Goal: Task Accomplishment & Management: Manage account settings

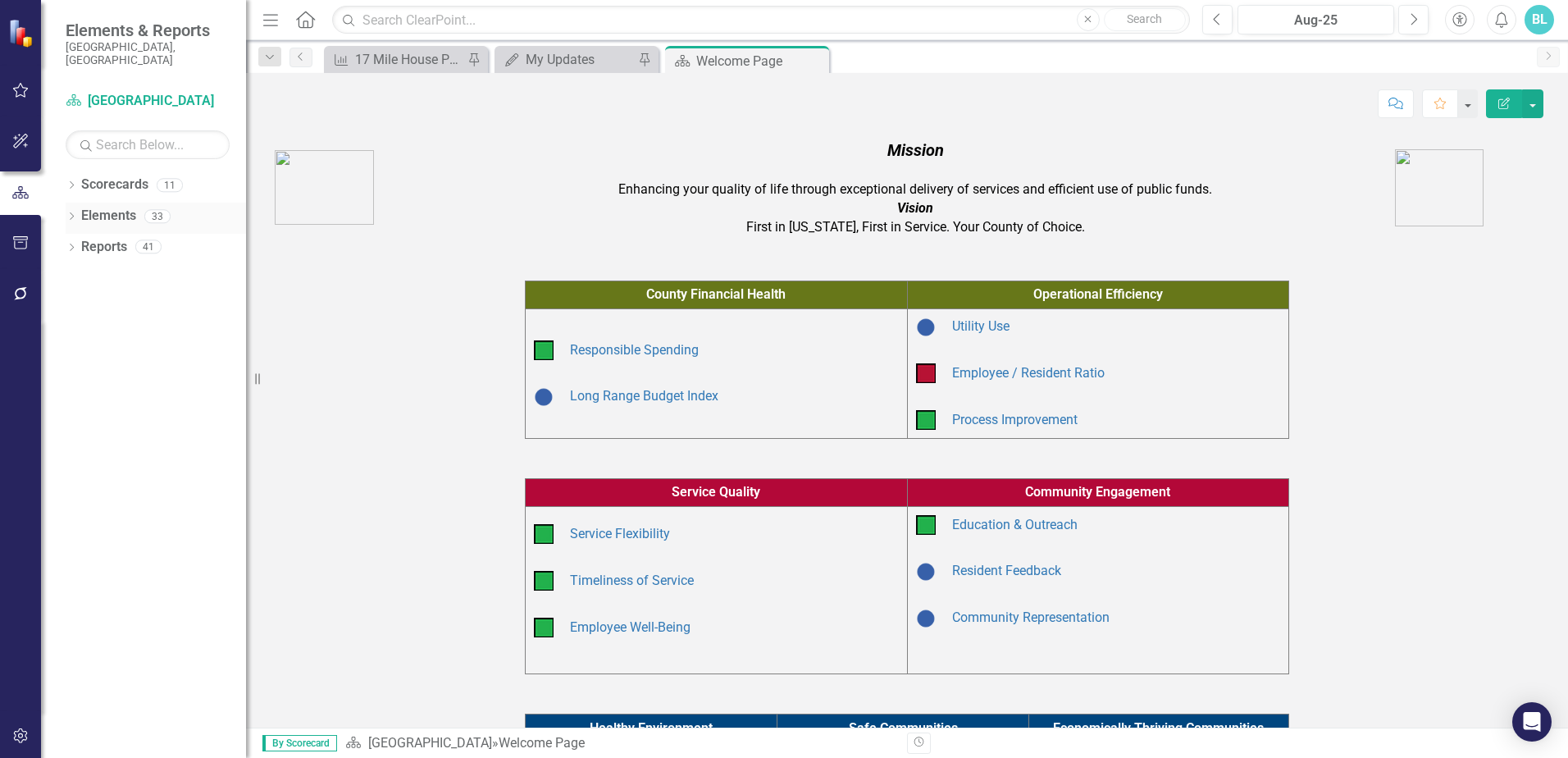
click at [73, 212] on div "Dropdown" at bounding box center [71, 219] width 12 height 14
click at [75, 182] on icon "Dropdown" at bounding box center [71, 186] width 12 height 9
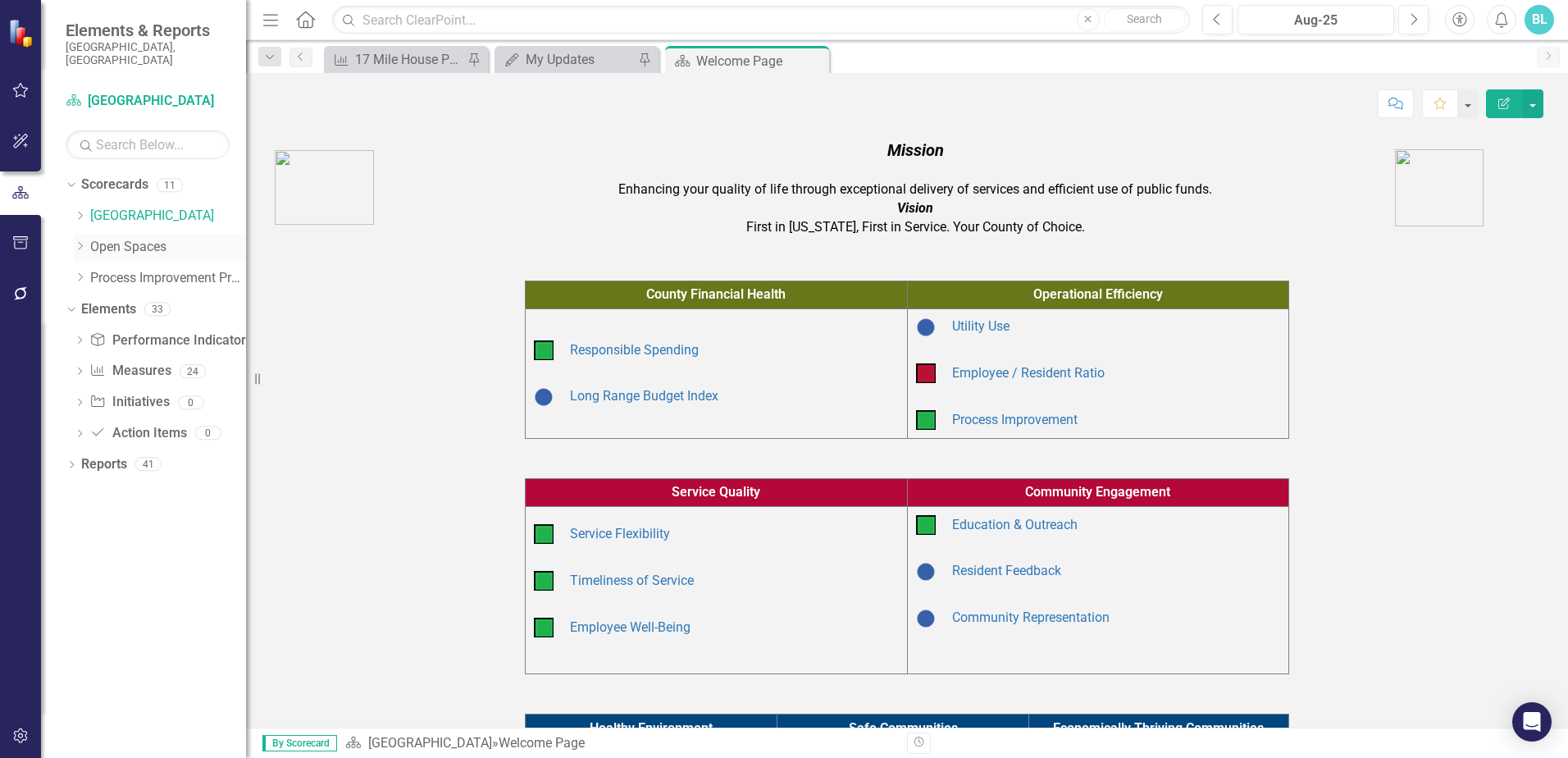
click at [83, 241] on icon "Dropdown" at bounding box center [80, 246] width 13 height 10
click at [112, 271] on link "Open Space (Operations)" at bounding box center [176, 278] width 139 height 19
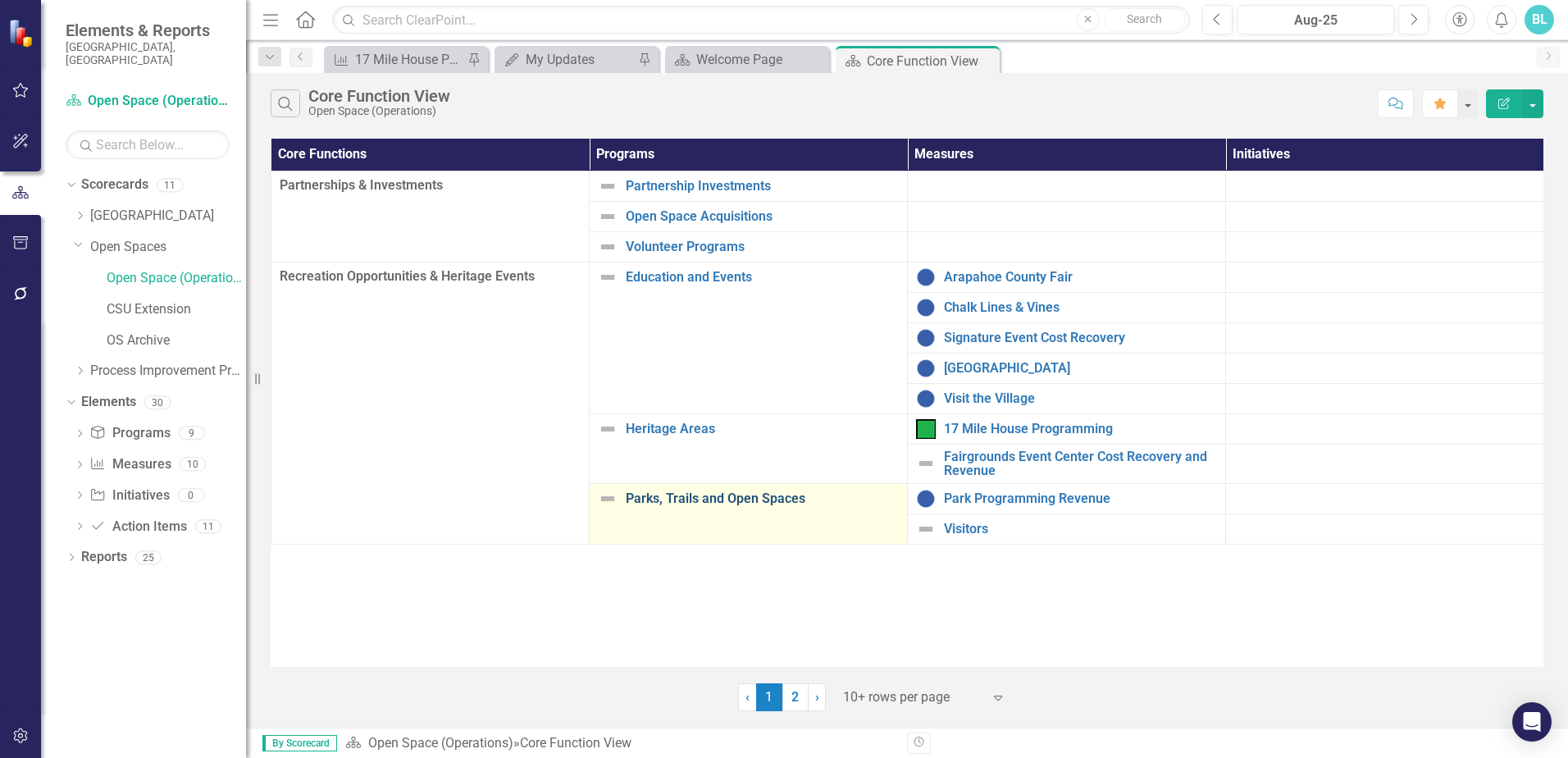
click at [747, 491] on link "Parks, Trails and Open Spaces" at bounding box center [762, 498] width 273 height 15
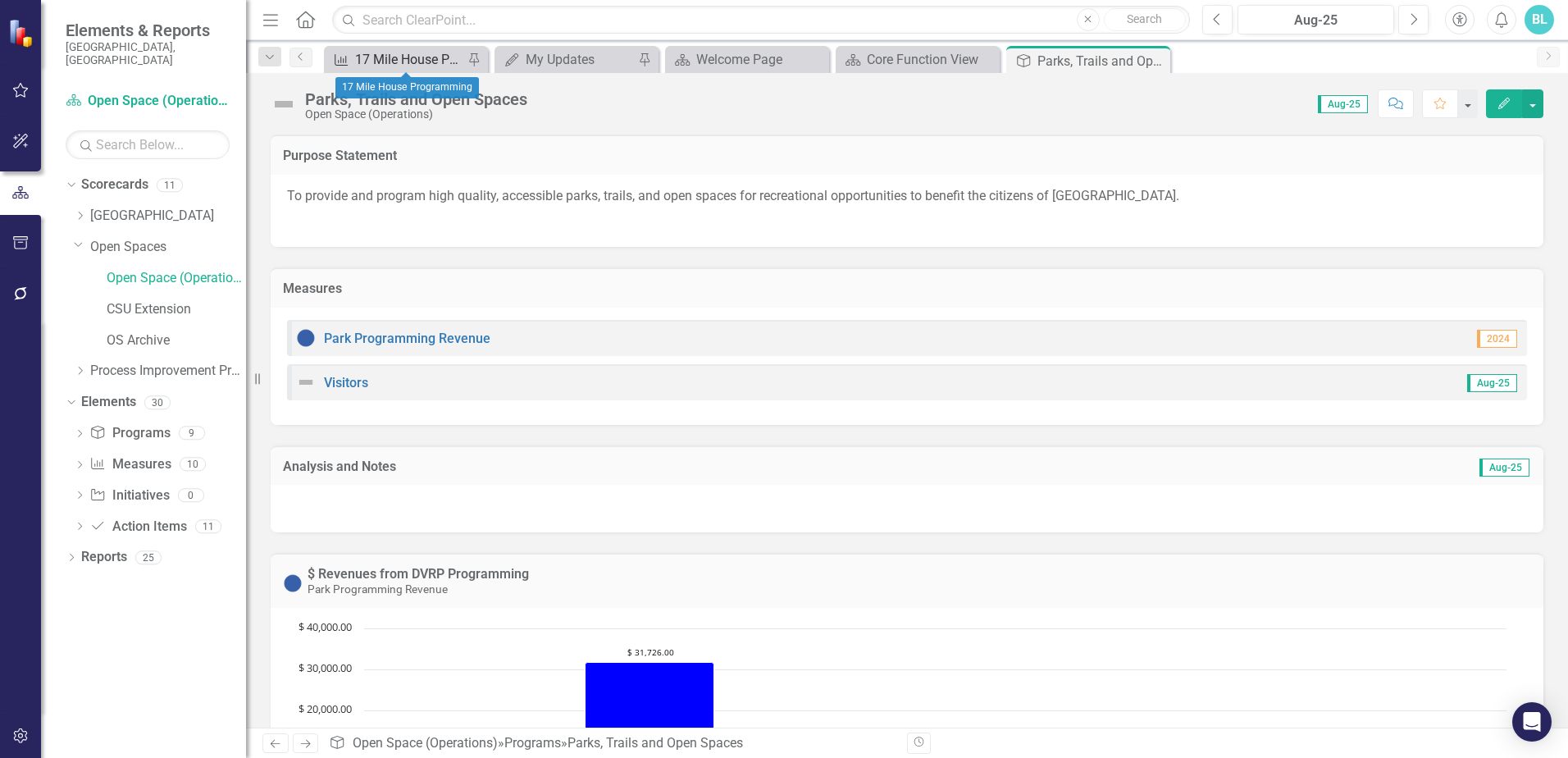
click at [397, 65] on div "17 Mile House Programming" at bounding box center [409, 59] width 108 height 20
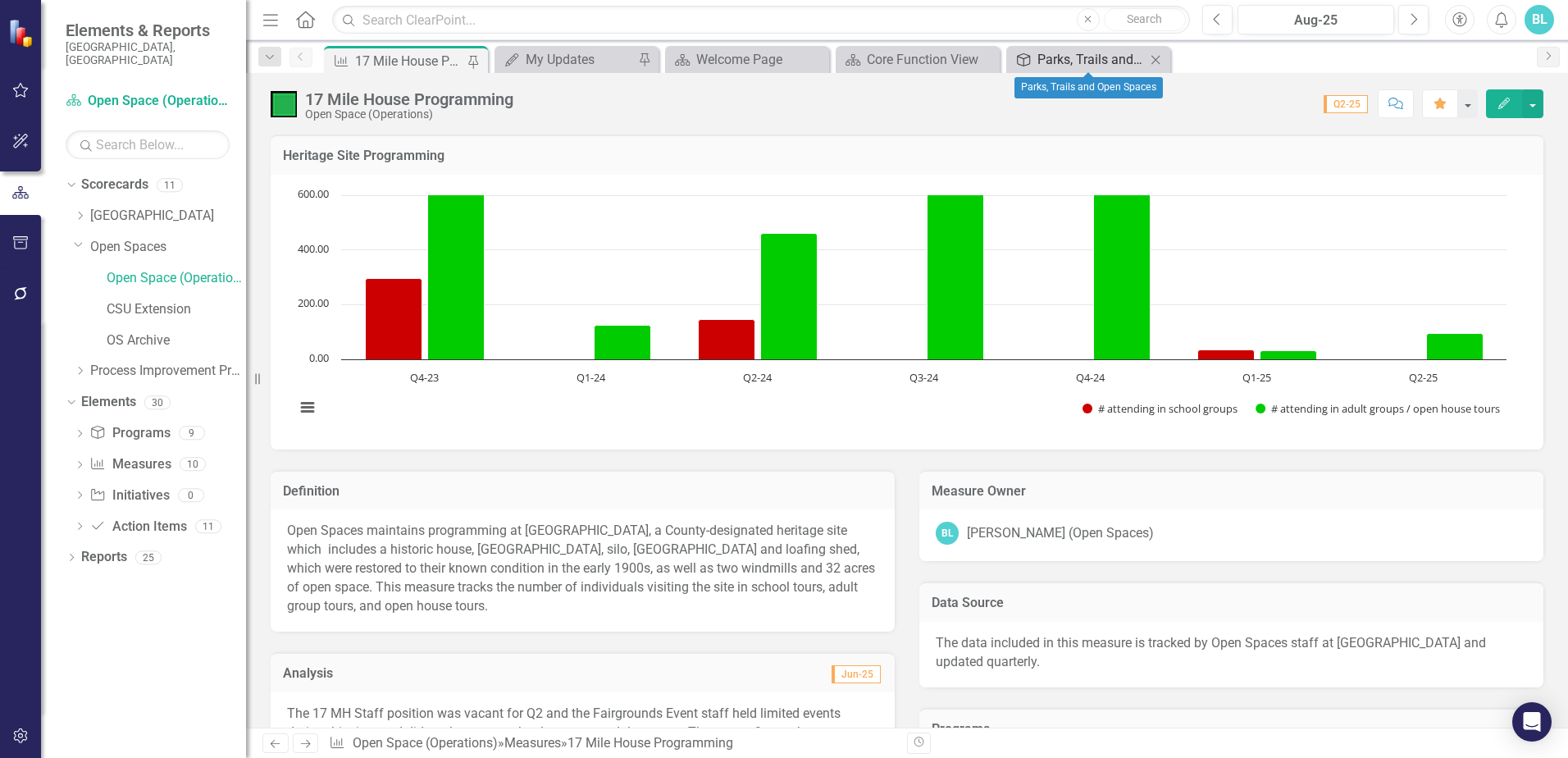
click at [1062, 62] on div "Parks, Trails and Open Spaces" at bounding box center [1091, 59] width 108 height 20
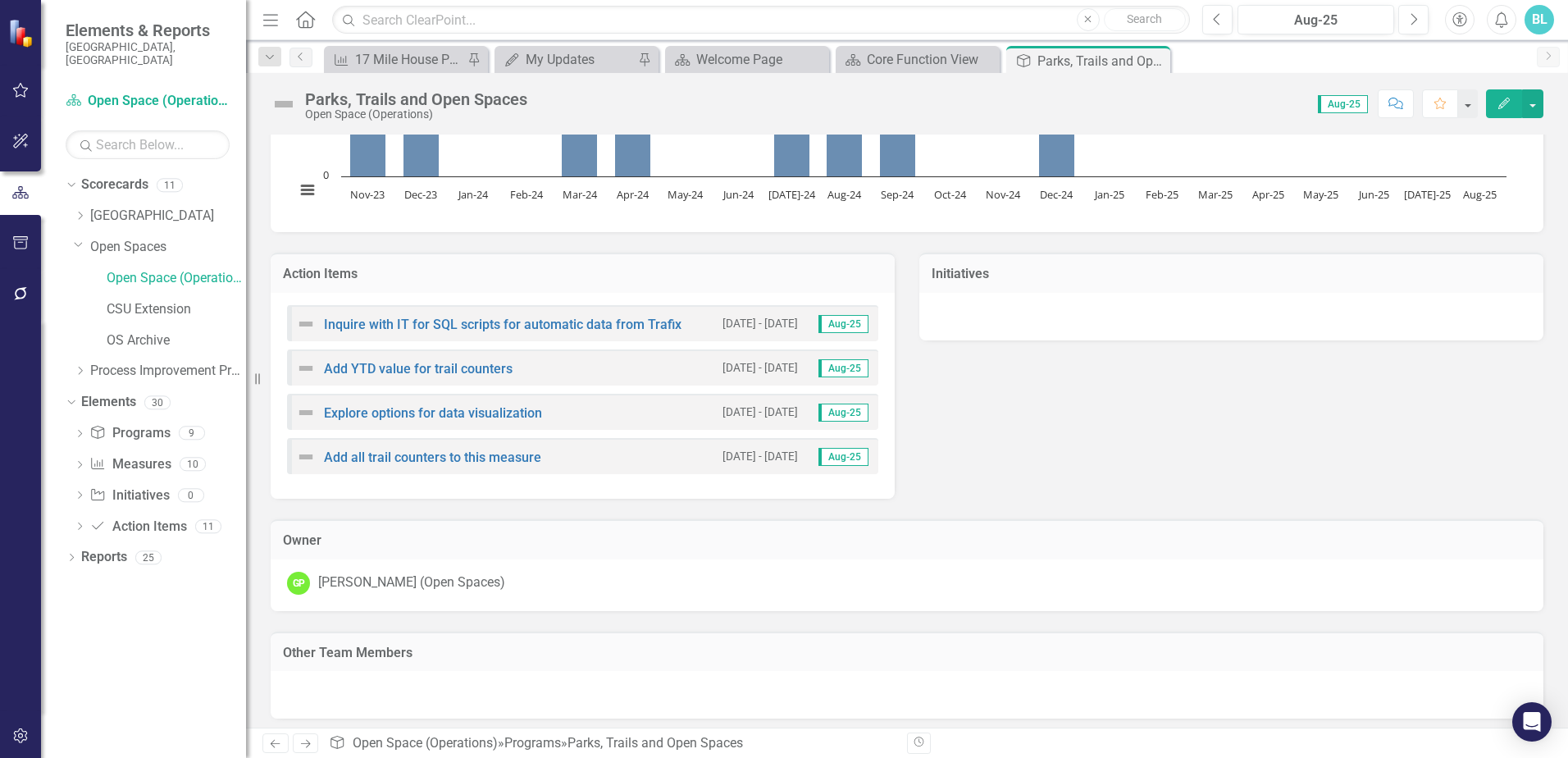
scroll to position [2050, 0]
click at [117, 238] on link "Open Spaces" at bounding box center [168, 247] width 156 height 19
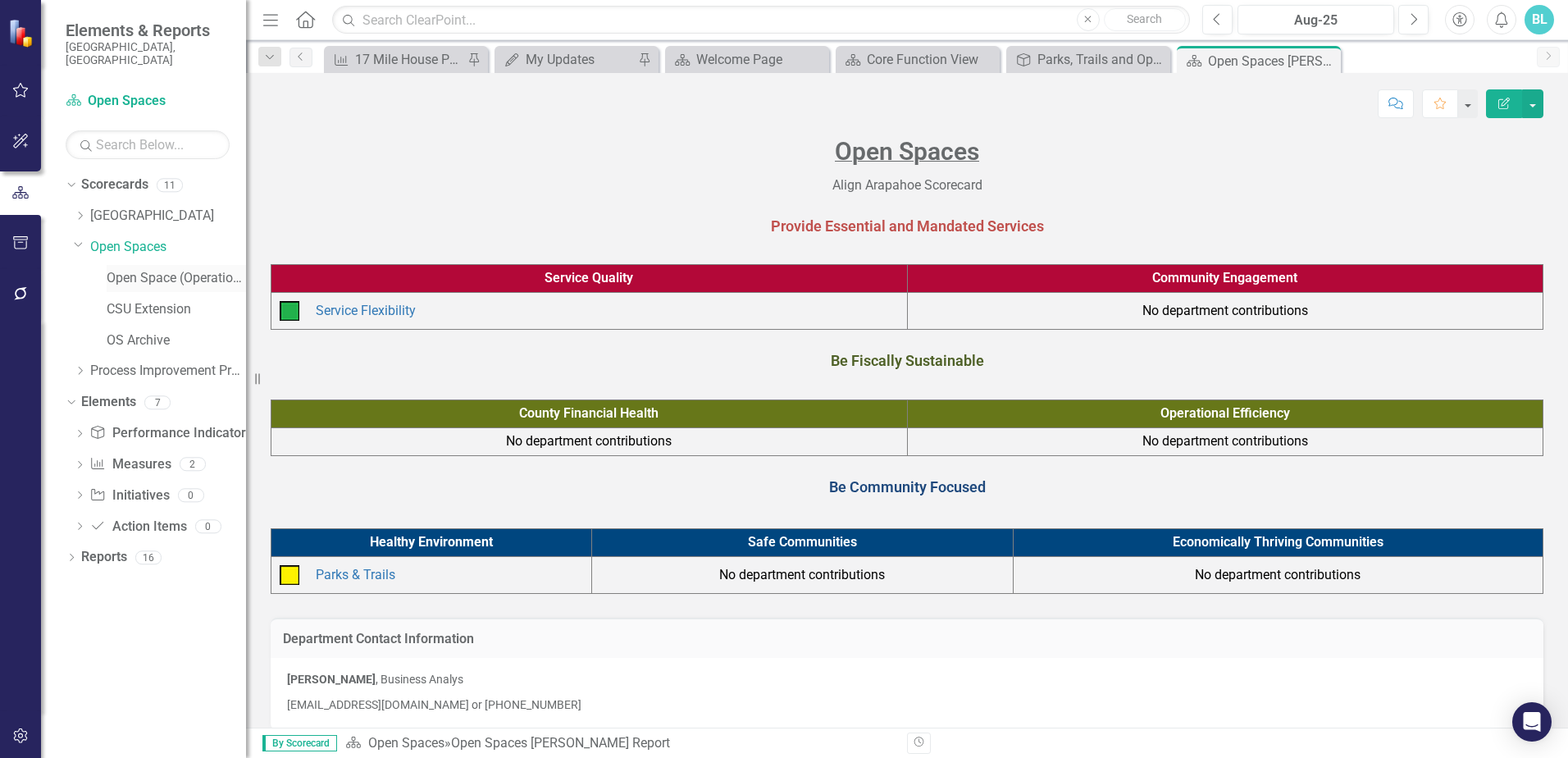
click at [132, 269] on link "Open Space (Operations)" at bounding box center [176, 278] width 139 height 19
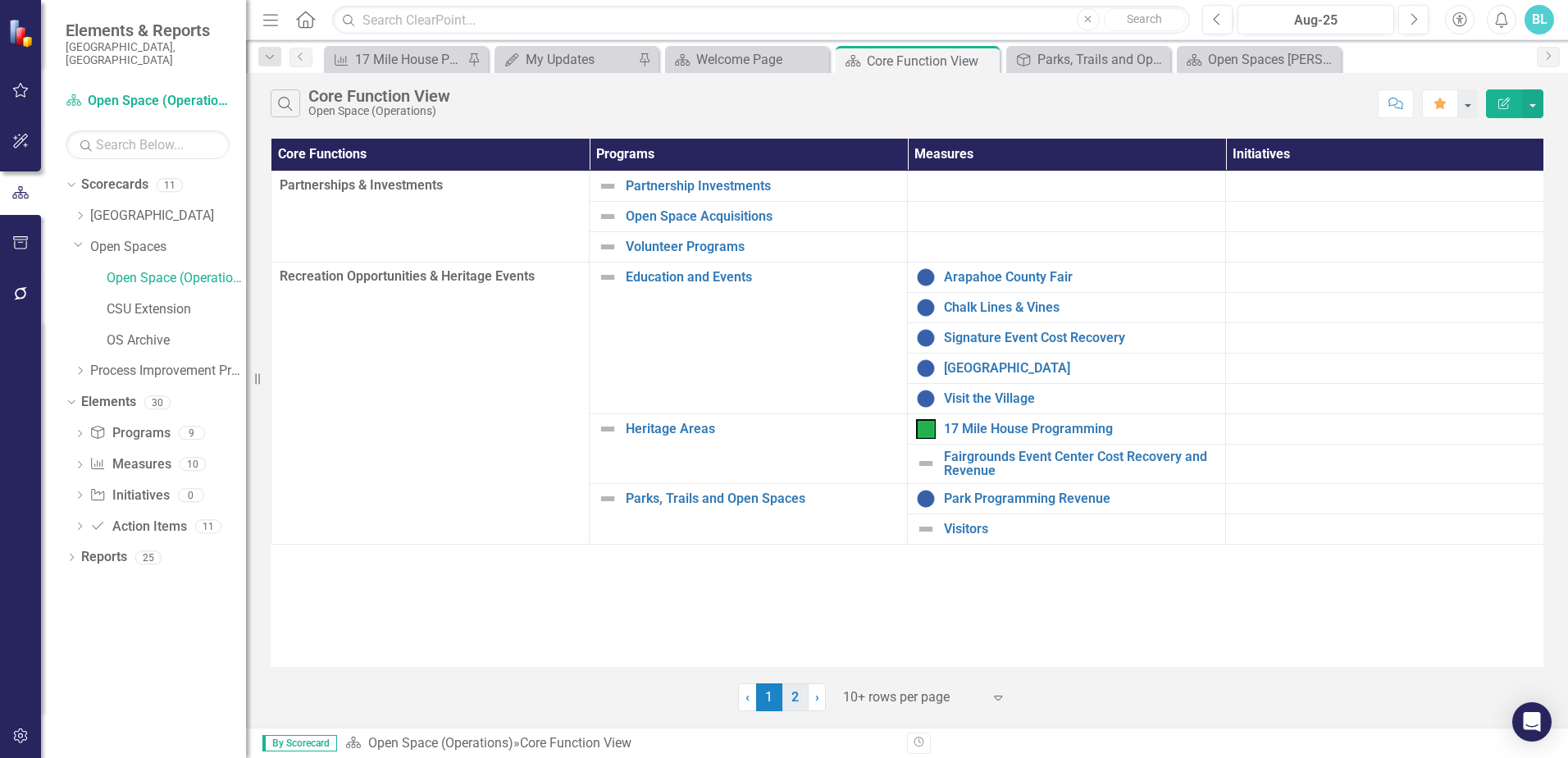
click at [803, 699] on link "2" at bounding box center [795, 697] width 26 height 28
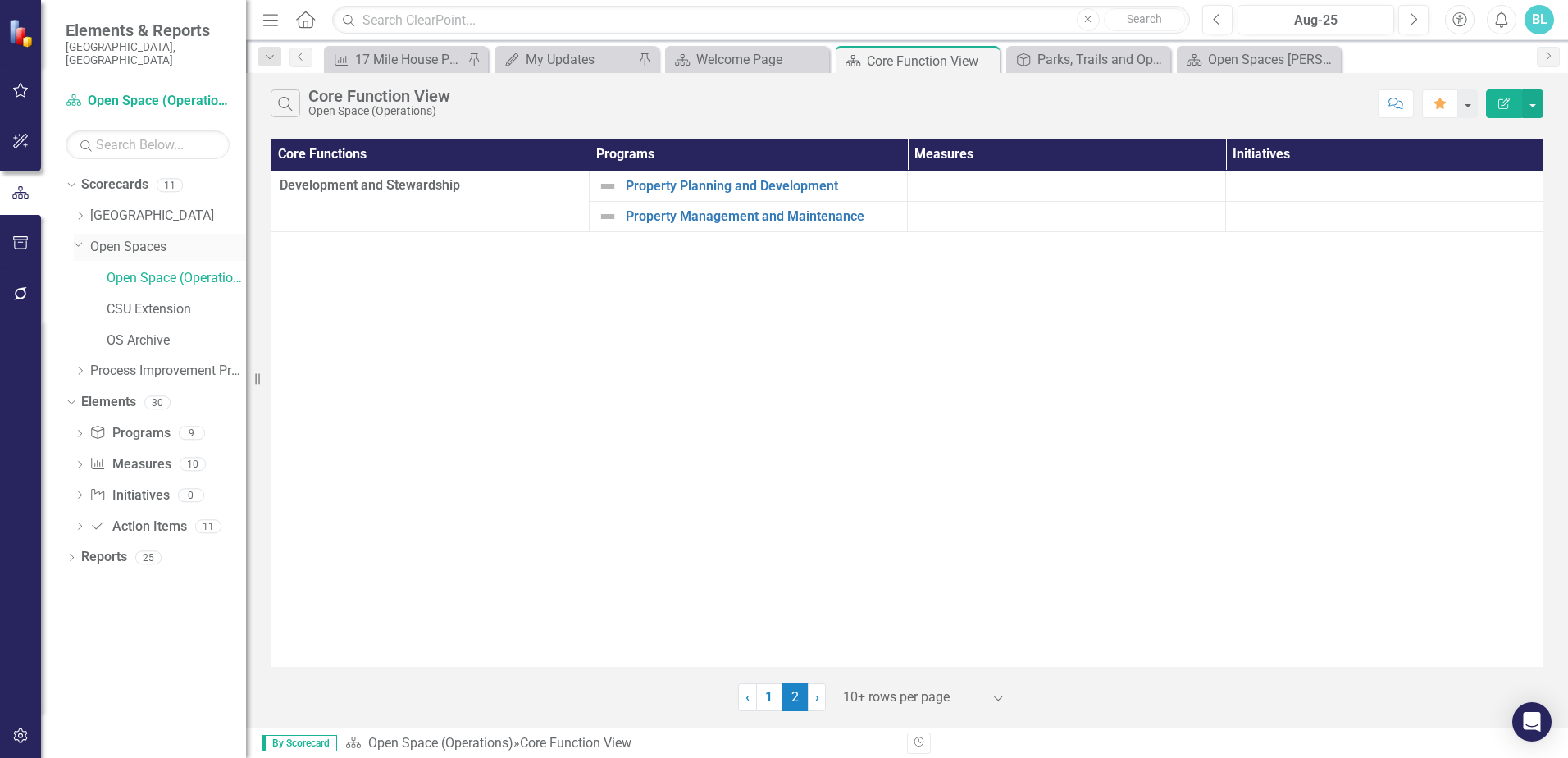
click at [131, 238] on link "Open Spaces" at bounding box center [168, 247] width 156 height 19
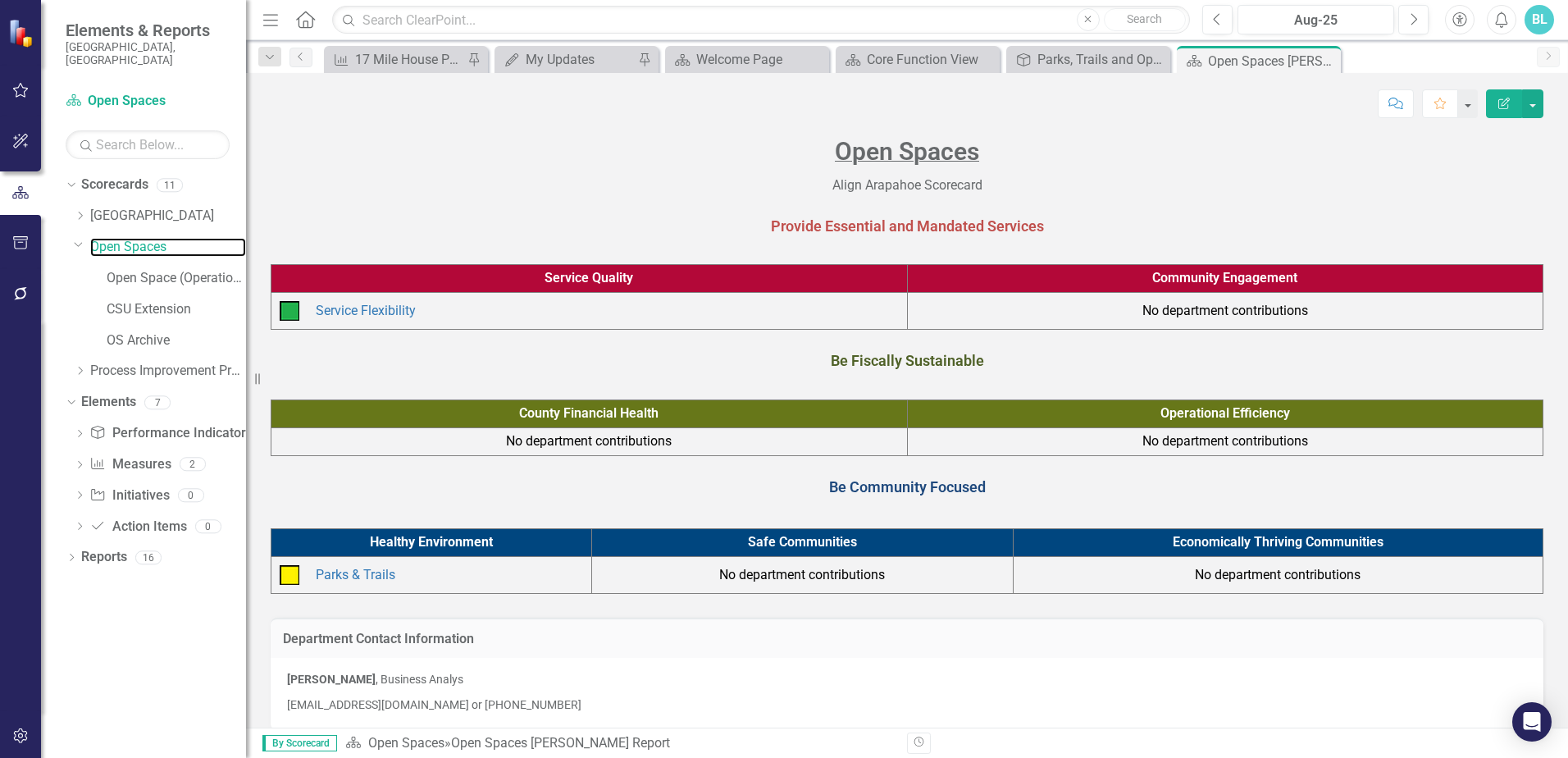
scroll to position [19, 0]
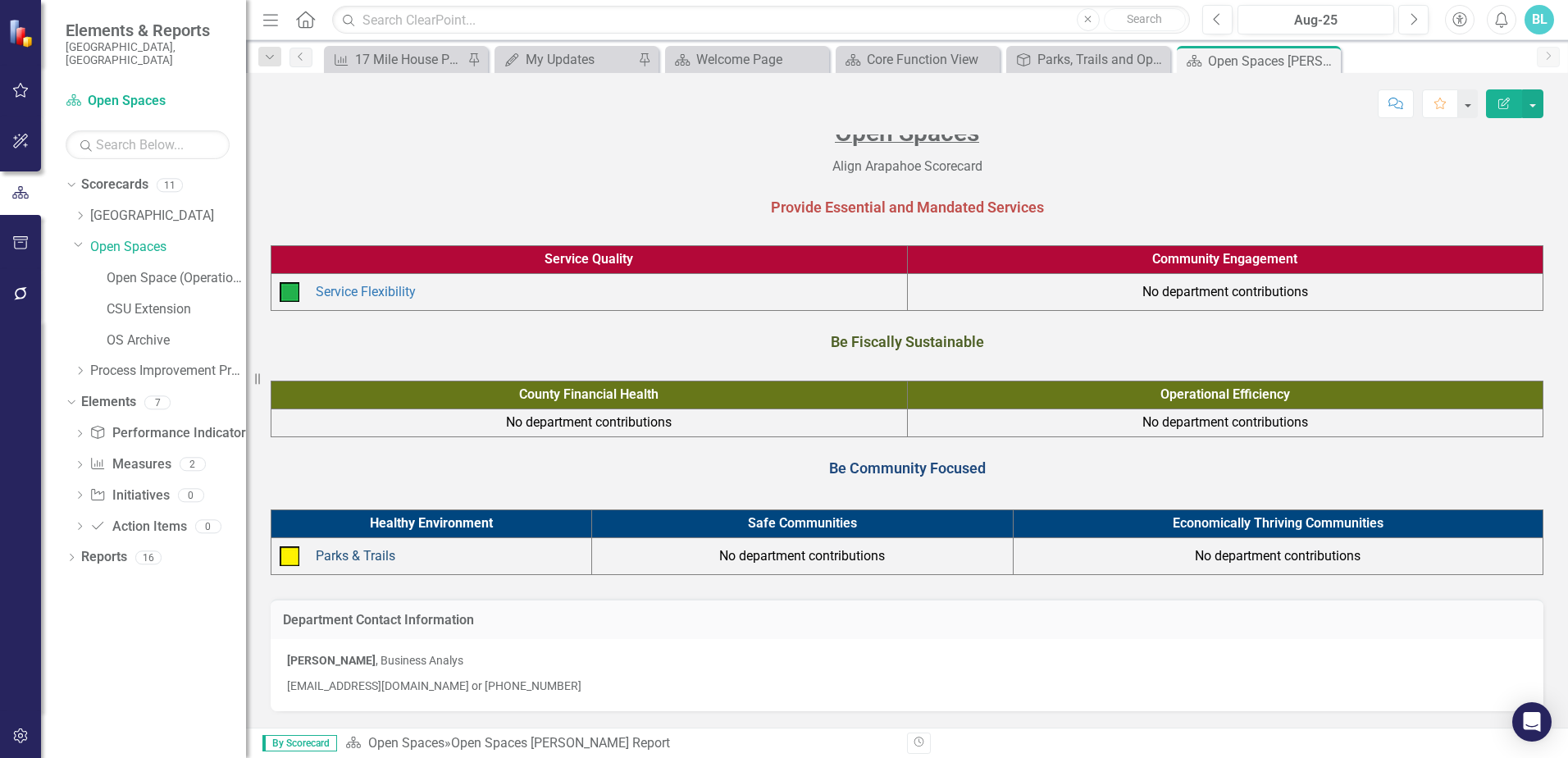
click at [358, 557] on link "Parks & Trails" at bounding box center [355, 555] width 80 height 16
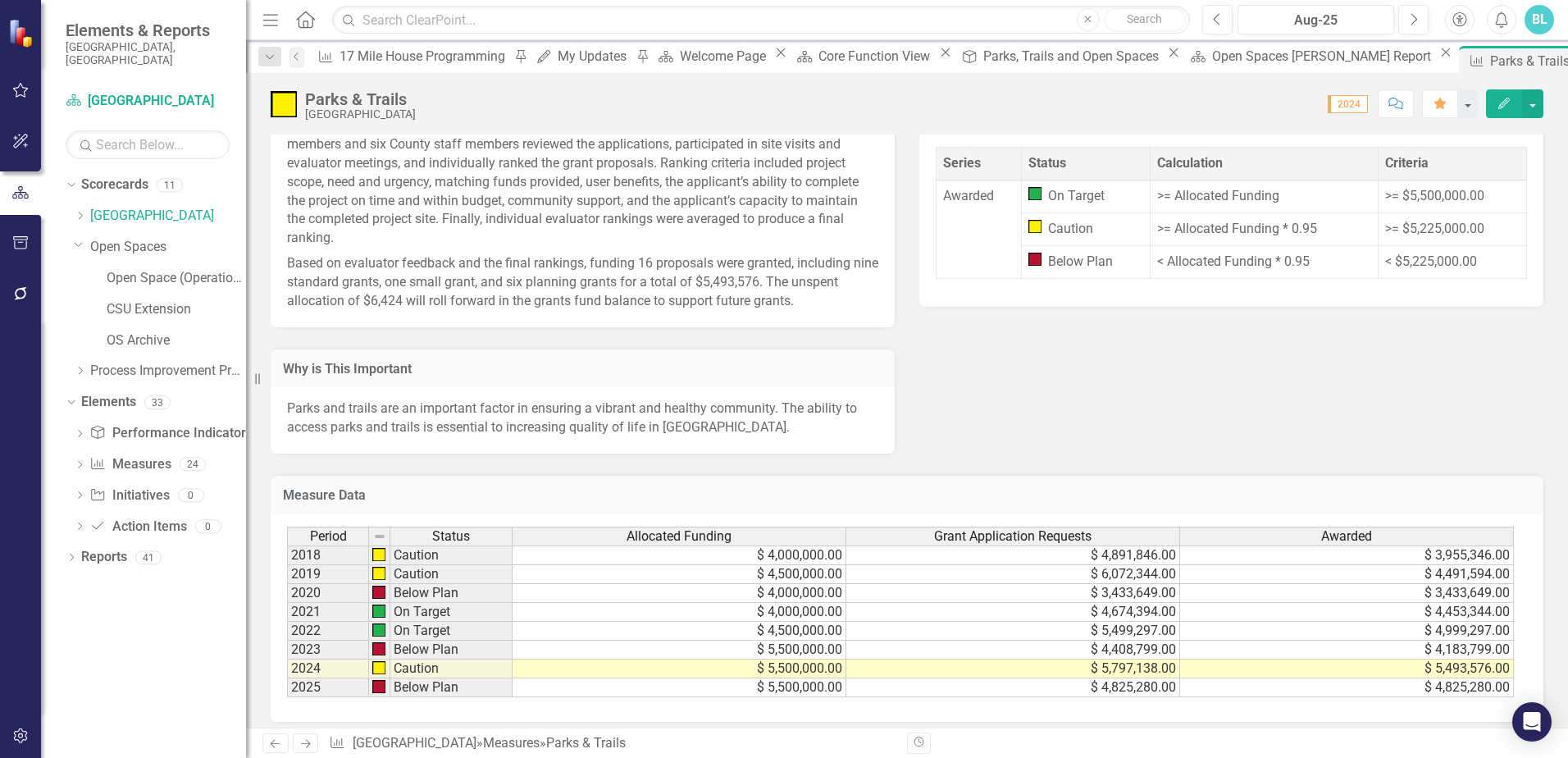
scroll to position [680, 0]
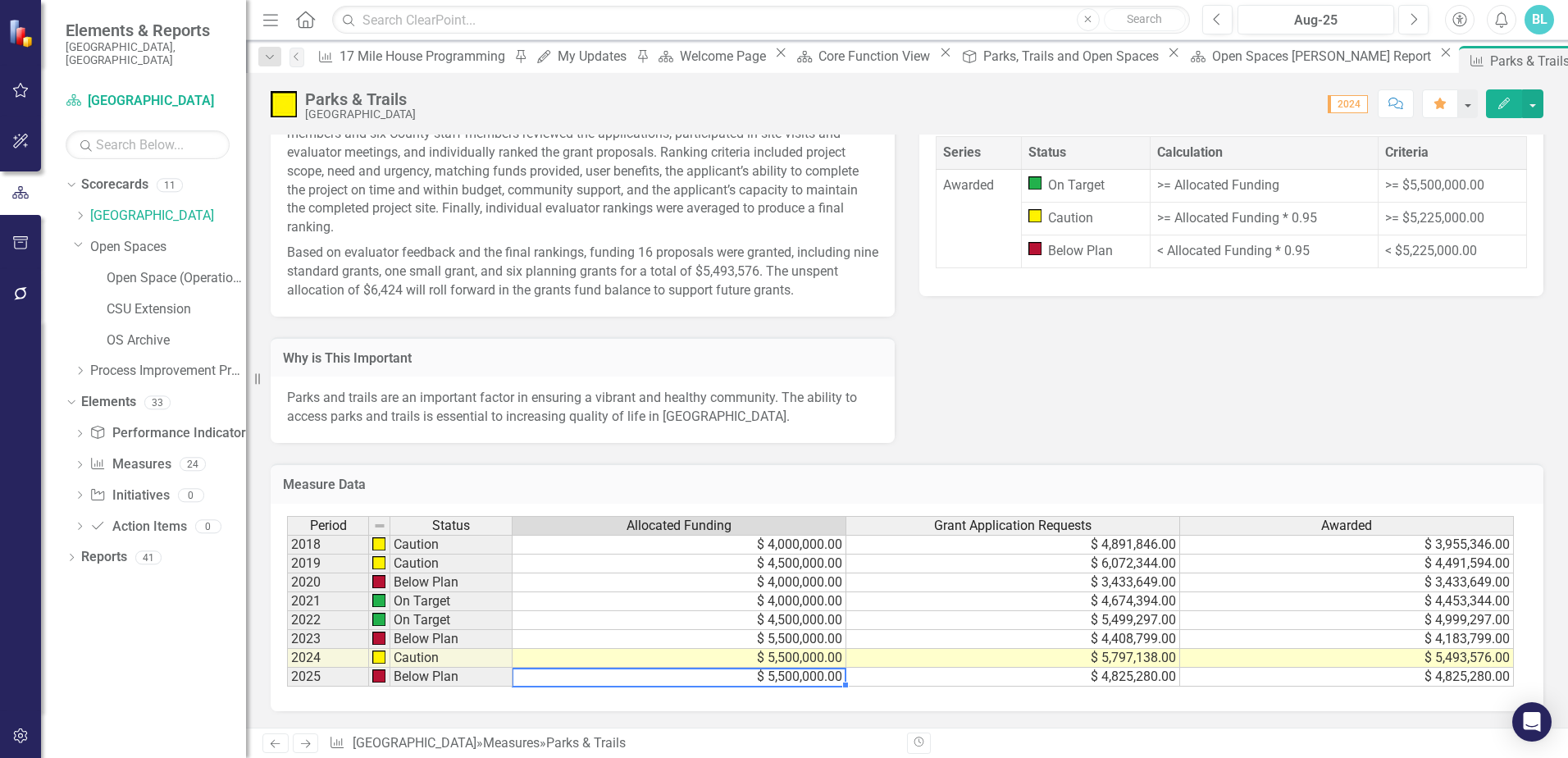
click at [649, 673] on td "$ 5,500,000.00" at bounding box center [679, 677] width 333 height 19
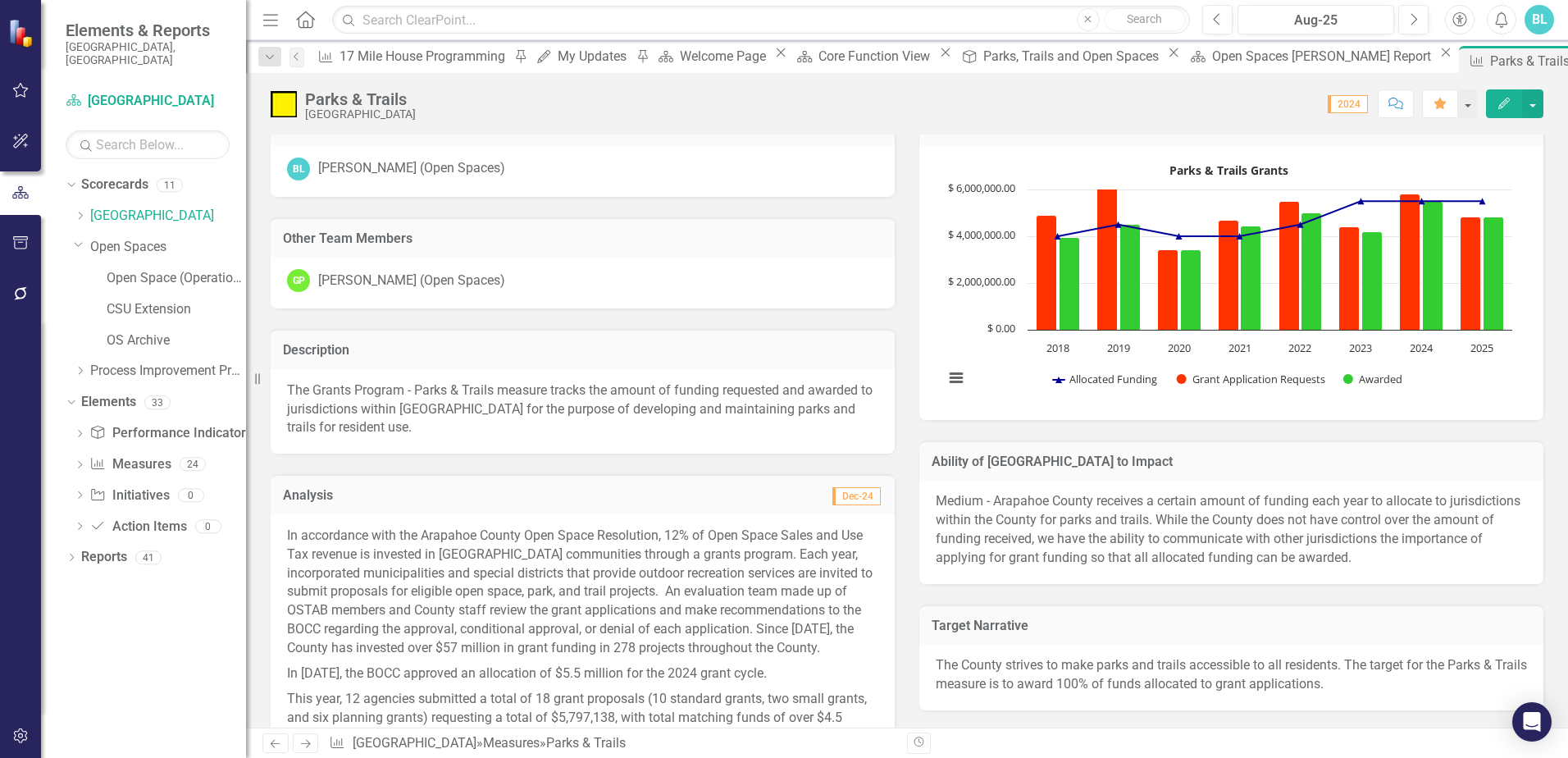
scroll to position [0, 0]
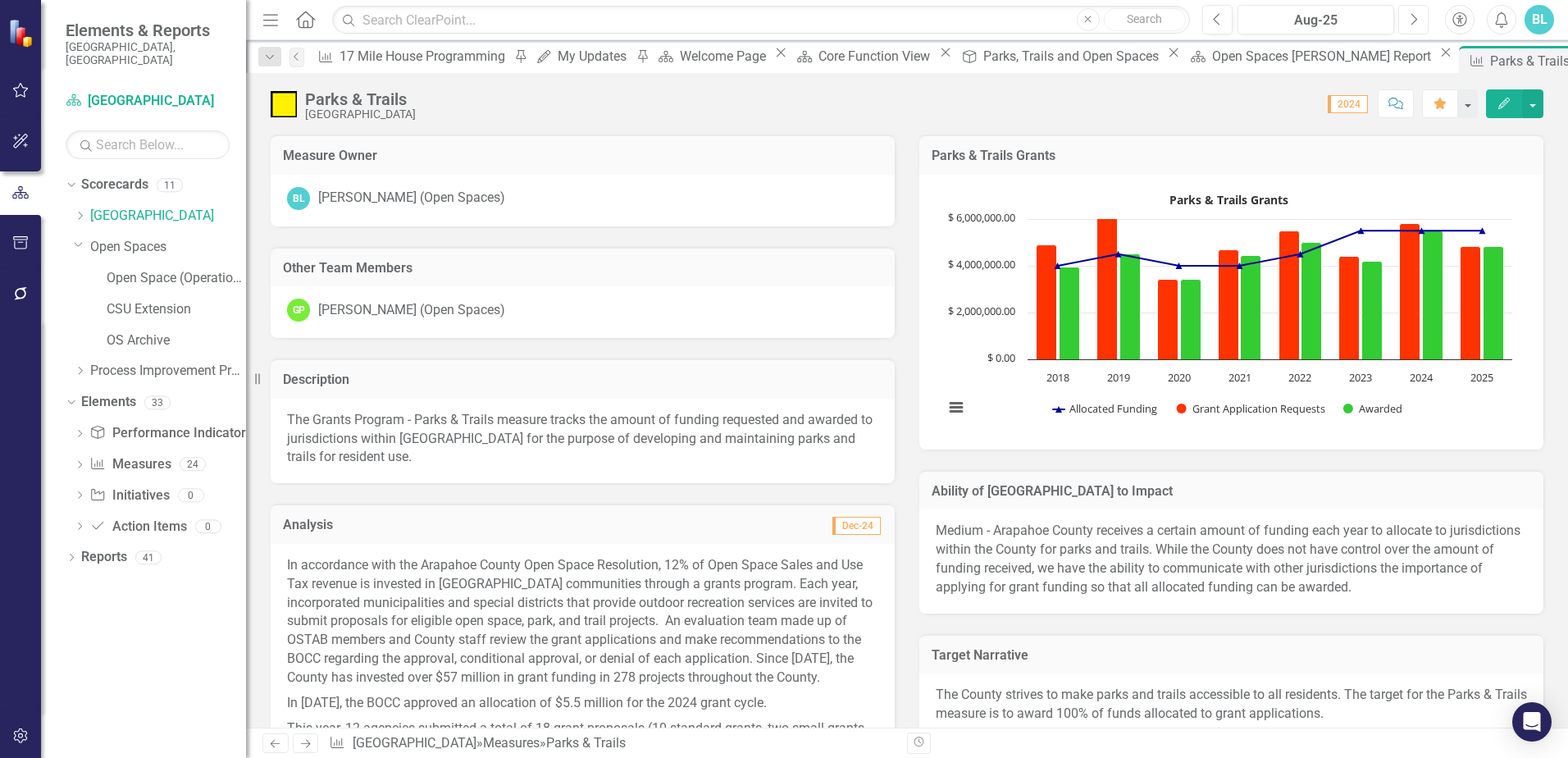
click at [1412, 18] on icon "Next" at bounding box center [1413, 20] width 9 height 15
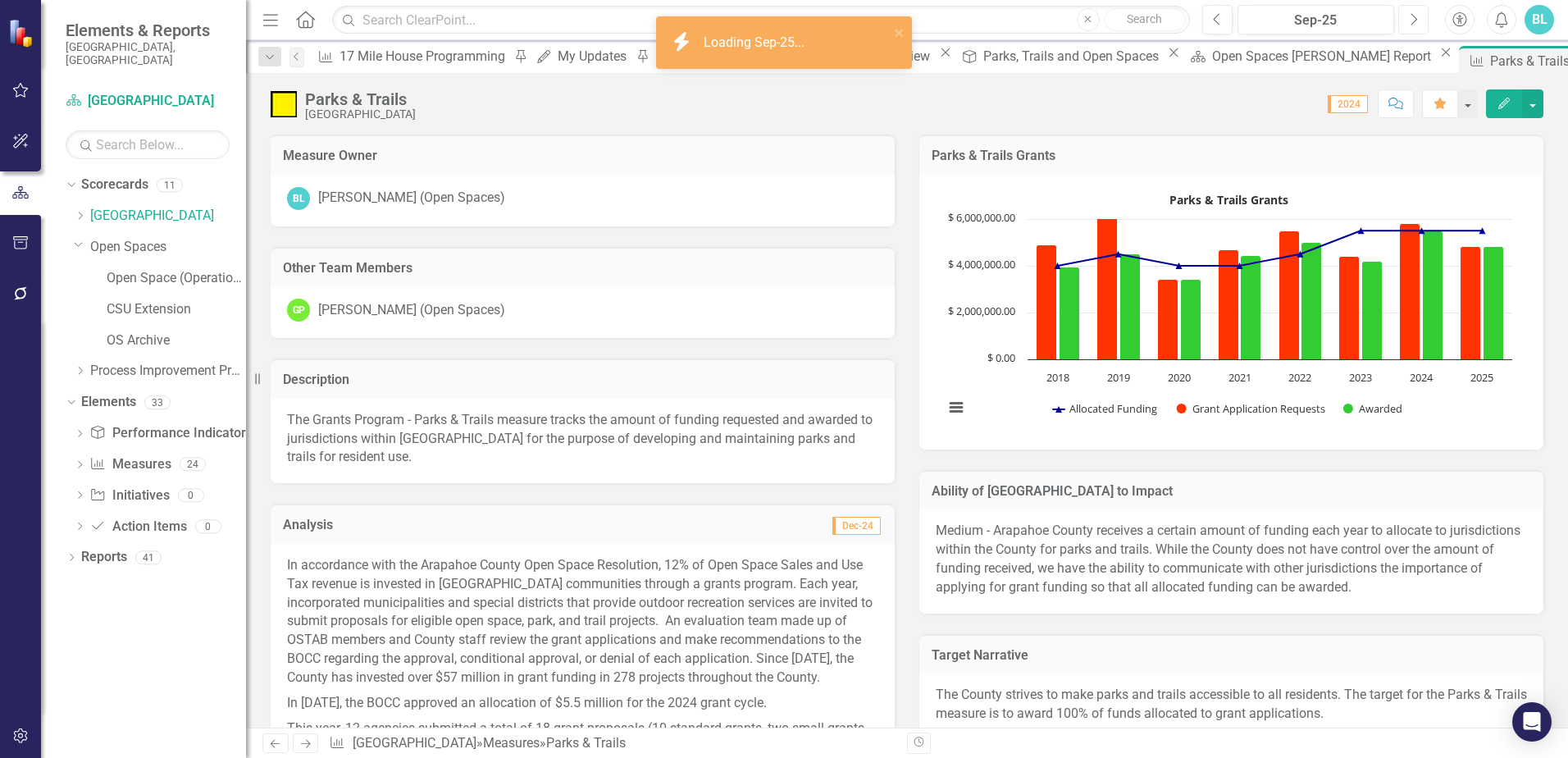
click at [1412, 18] on icon "Next" at bounding box center [1413, 20] width 9 height 15
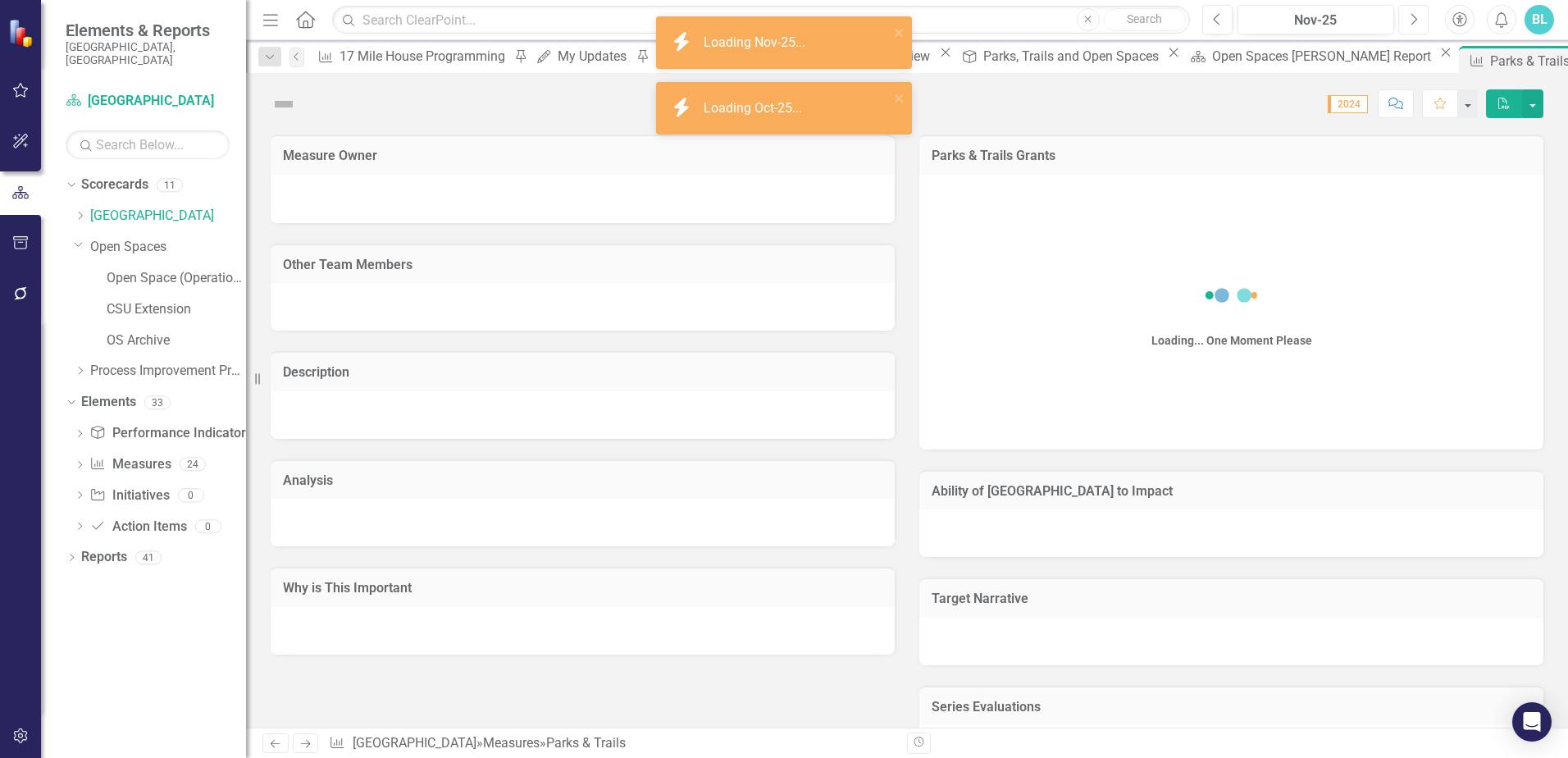
click at [1412, 18] on icon "Next" at bounding box center [1413, 20] width 9 height 15
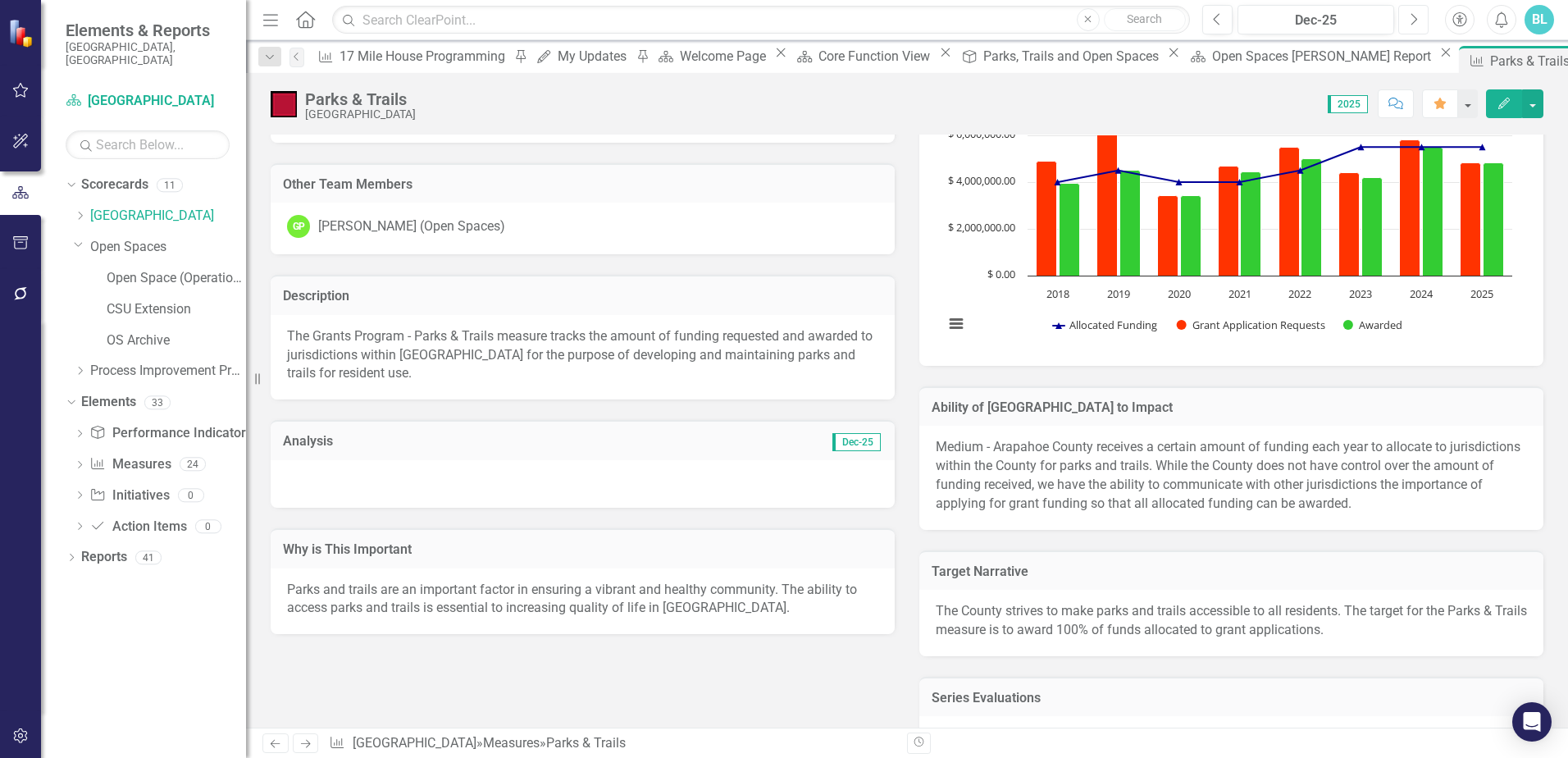
scroll to position [82, 0]
click at [1509, 100] on icon "button" at bounding box center [1504, 104] width 12 height 12
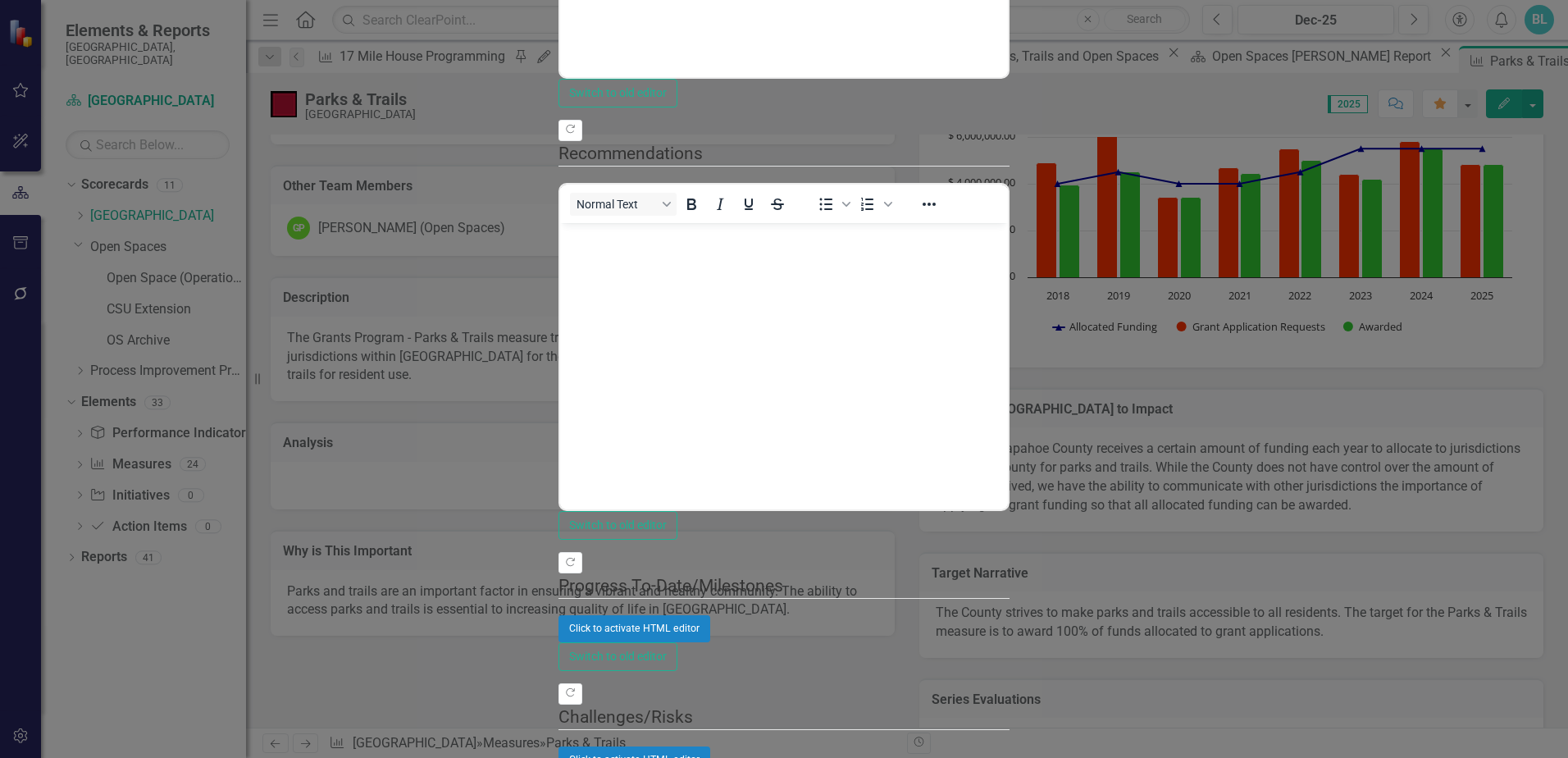
scroll to position [0, 0]
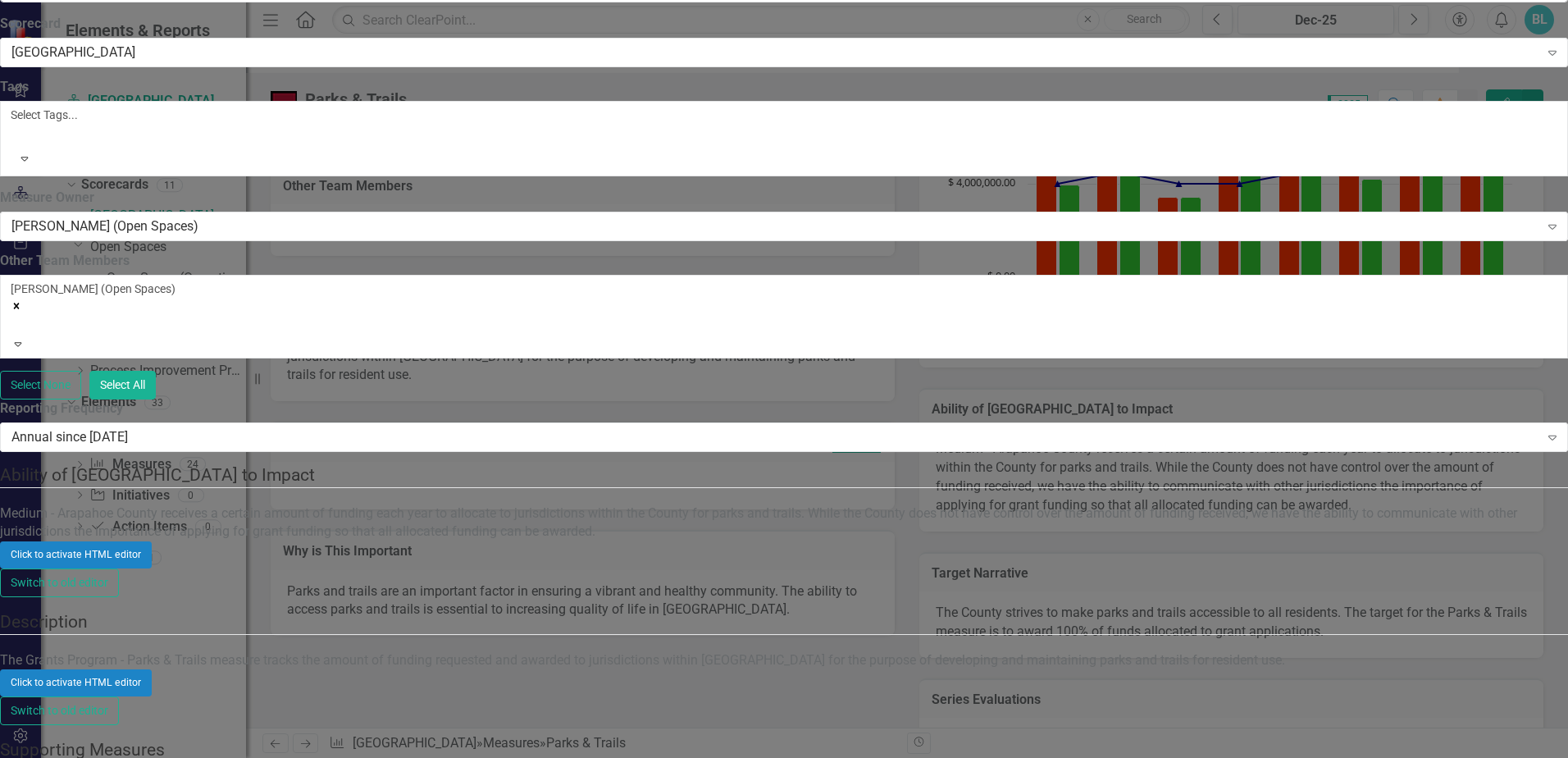
scroll to position [410, 0]
click at [764, 669] on div "Click to activate HTML editor" at bounding box center [784, 682] width 1568 height 26
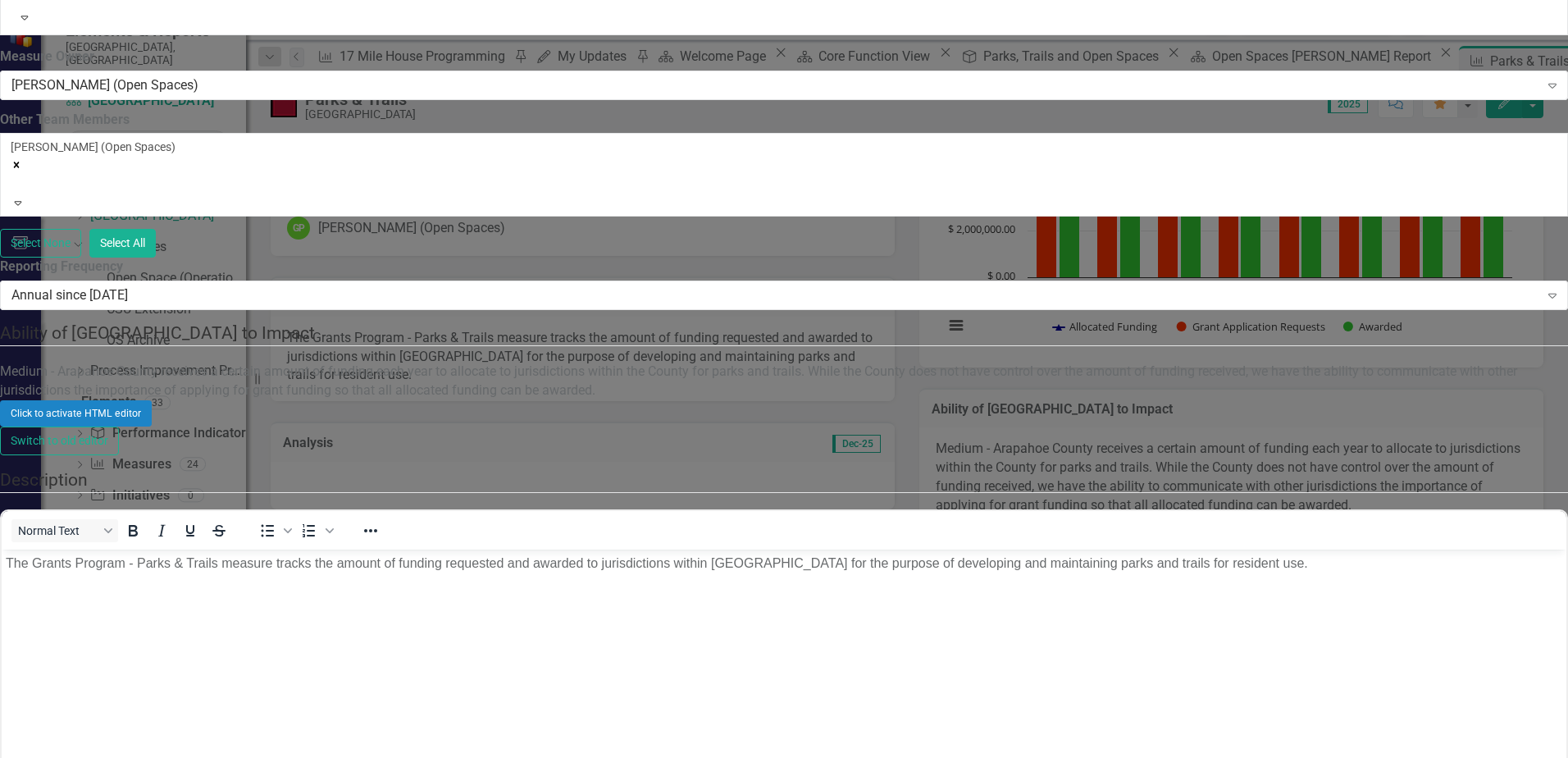
scroll to position [0, 0]
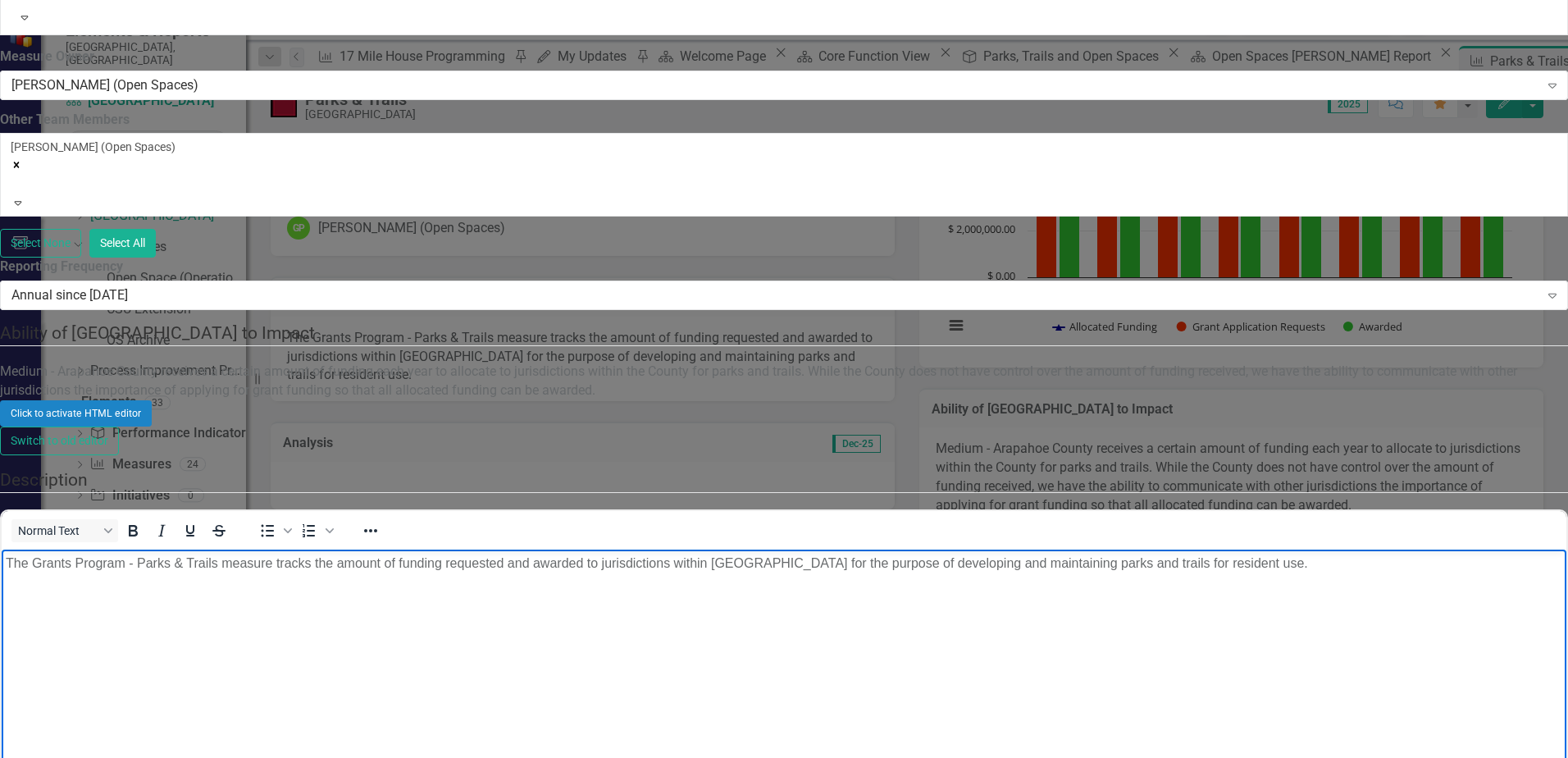
click at [288, 573] on p "The Grants Program - Parks & Trails measure tracks the amount of funding reques…" at bounding box center [784, 563] width 1556 height 19
click at [275, 573] on p "The Grants Program - Parks & Trails measure tracks the amount of funding reques…" at bounding box center [784, 563] width 1556 height 19
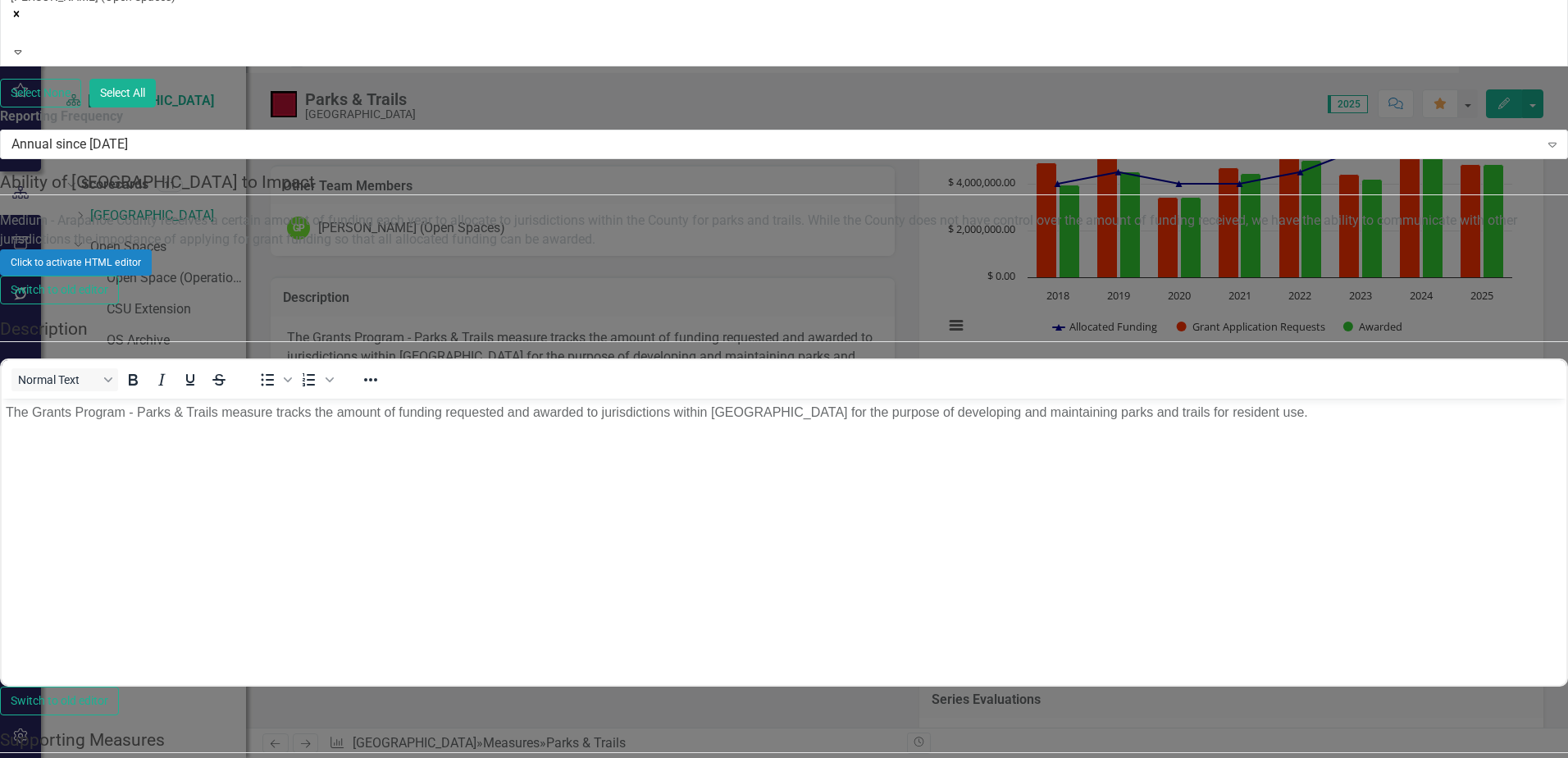
scroll to position [0, 0]
paste body "Rich Text Area. Press ALT-0 for help."
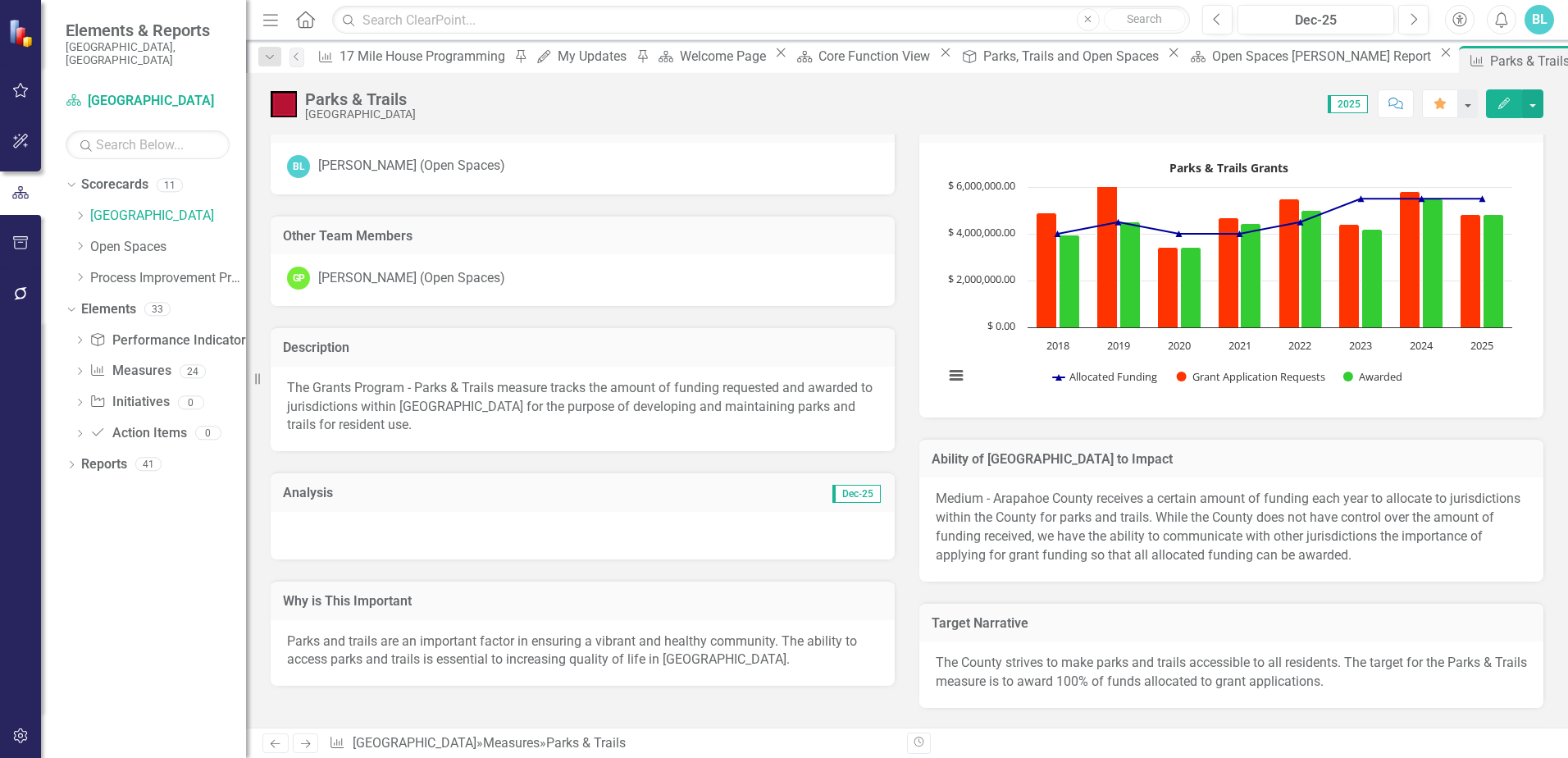
scroll to position [0, 0]
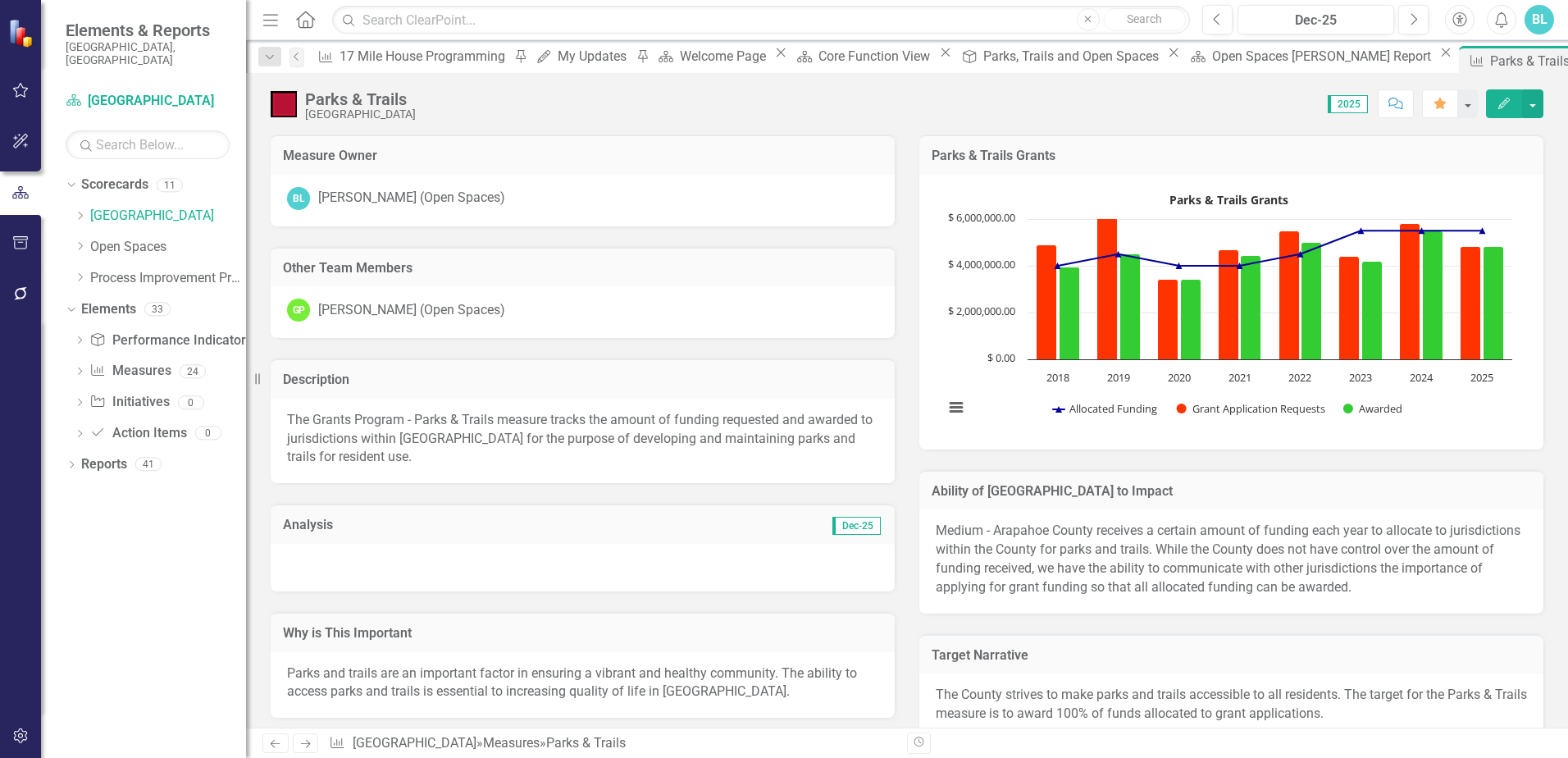
click at [1500, 106] on icon "Edit" at bounding box center [1504, 104] width 15 height 12
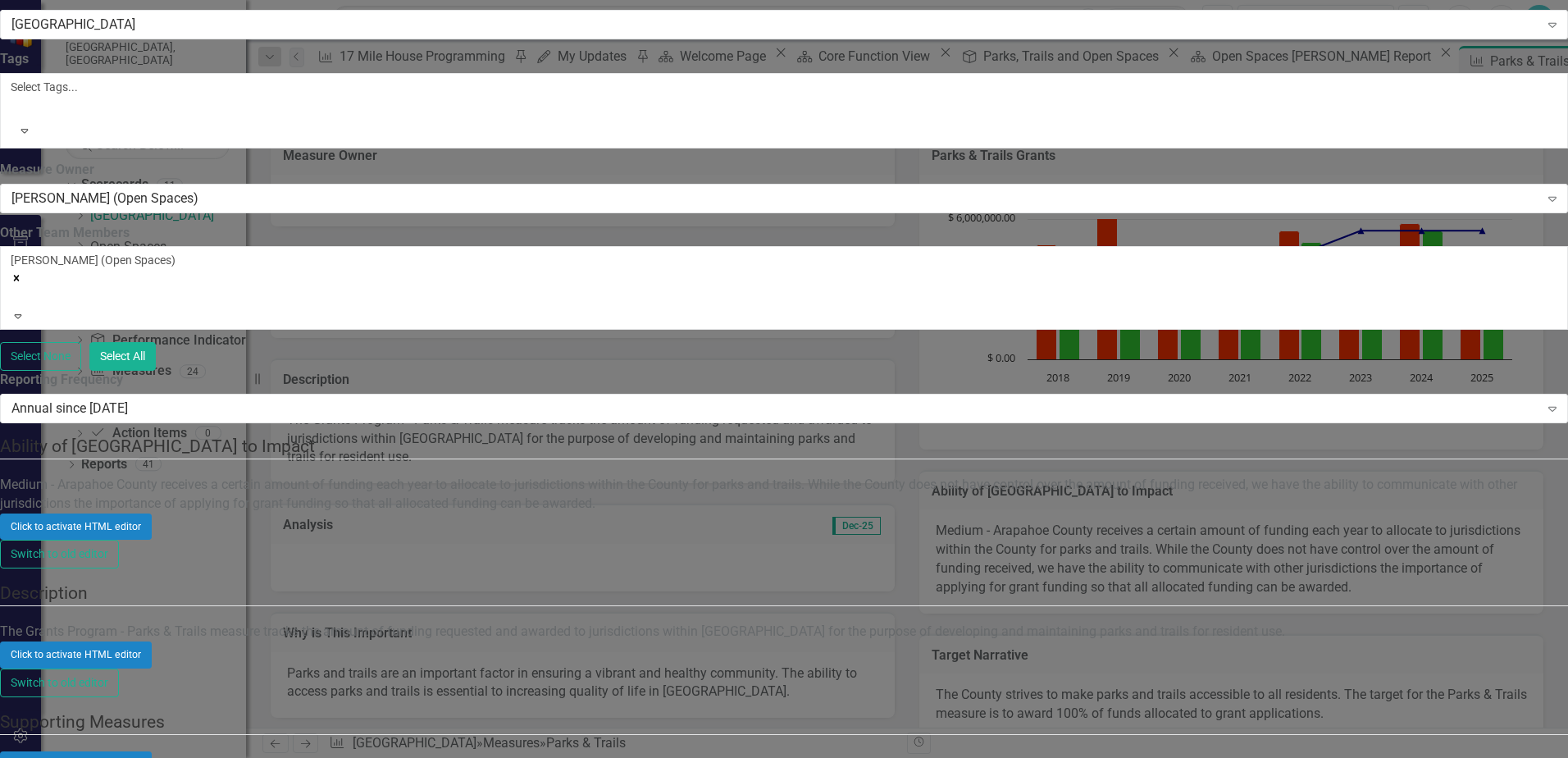
scroll to position [3444, 0]
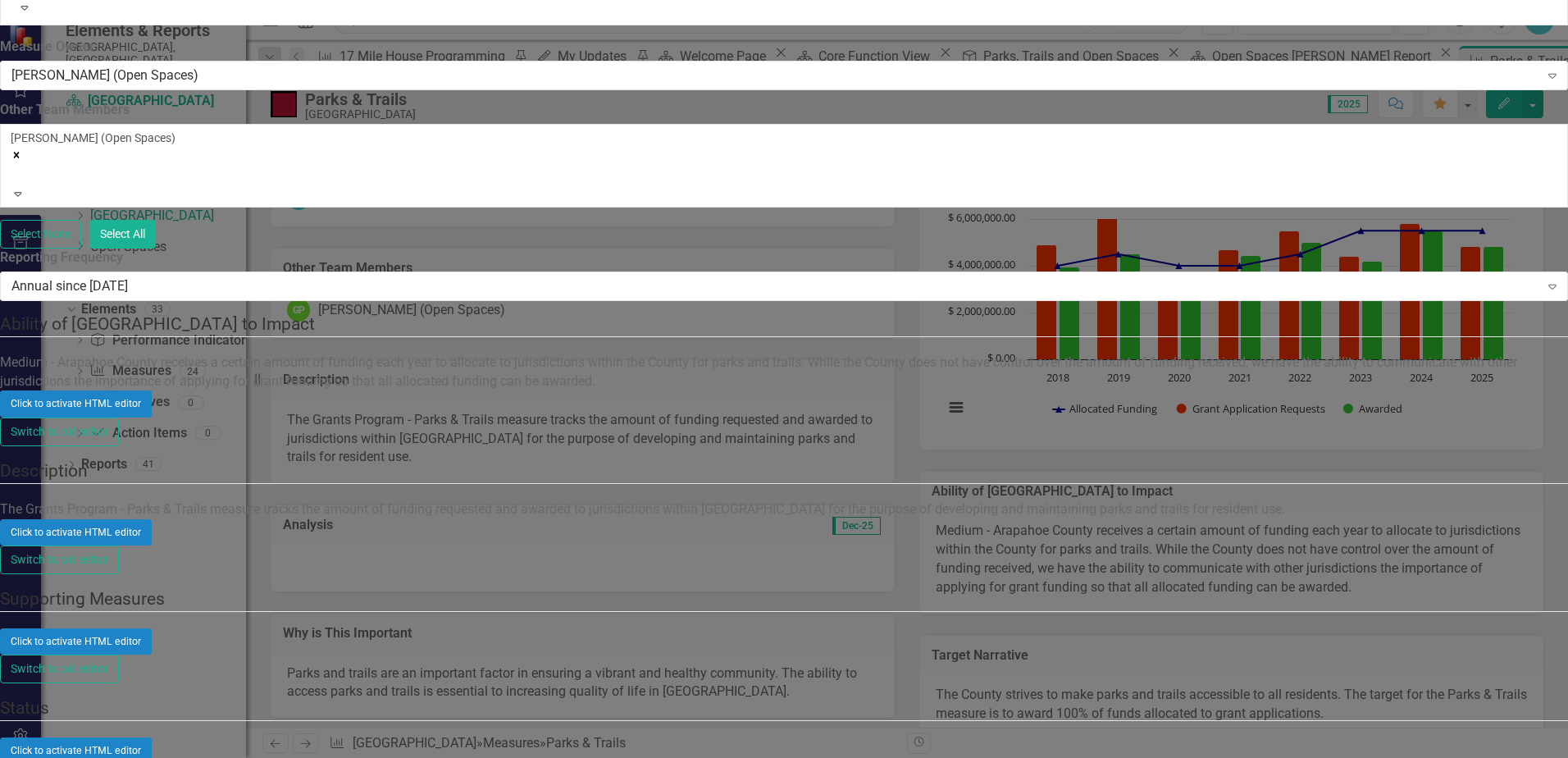
scroll to position [0, 0]
drag, startPoint x: 1035, startPoint y: 1528, endPoint x: 411, endPoint y: 1565, distance: 625.1
copy p "In accordance with the Arapahoe County Open Space Resolution, 12% of Open Space…"
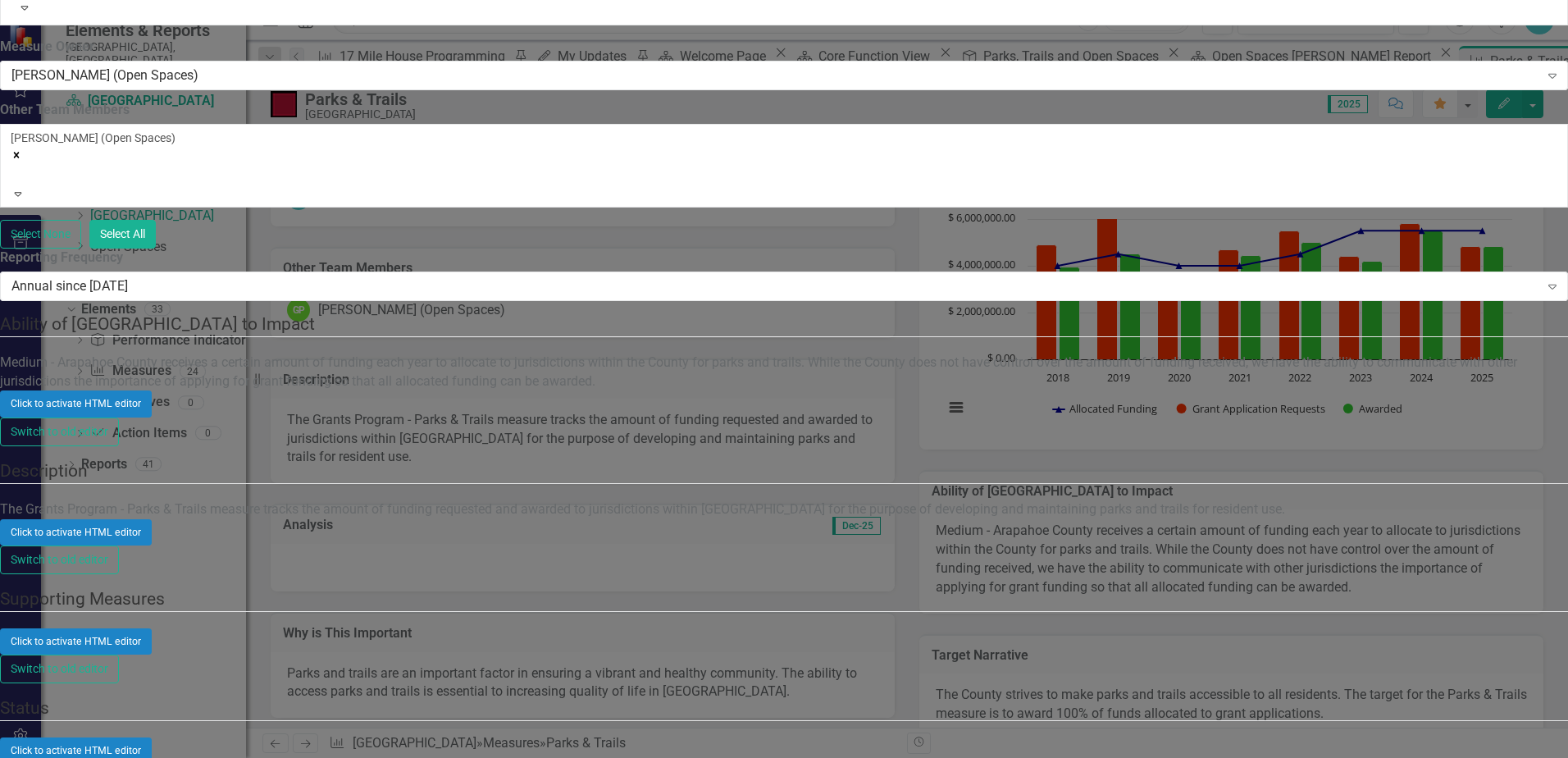
click at [773, 519] on div "Click to activate HTML editor" at bounding box center [784, 532] width 1568 height 26
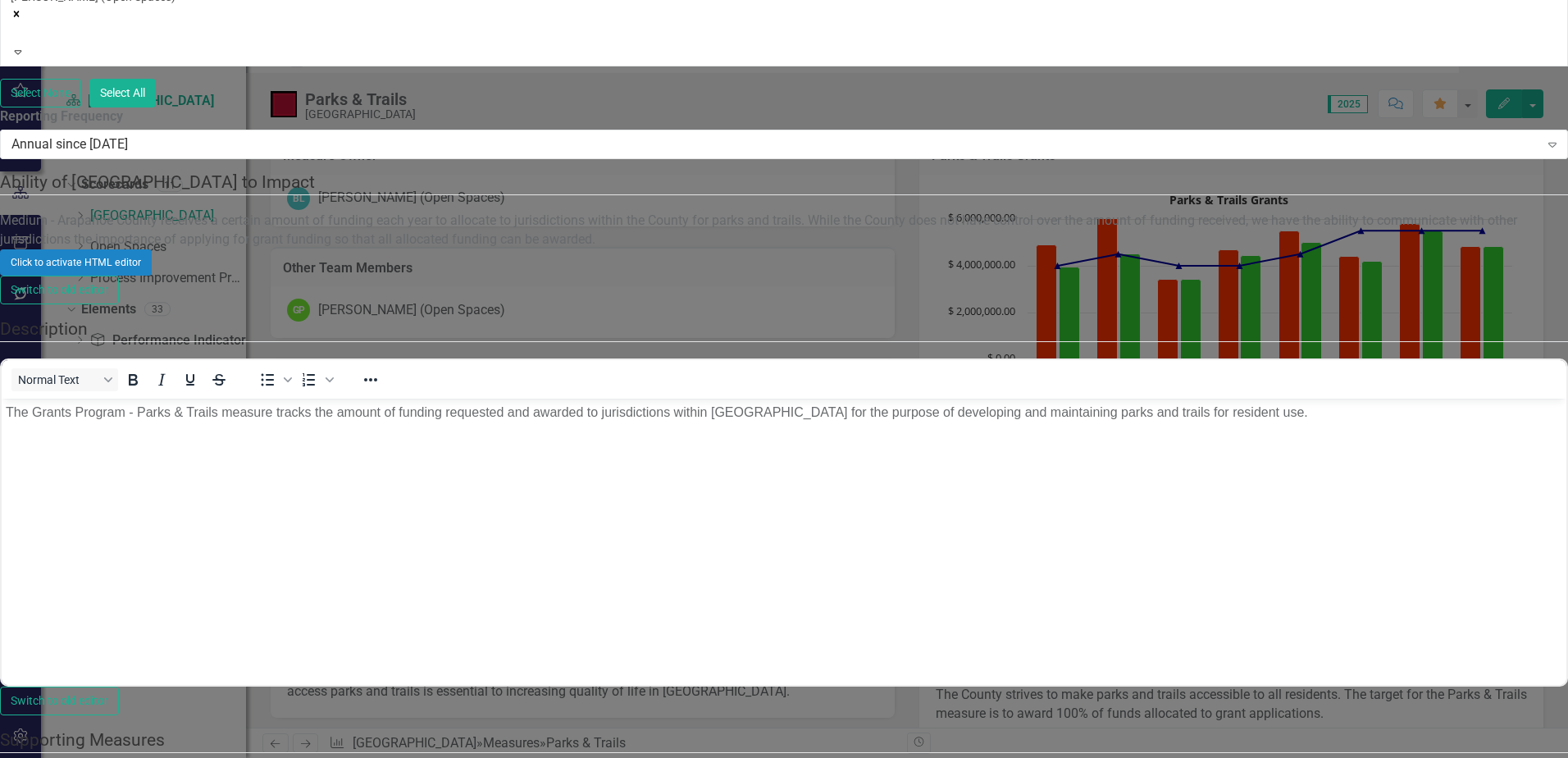
scroll to position [0, 0]
click at [277, 422] on p "The Grants Program - Parks & Trails measure tracks the amount of funding reques…" at bounding box center [784, 412] width 1556 height 19
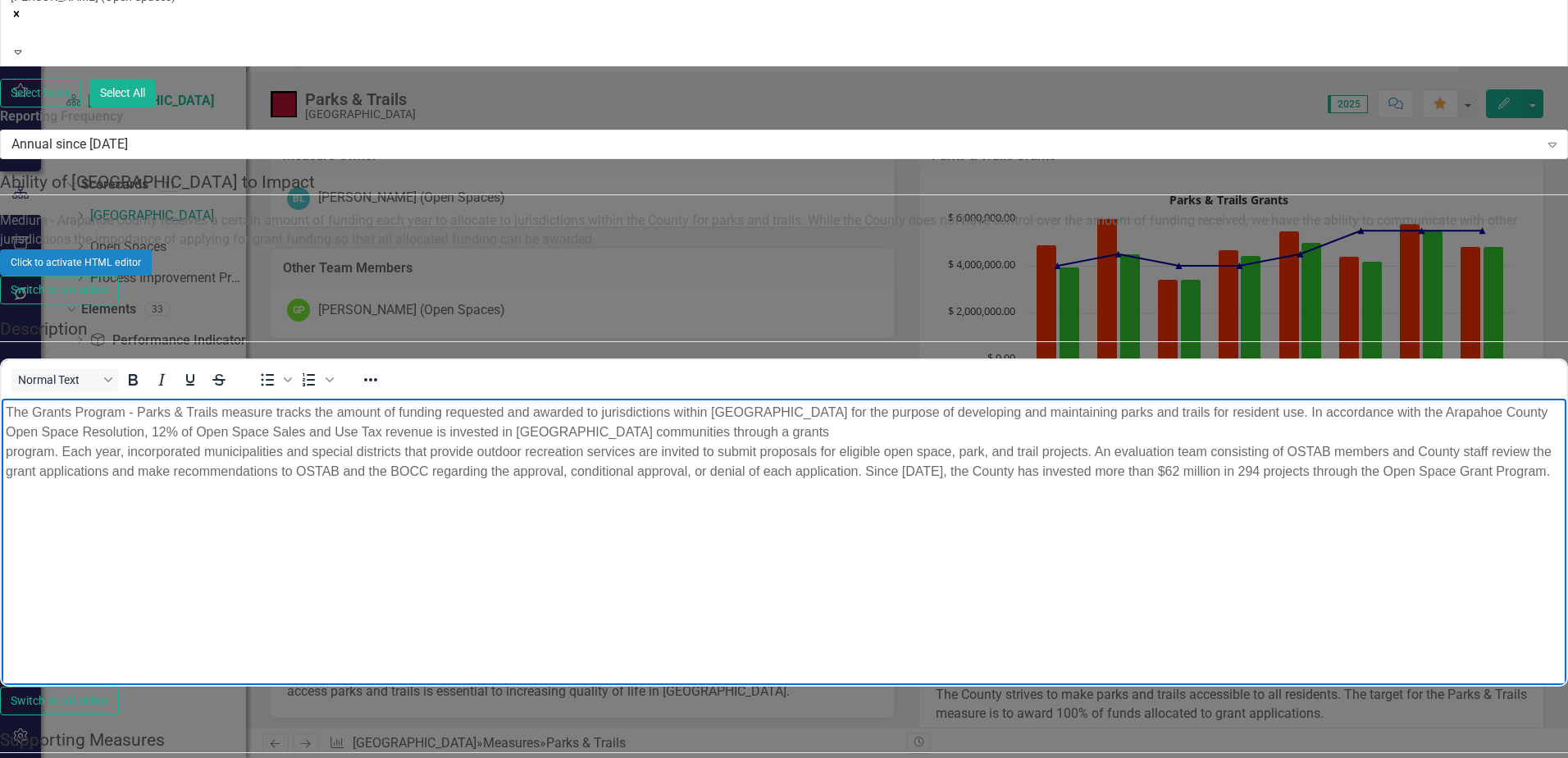
click at [342, 451] on p "The Grants Program - Parks & Trails measure tracks the amount of funding reques…" at bounding box center [784, 442] width 1556 height 79
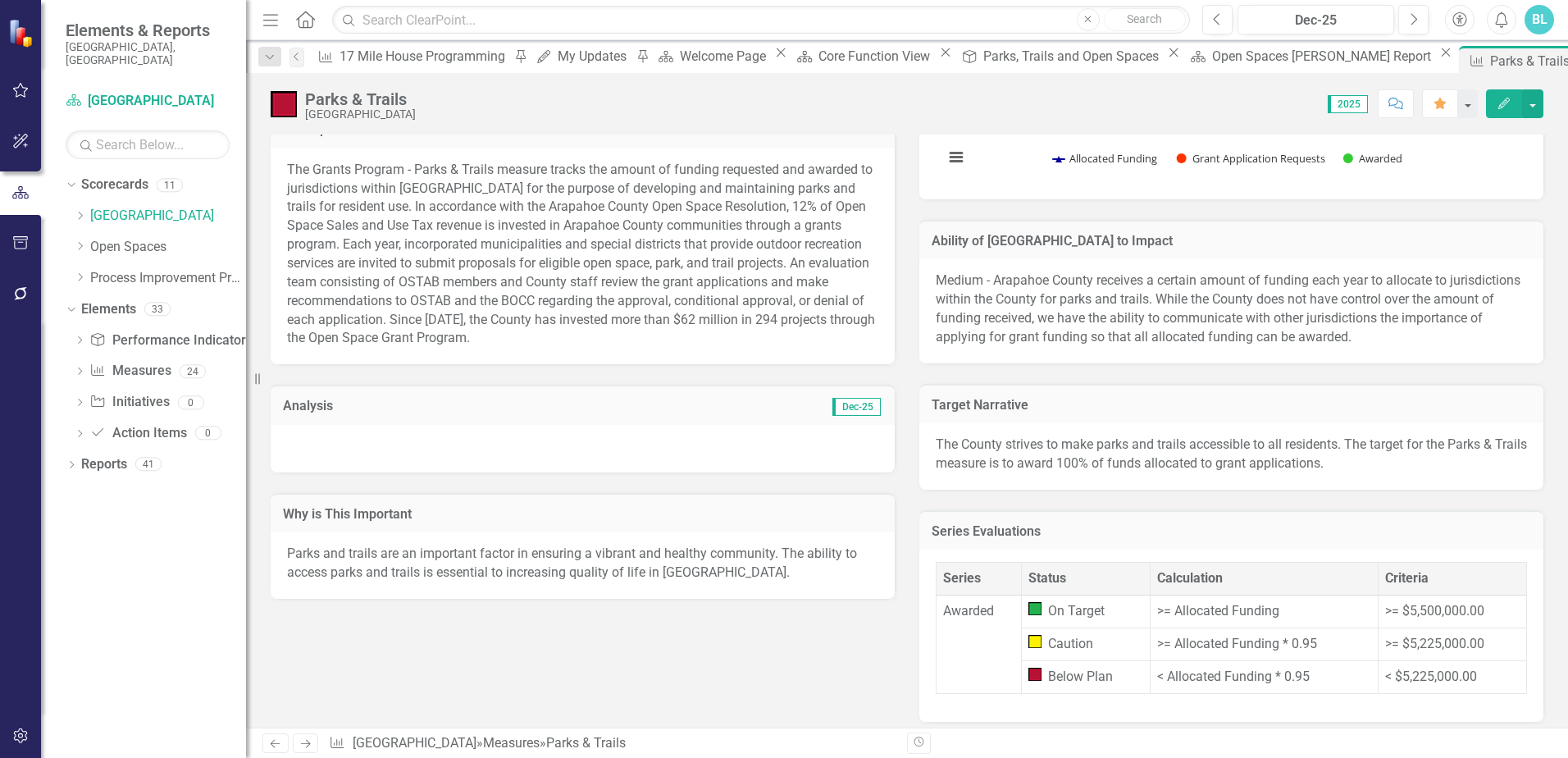
scroll to position [328, 0]
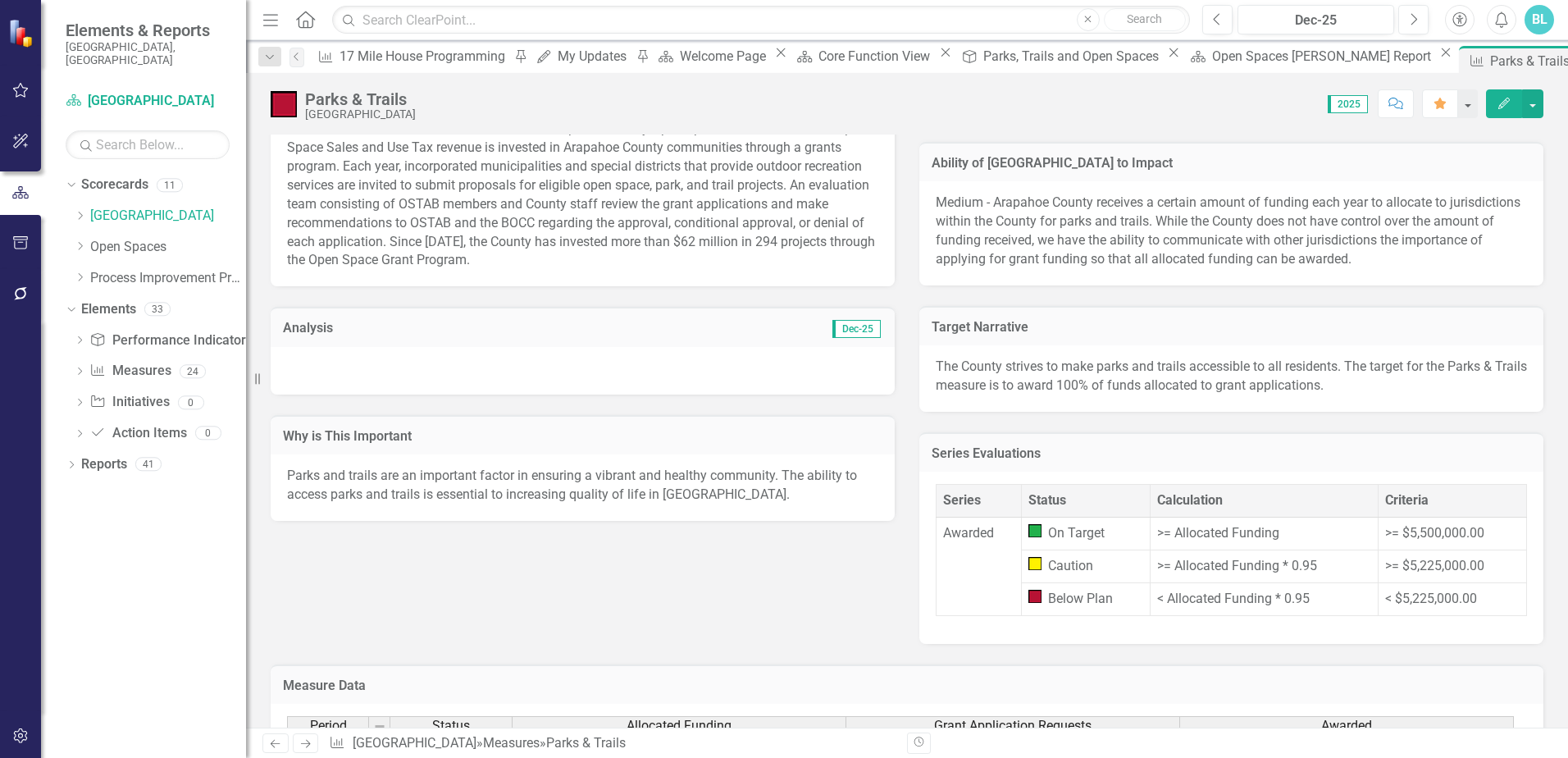
click at [604, 369] on div at bounding box center [582, 370] width 624 height 48
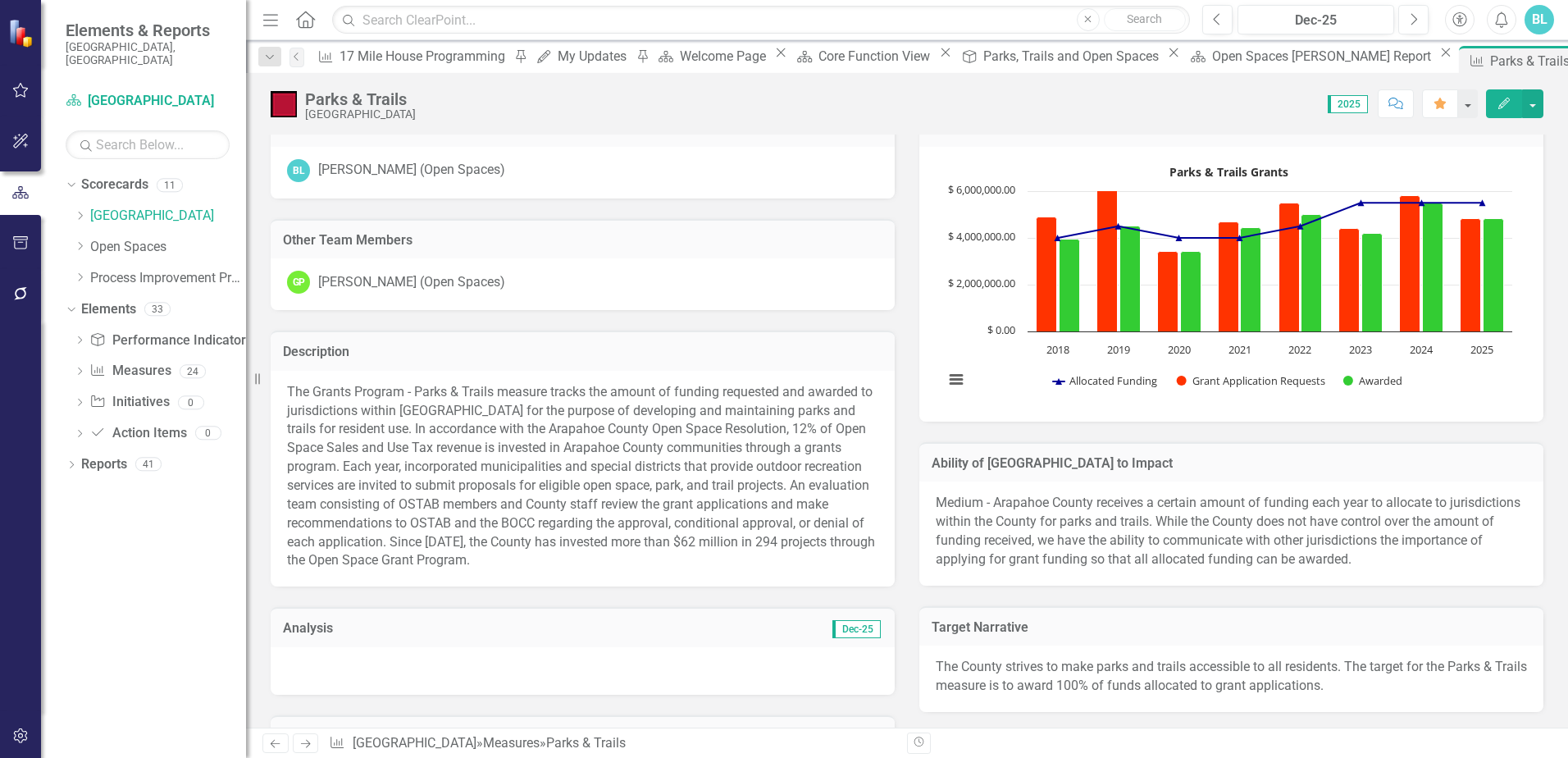
scroll to position [0, 0]
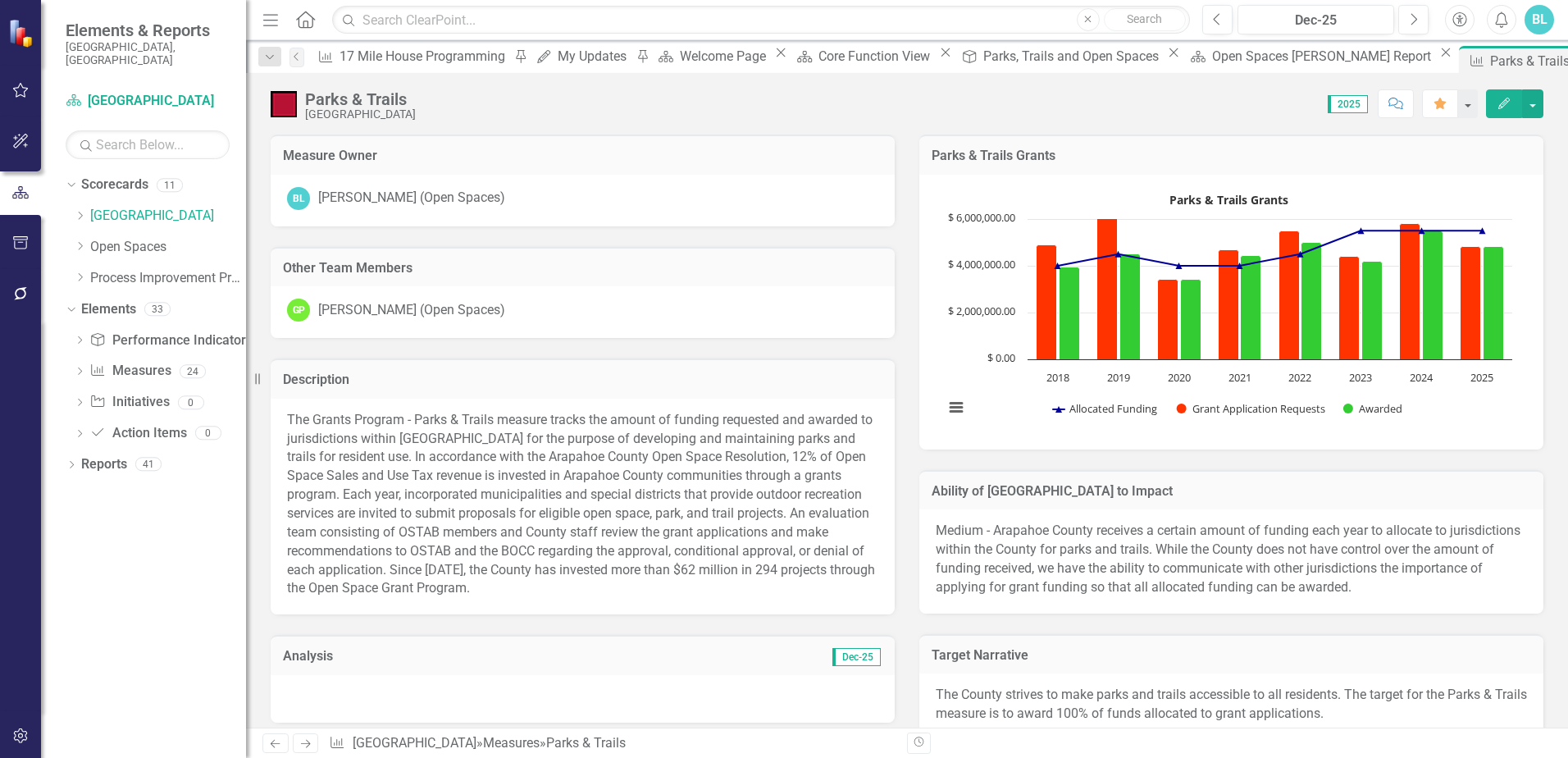
click at [1502, 108] on icon "Edit" at bounding box center [1504, 104] width 15 height 12
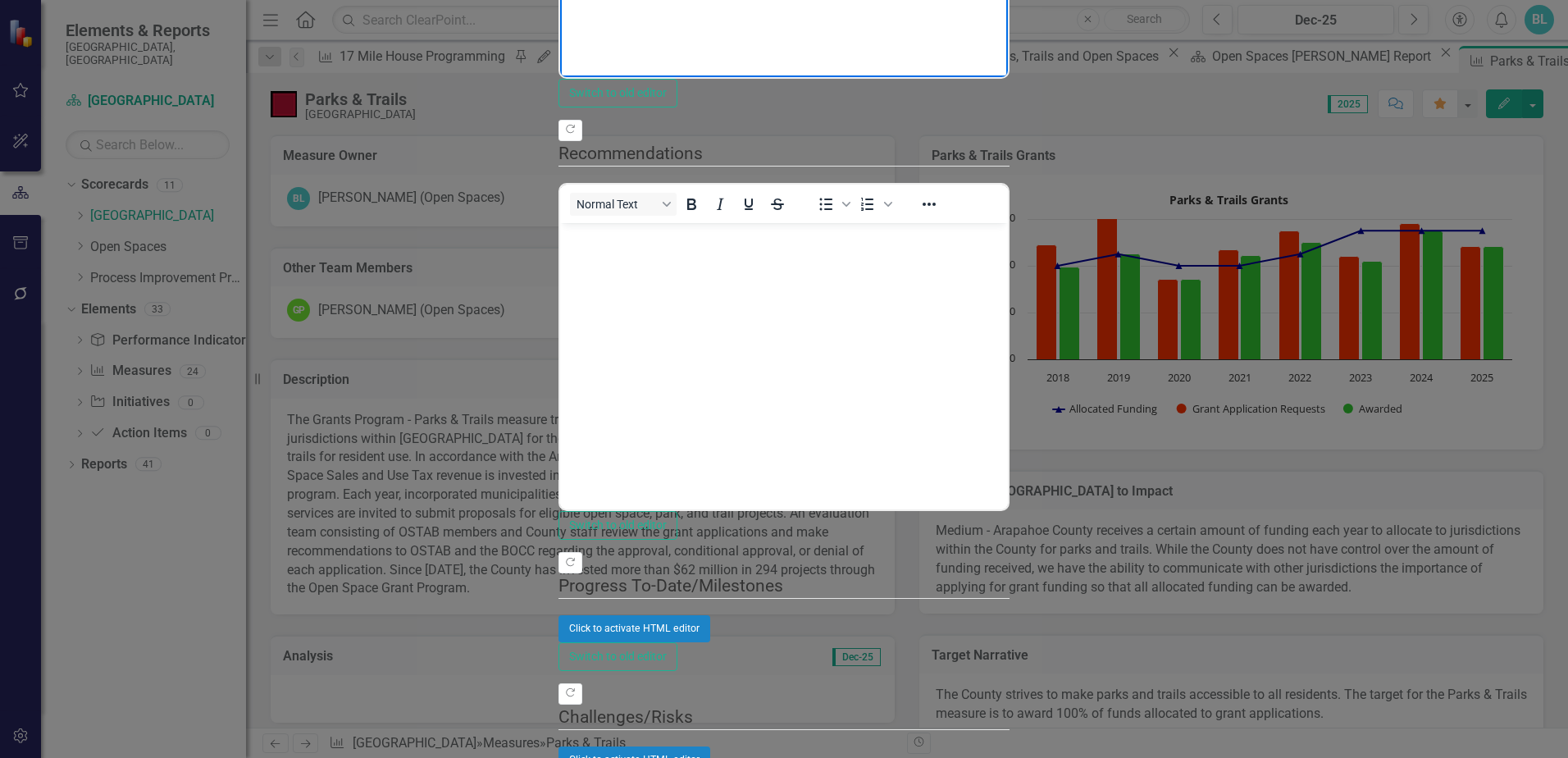
paste body "Rich Text Area. Press ALT-0 for help."
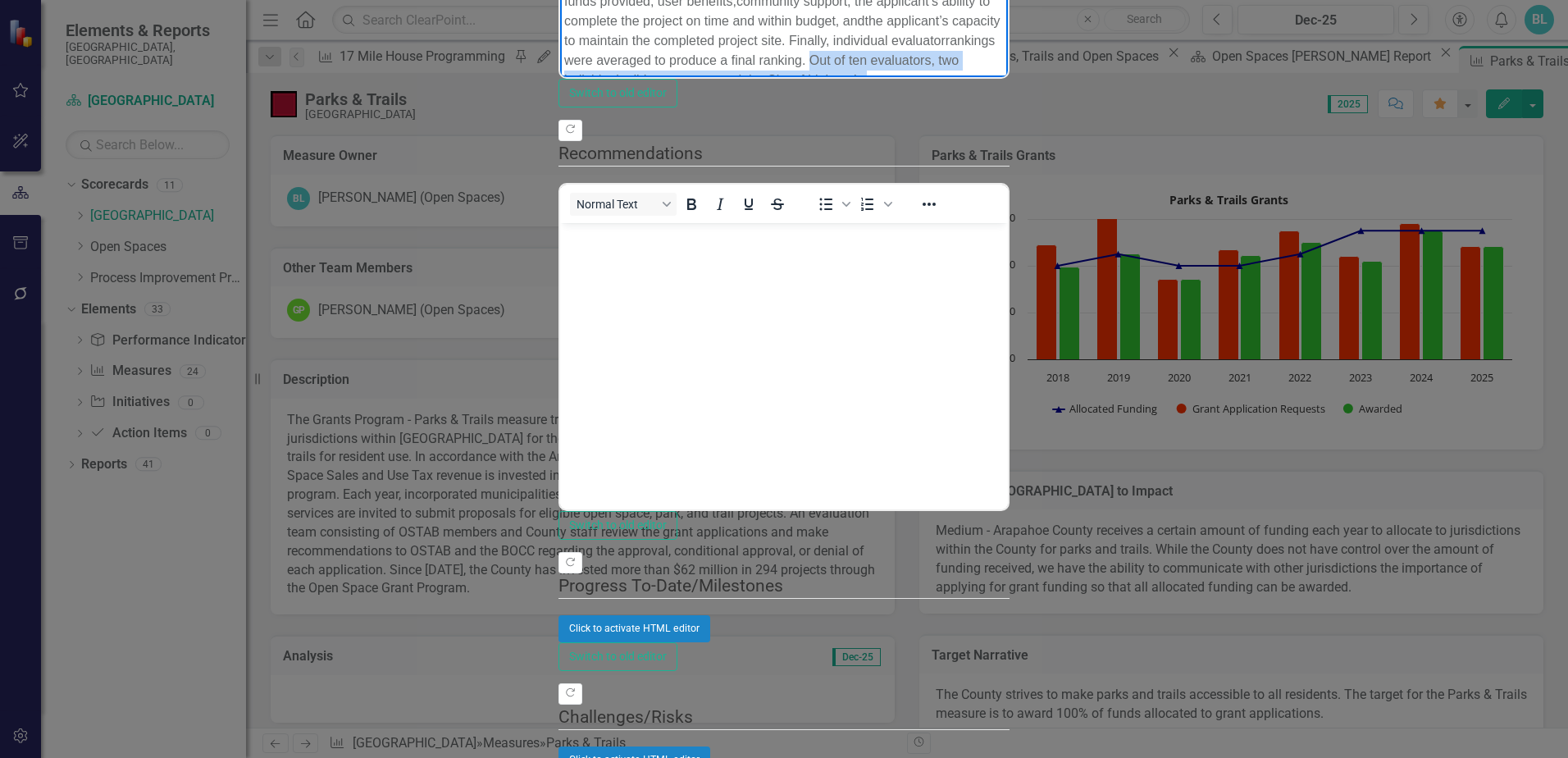
drag, startPoint x: 1156, startPoint y: -98, endPoint x: 1581, endPoint y: -59, distance: 426.8
copy p "Out of ten evaluators, two individuals did not recommend the City of Littleton’…"
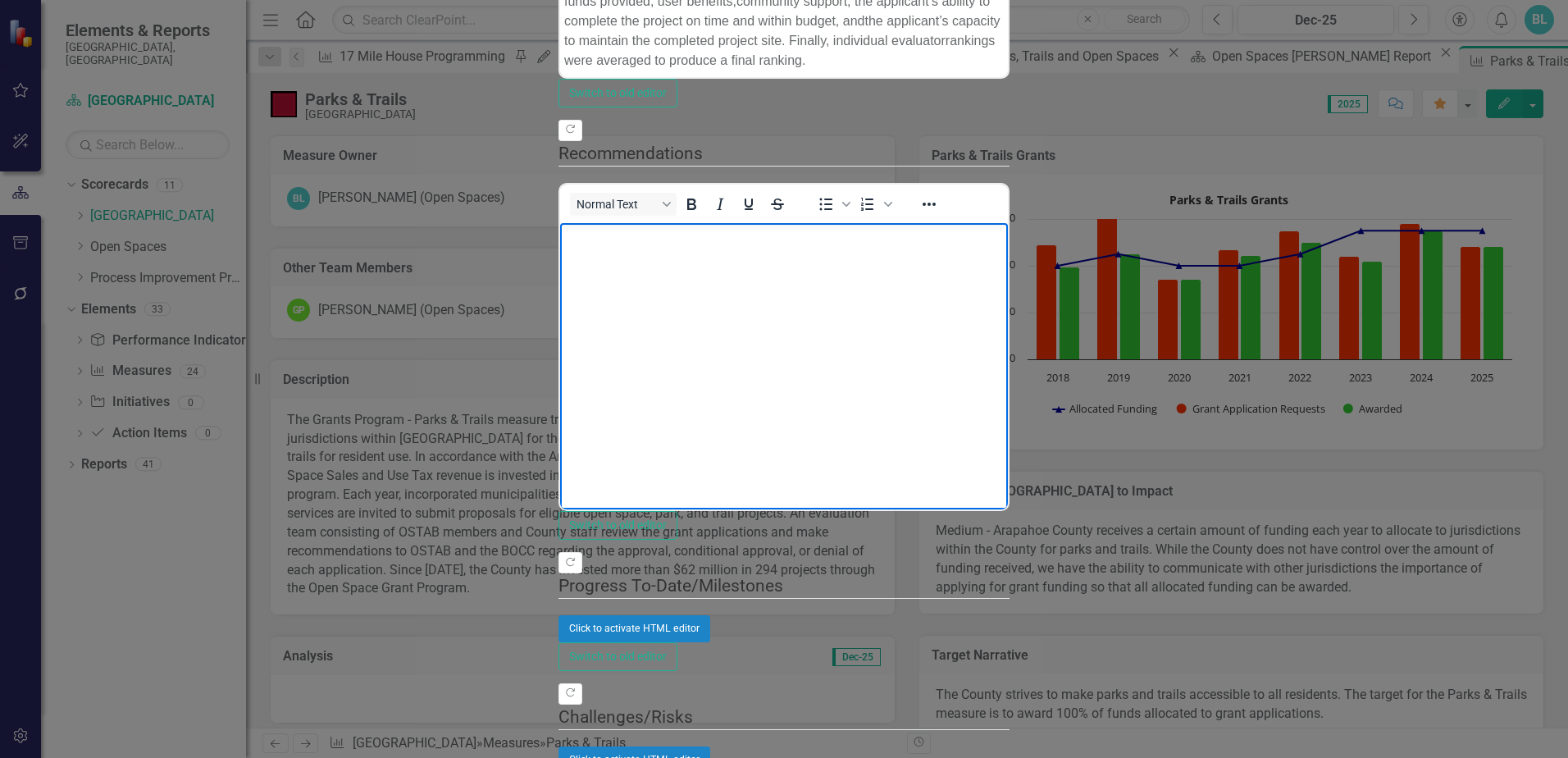
click at [606, 245] on p "Rich Text Area. Press ALT-0 for help." at bounding box center [784, 236] width 440 height 19
click at [650, 280] on p "Rich Text Area. Press ALT-0 for help." at bounding box center [784, 269] width 440 height 19
click at [606, 469] on body "Rich Text Area. Press ALT-0 for help." at bounding box center [784, 346] width 448 height 246
paste body "Rich Text Area. Press ALT-0 for help."
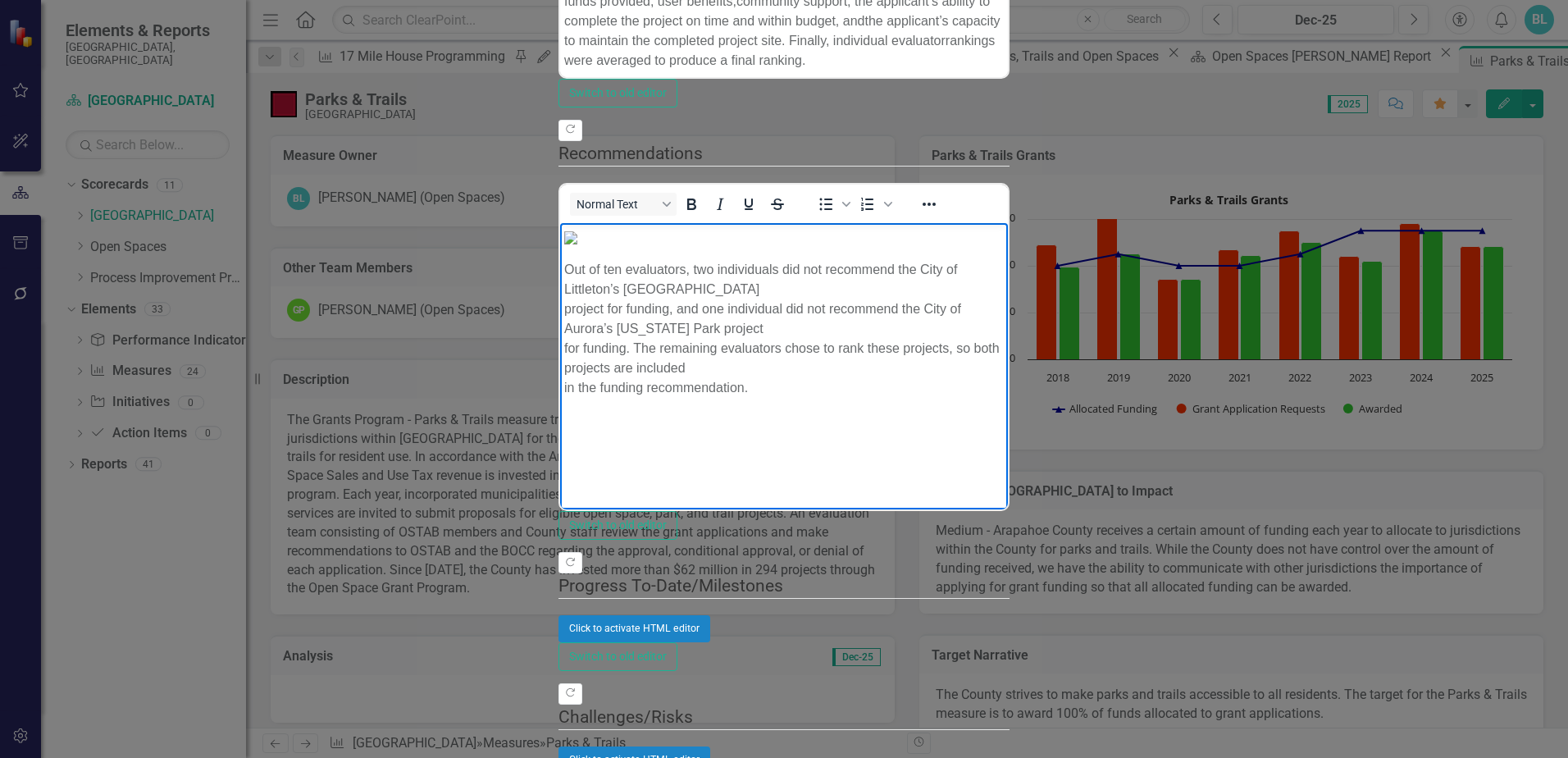
scroll to position [263, 0]
click at [1003, 398] on p "Out of ten evaluators, two individuals did not recommend the City of Littleton’…" at bounding box center [784, 328] width 440 height 137
click at [697, 378] on p "Out of ten evaluators, two individuals did not recommend the City of Littleton’…" at bounding box center [784, 318] width 440 height 118
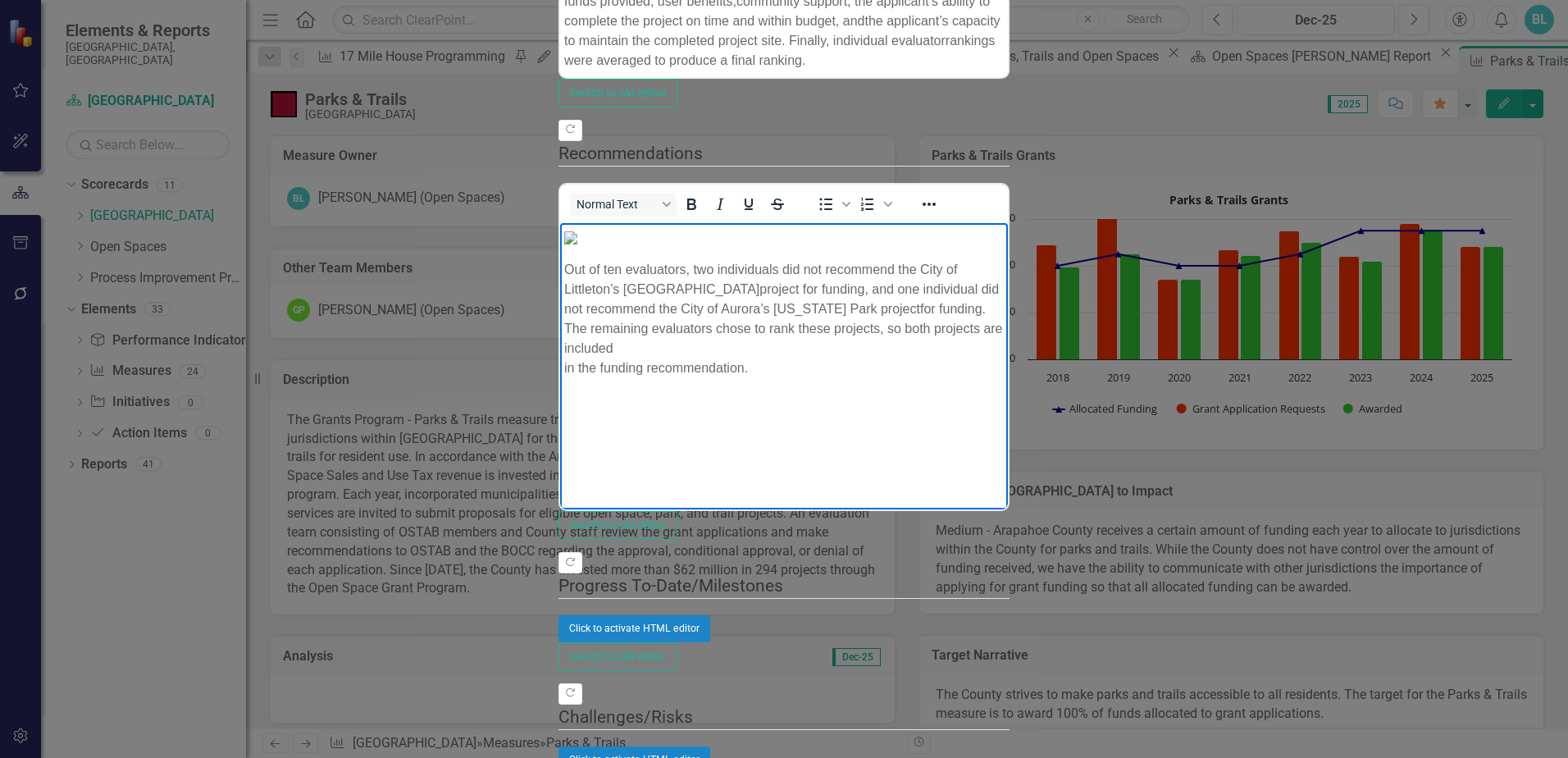
click at [1003, 378] on p "Out of ten evaluators, two individuals did not recommend the City of Littleton’…" at bounding box center [784, 318] width 440 height 118
click at [1003, 358] on p "Out of ten evaluators, two individuals did not recommend the City of Littleton’…" at bounding box center [784, 308] width 440 height 98
click at [851, 398] on p "Out of ten evaluators, two individuals did not recommend the City of Littleton’…" at bounding box center [784, 328] width 440 height 137
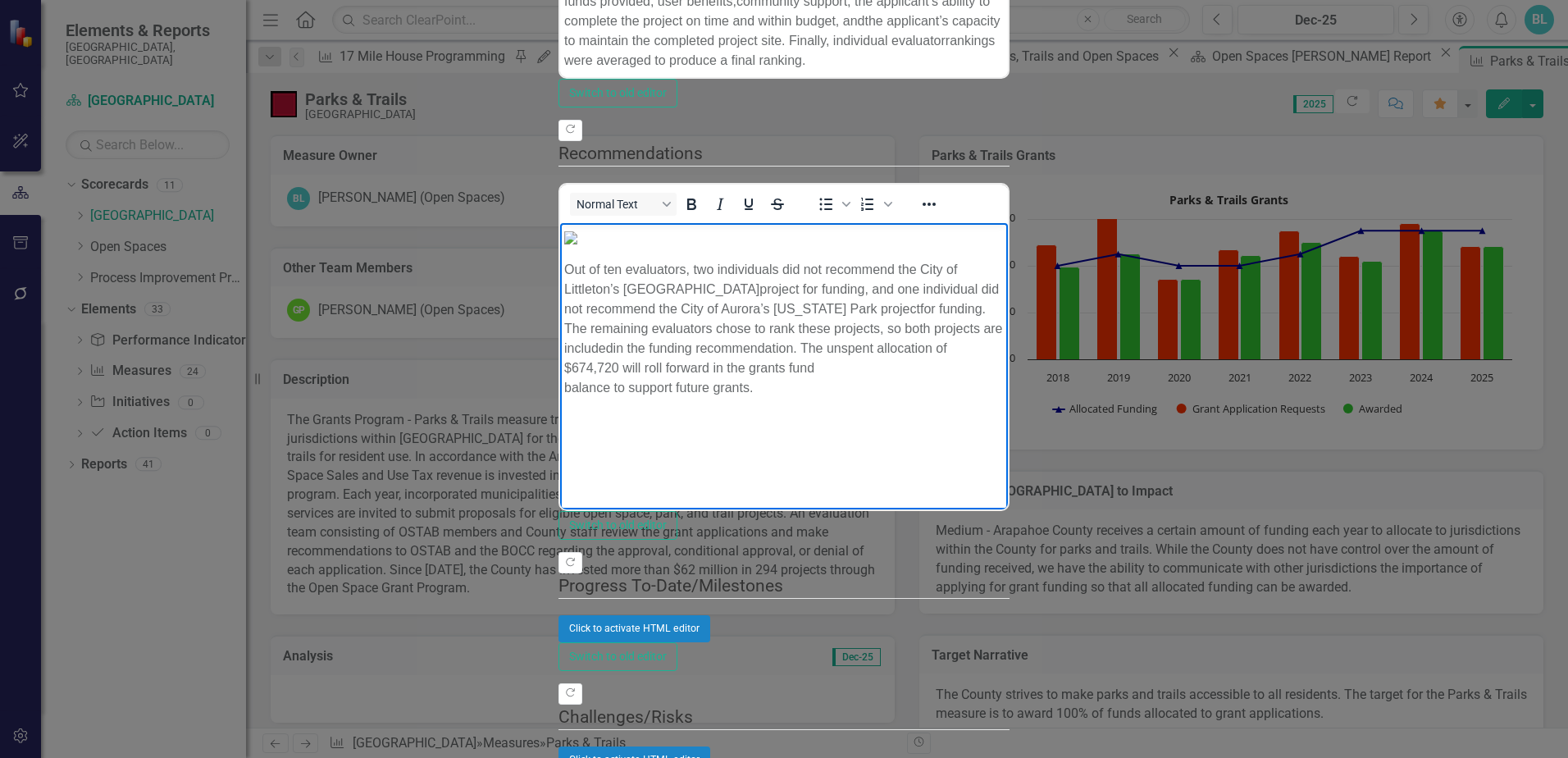
scroll to position [264, 0]
click at [1003, 378] on p "Out of ten evaluators, two individuals did not recommend the City of Littleton’…" at bounding box center [784, 318] width 440 height 118
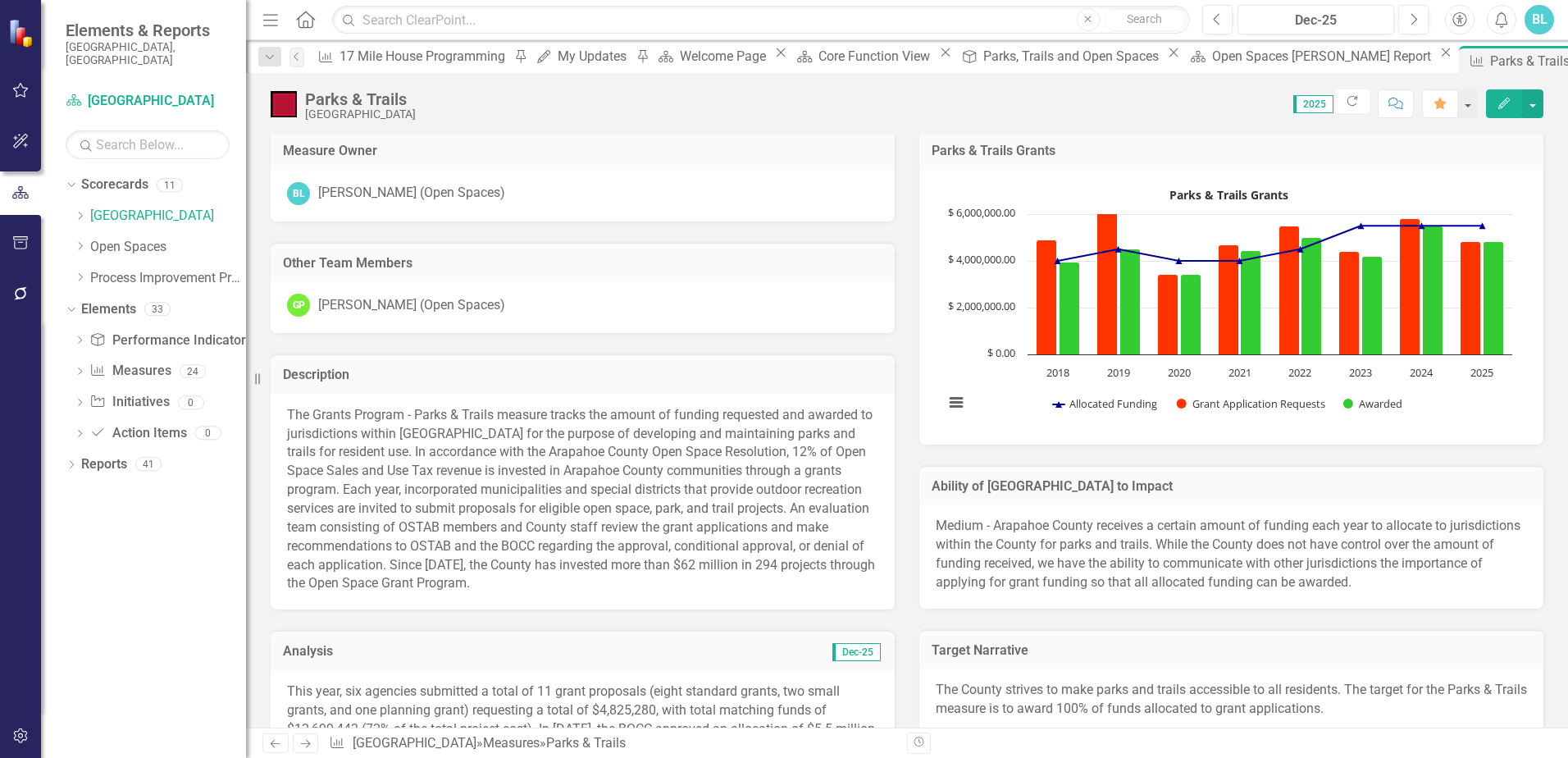
scroll to position [0, 0]
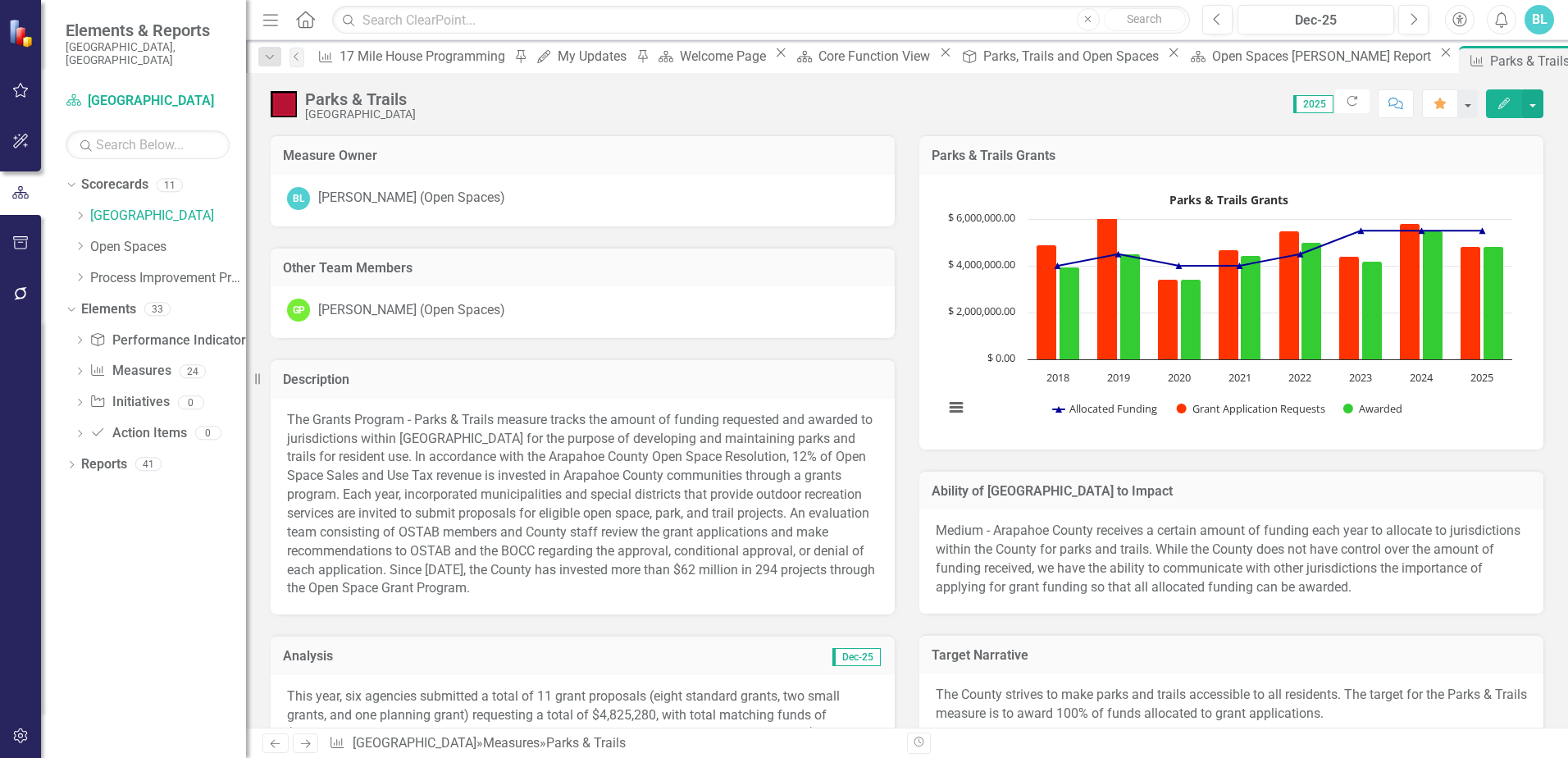
click at [1500, 109] on button "Edit" at bounding box center [1504, 104] width 36 height 28
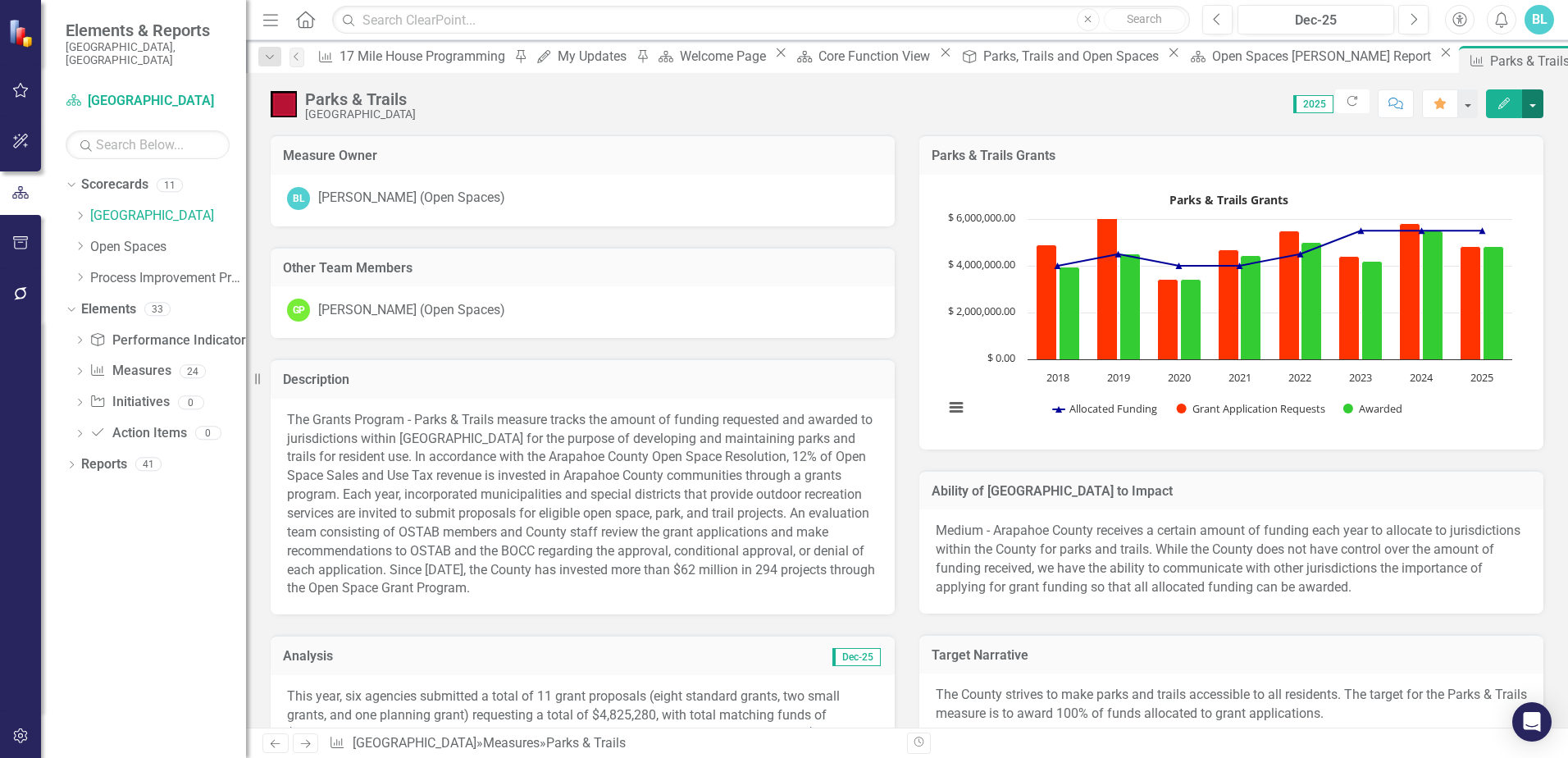
click at [1534, 108] on button "button" at bounding box center [1532, 104] width 21 height 28
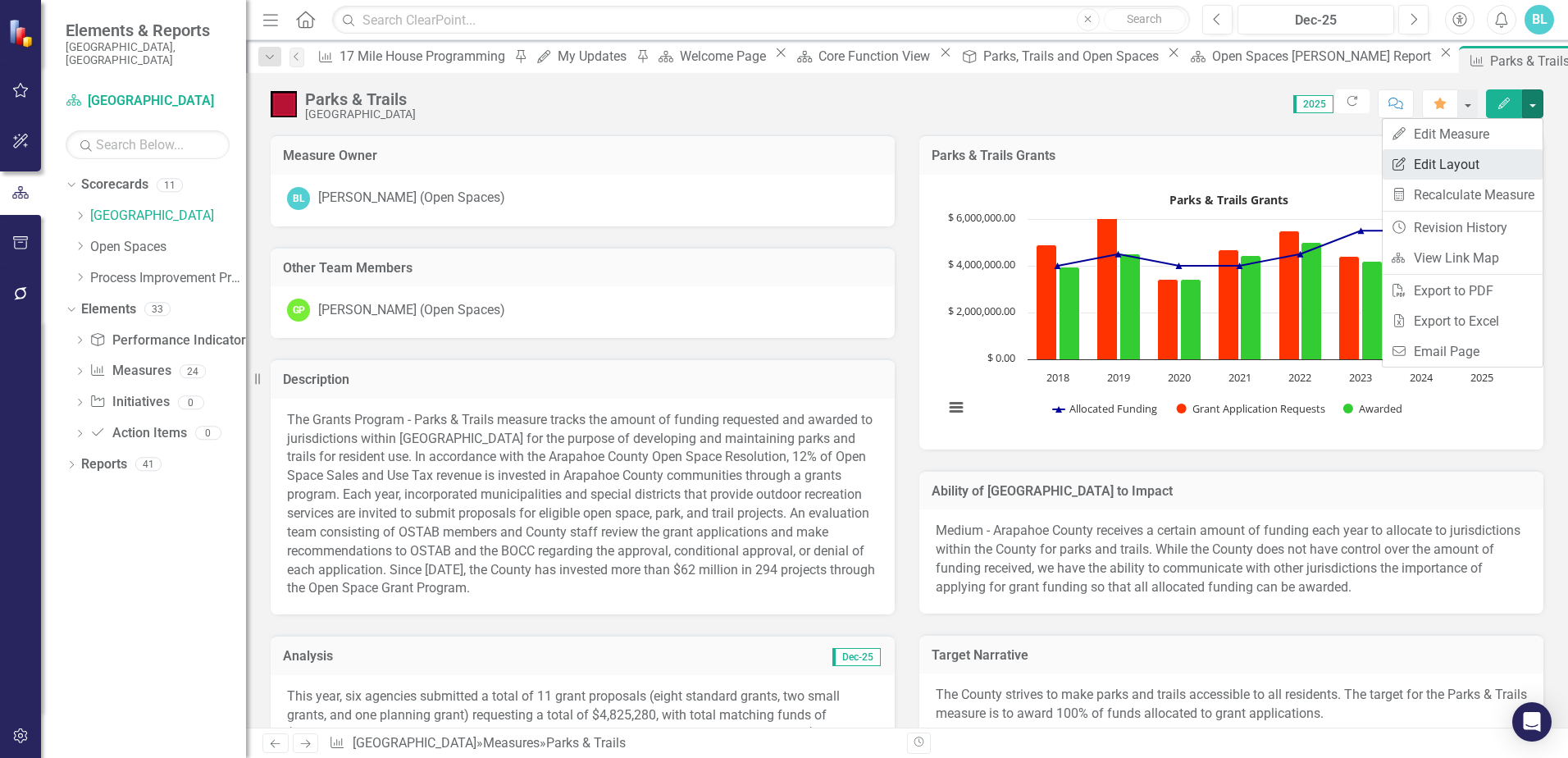
click at [1491, 168] on link "Edit Report Edit Layout" at bounding box center [1462, 164] width 160 height 30
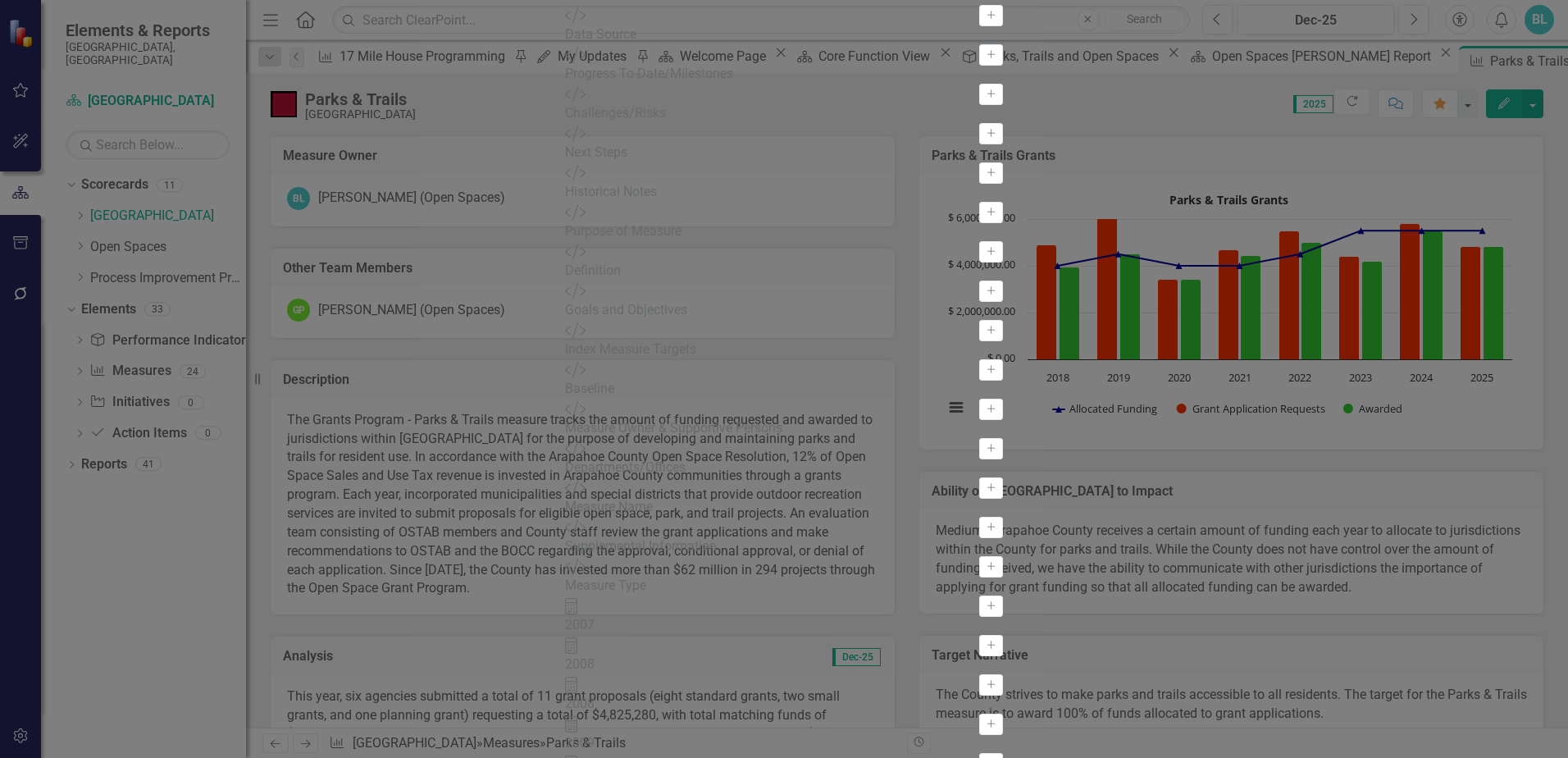
drag, startPoint x: 700, startPoint y: 107, endPoint x: 898, endPoint y: 188, distance: 213.9
drag, startPoint x: 563, startPoint y: 109, endPoint x: 1117, endPoint y: 366, distance: 610.7
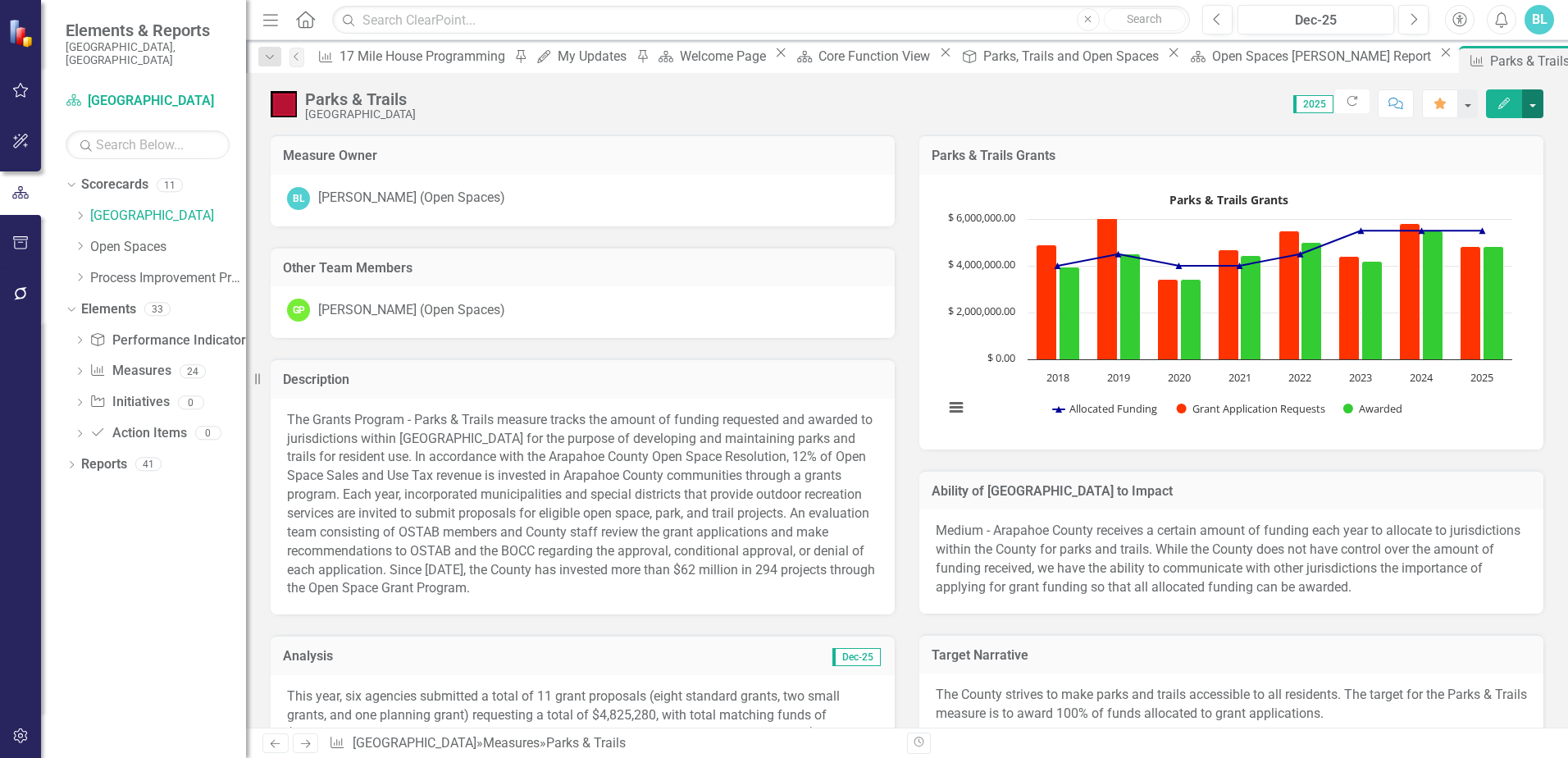
click at [1530, 100] on button "button" at bounding box center [1532, 104] width 21 height 28
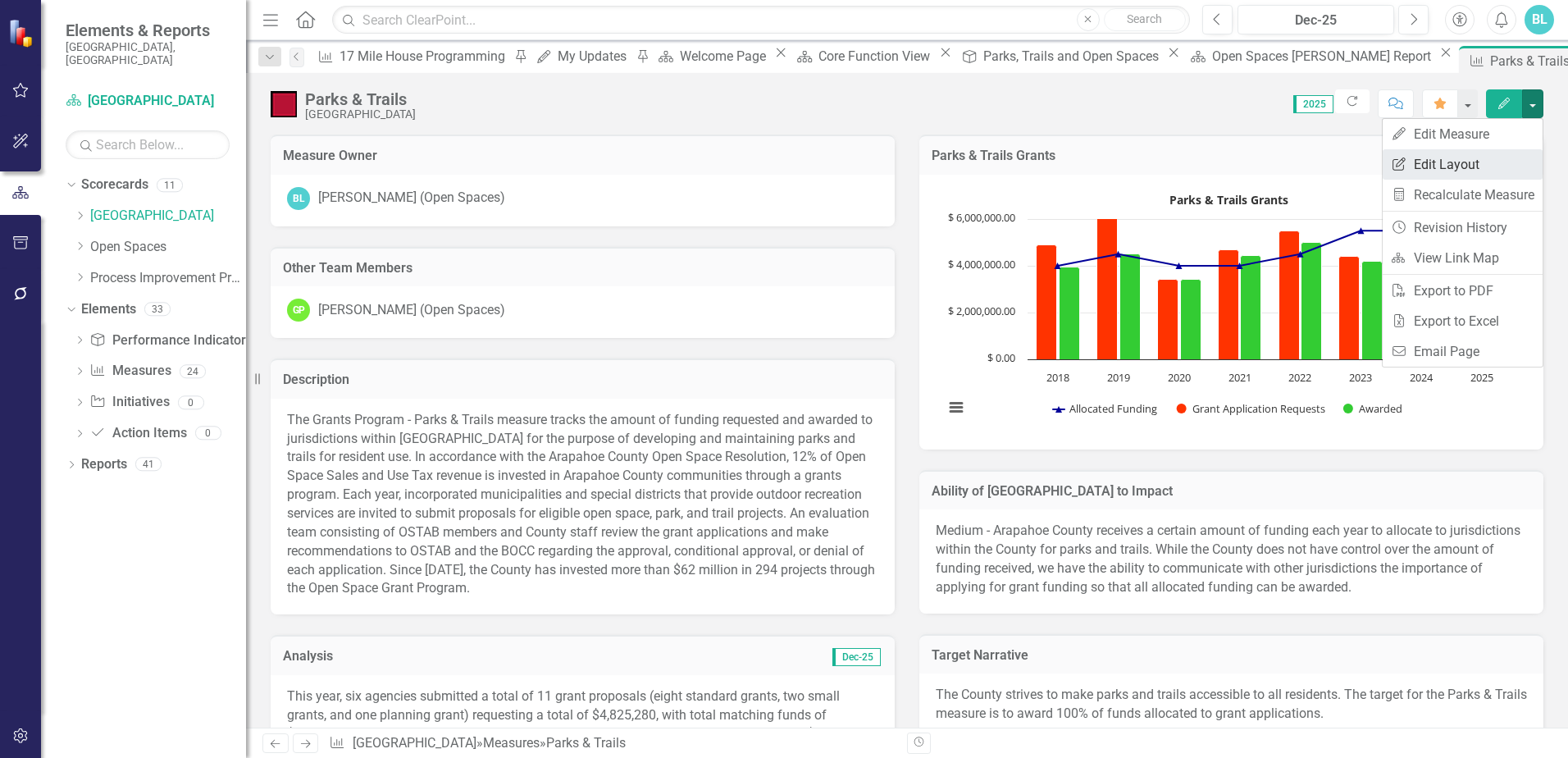
click at [1488, 159] on link "Edit Report Edit Layout" at bounding box center [1462, 164] width 160 height 30
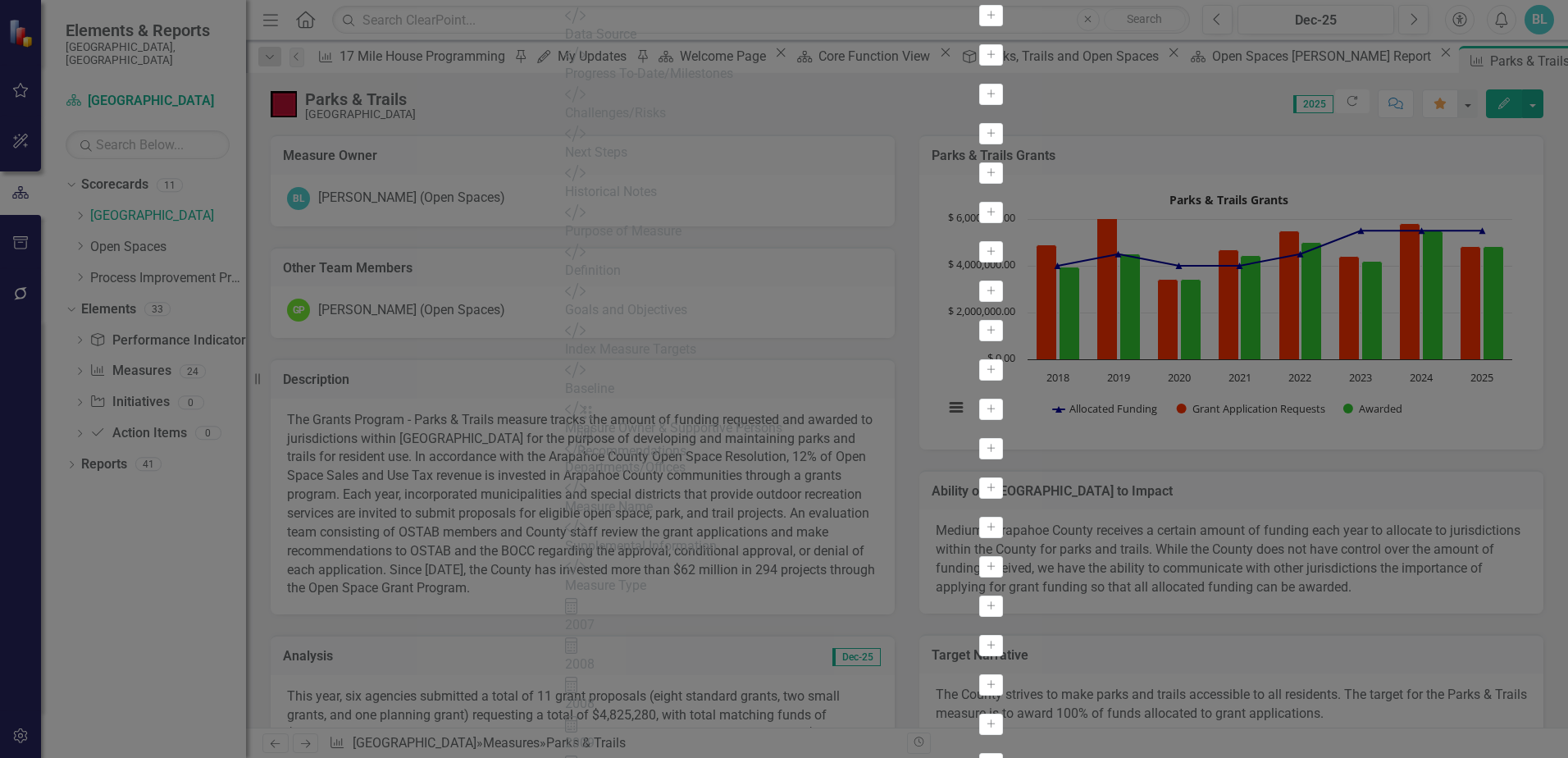
drag, startPoint x: 1082, startPoint y: 365, endPoint x: 585, endPoint y: 425, distance: 500.6
drag, startPoint x: 565, startPoint y: 462, endPoint x: 1148, endPoint y: 358, distance: 592.2
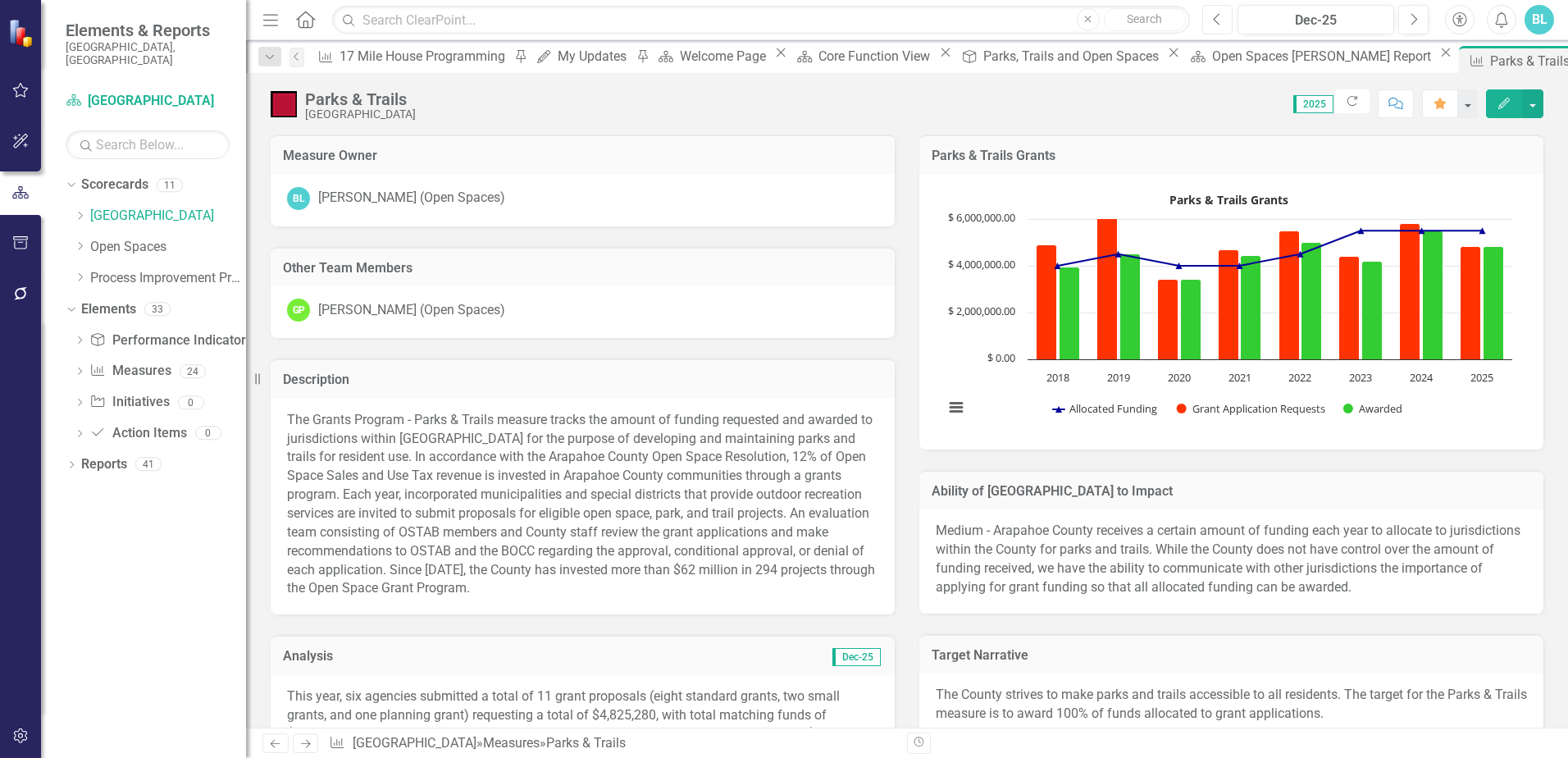
click at [1219, 22] on icon "Previous" at bounding box center [1217, 20] width 9 height 15
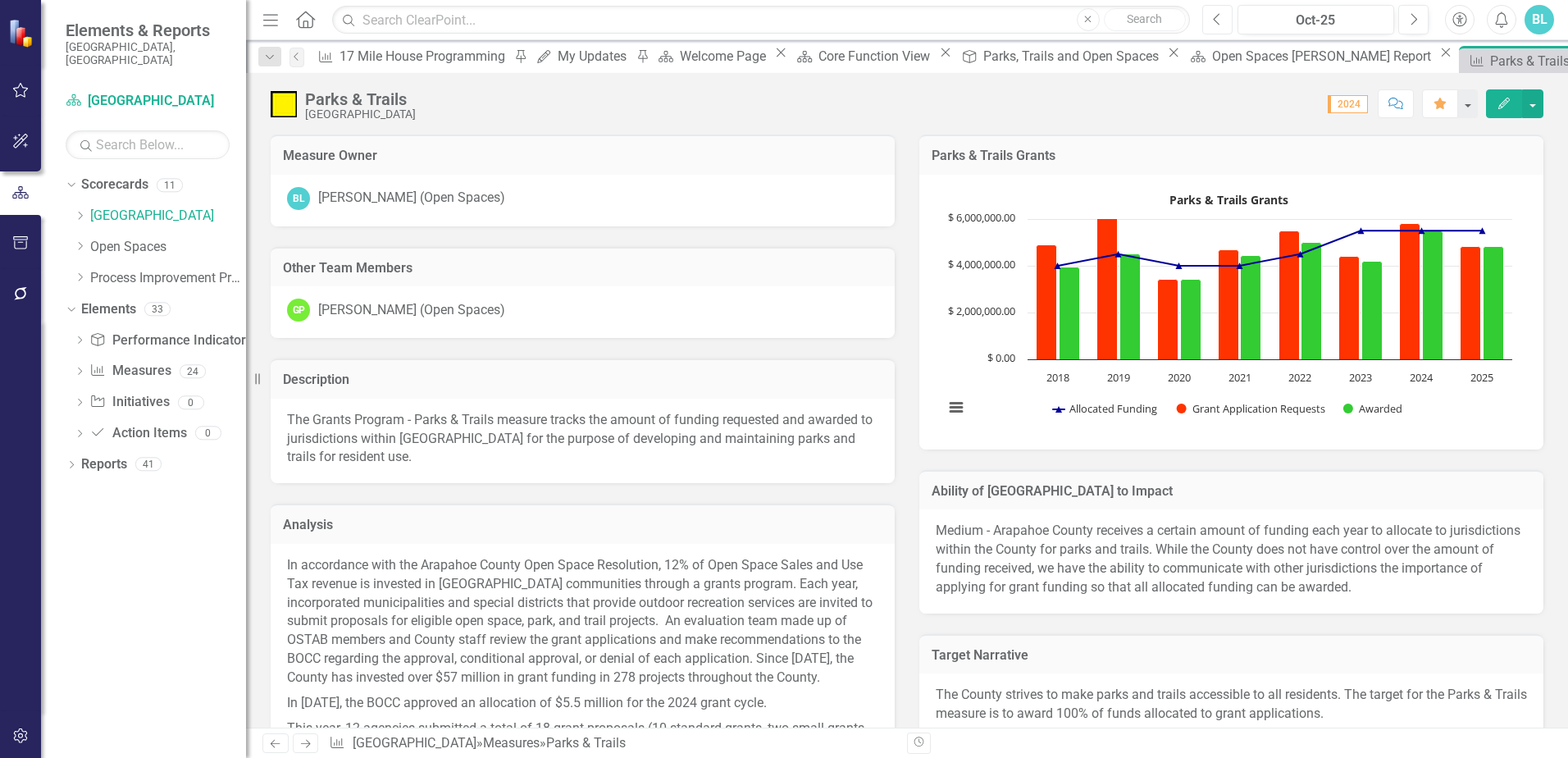
click at [1219, 22] on icon "Previous" at bounding box center [1217, 20] width 9 height 15
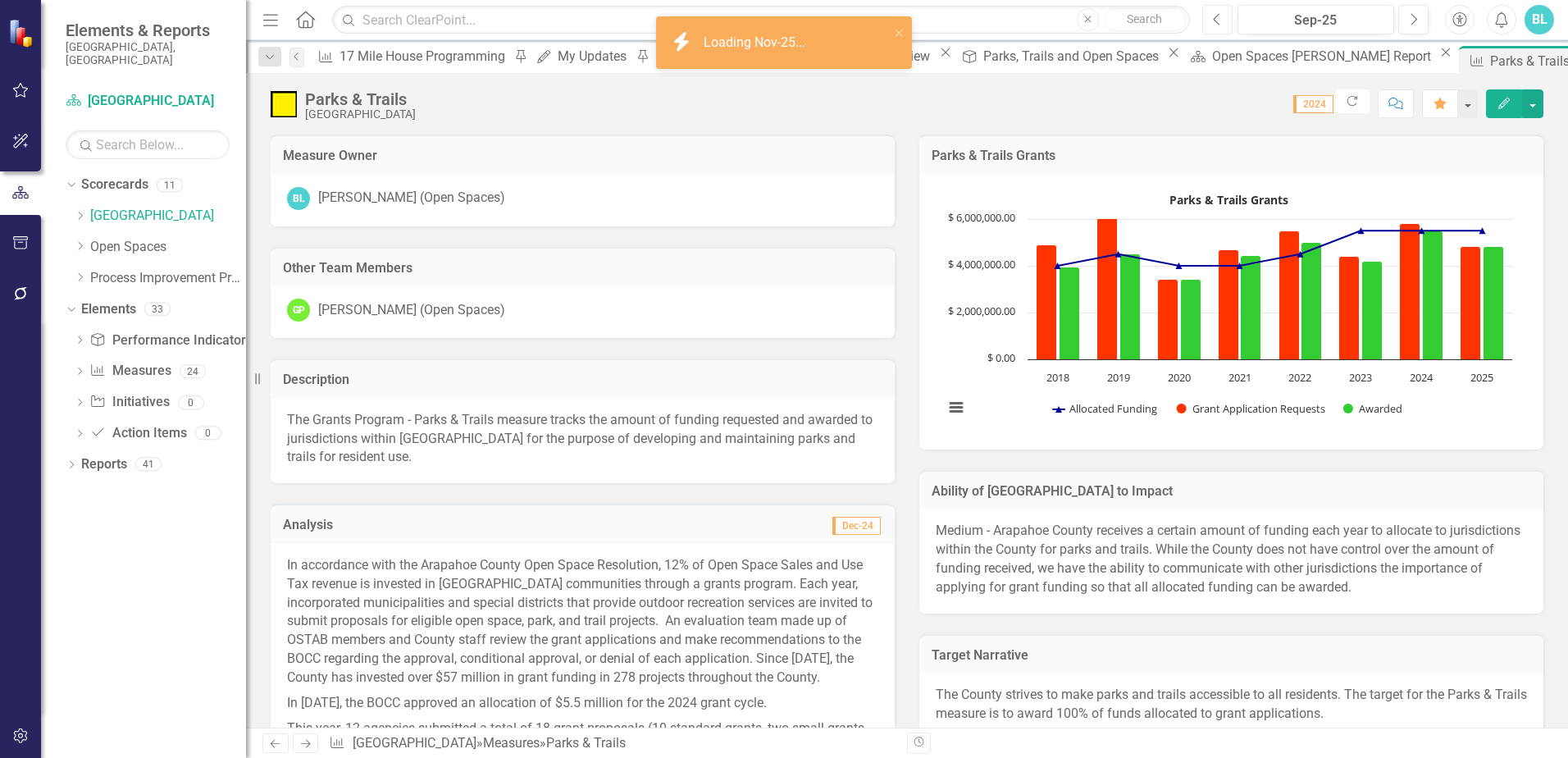
click at [1219, 22] on icon "Previous" at bounding box center [1217, 20] width 9 height 15
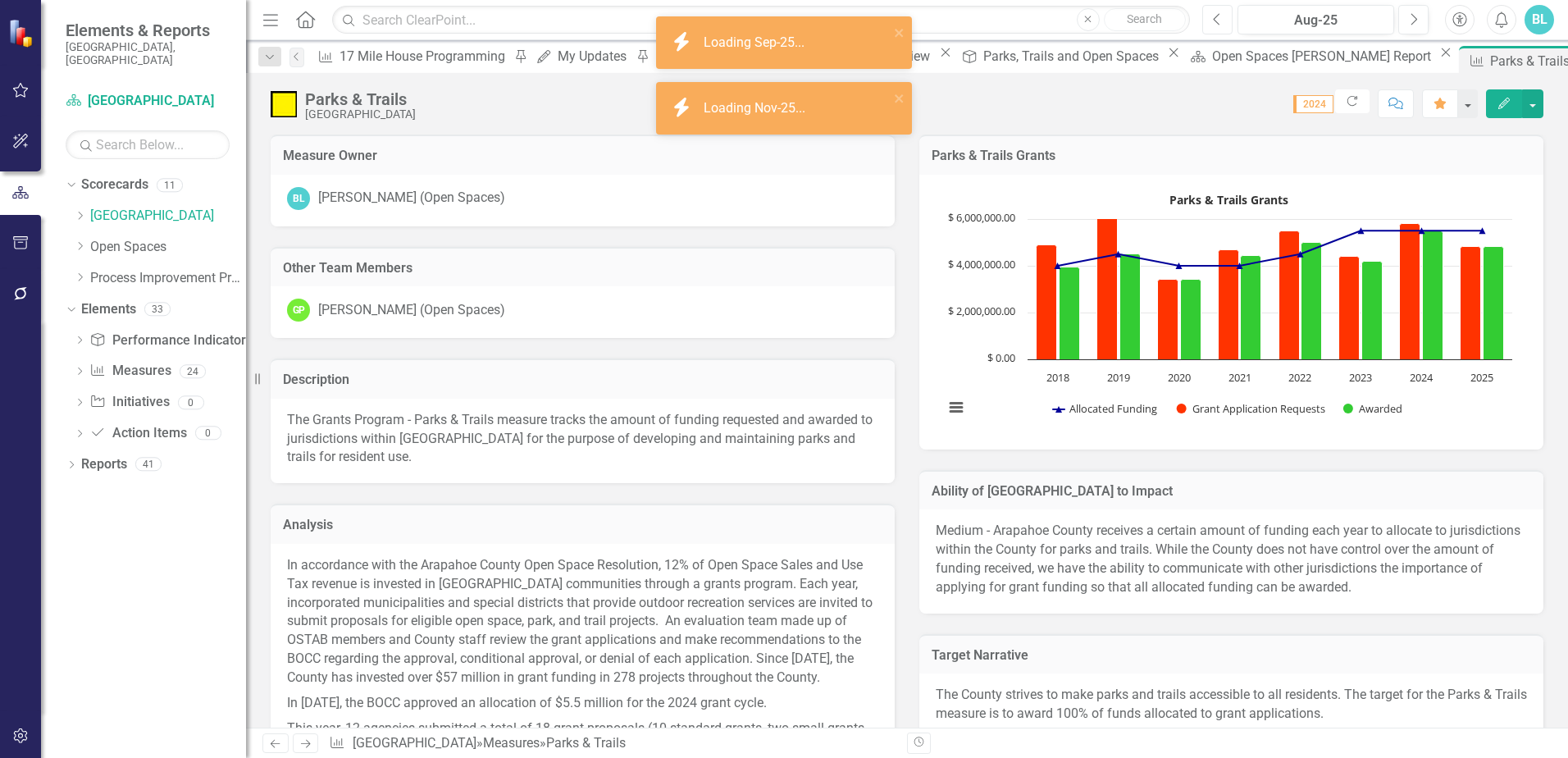
click at [1219, 22] on icon "Previous" at bounding box center [1217, 20] width 9 height 15
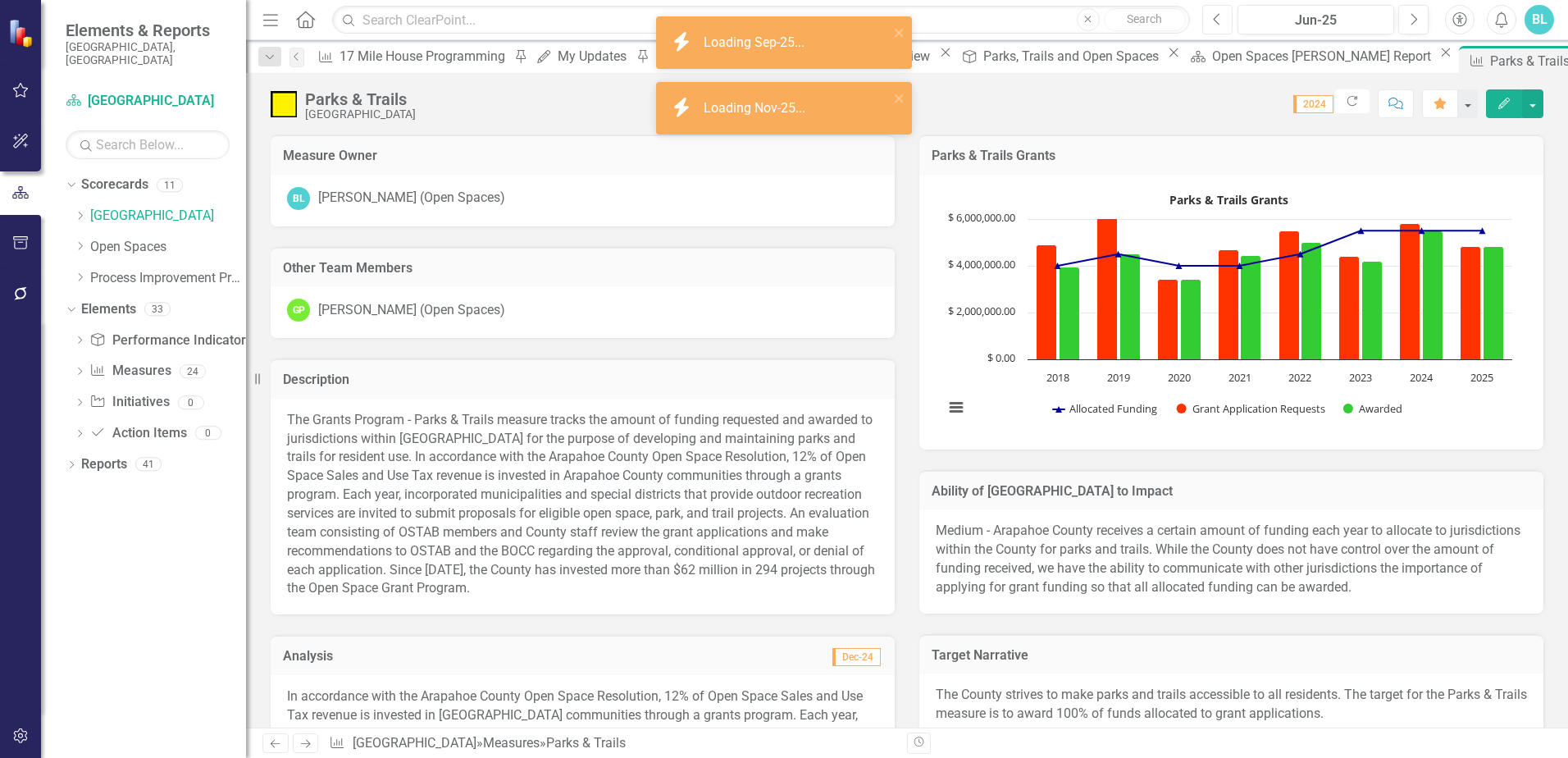
click at [1219, 22] on icon "Previous" at bounding box center [1217, 20] width 9 height 15
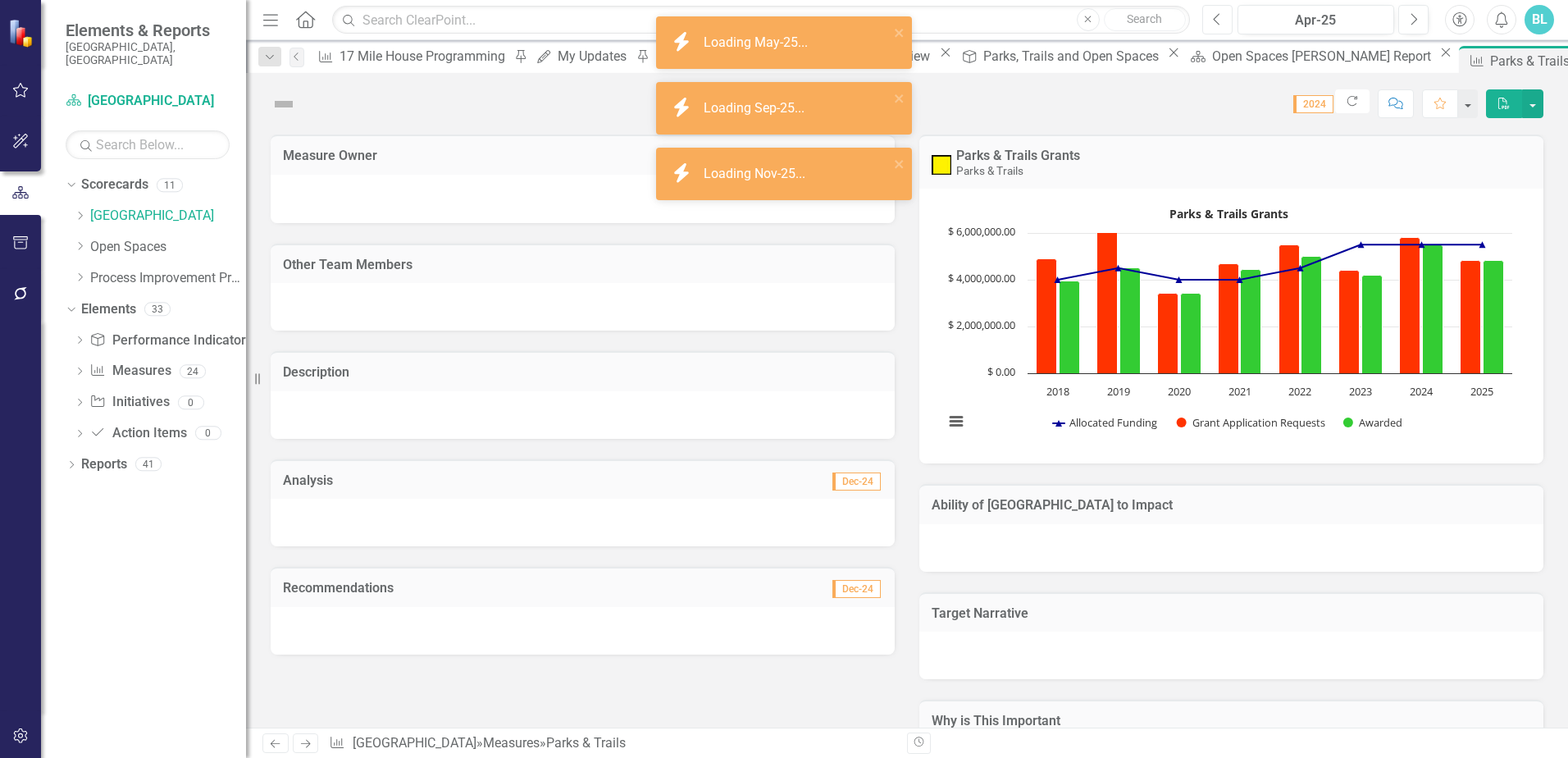
click at [1219, 22] on icon "Previous" at bounding box center [1217, 20] width 9 height 15
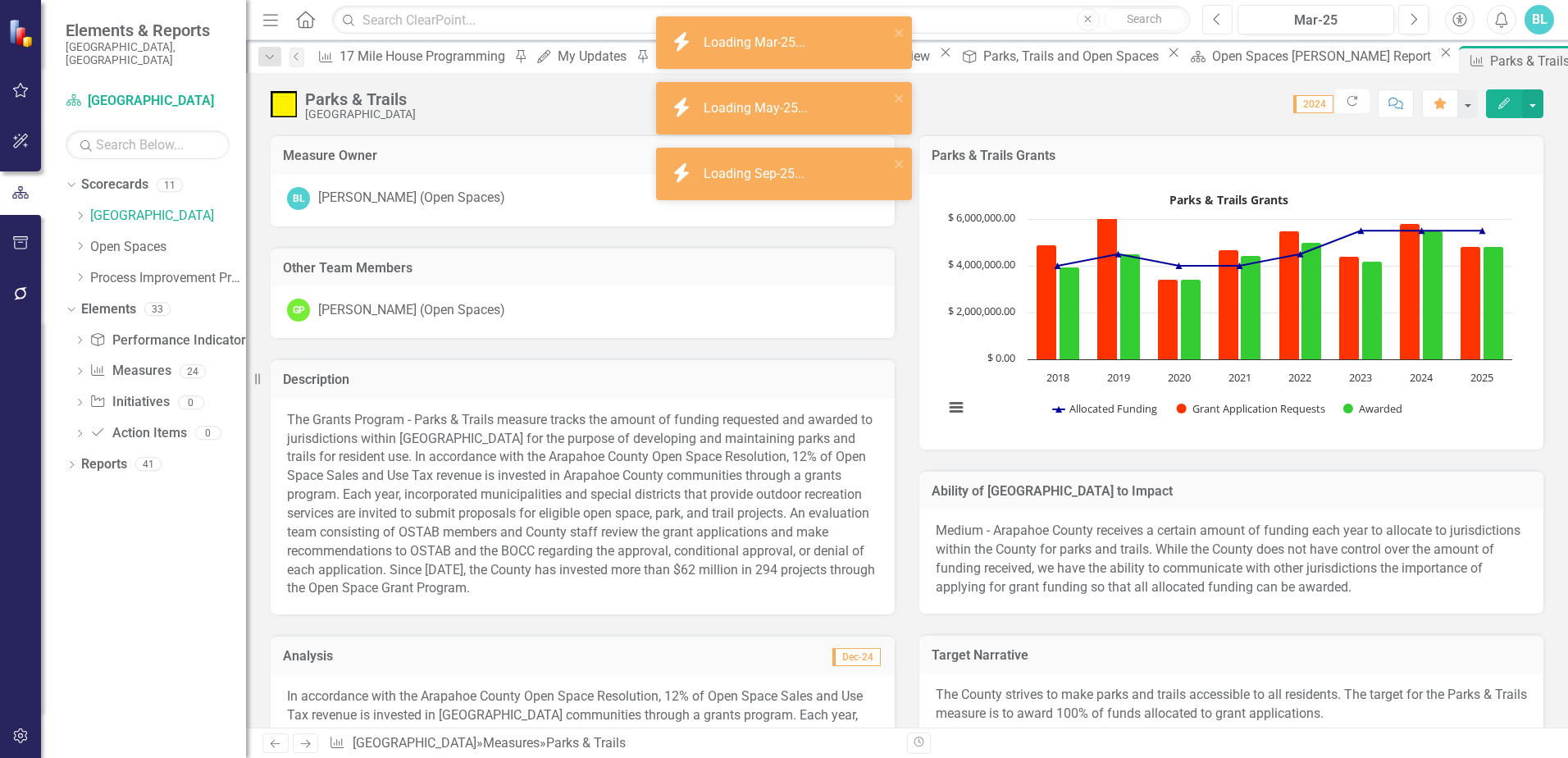
click at [1219, 22] on icon "Previous" at bounding box center [1217, 20] width 9 height 15
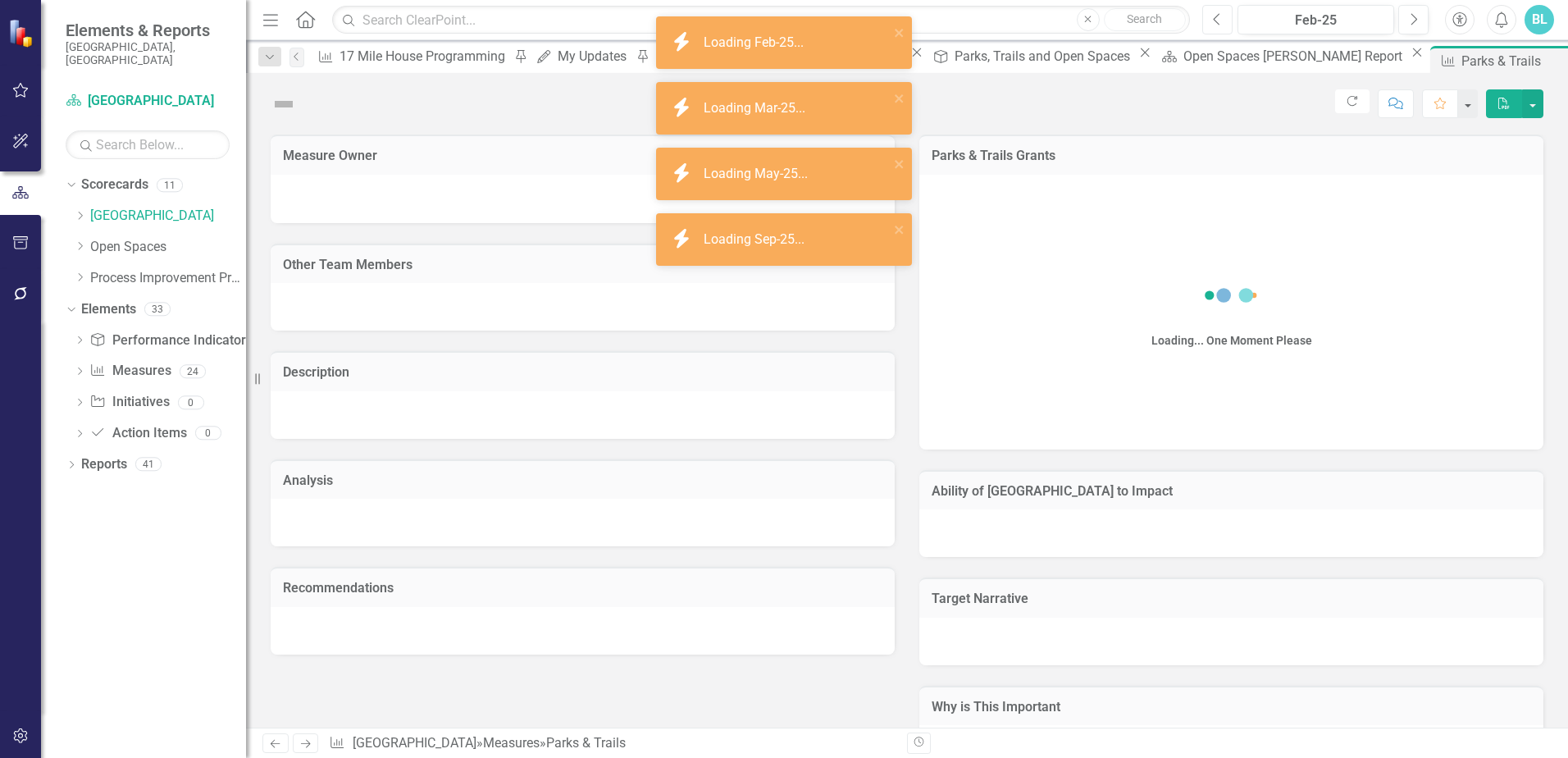
click at [1219, 22] on icon "Previous" at bounding box center [1217, 20] width 9 height 15
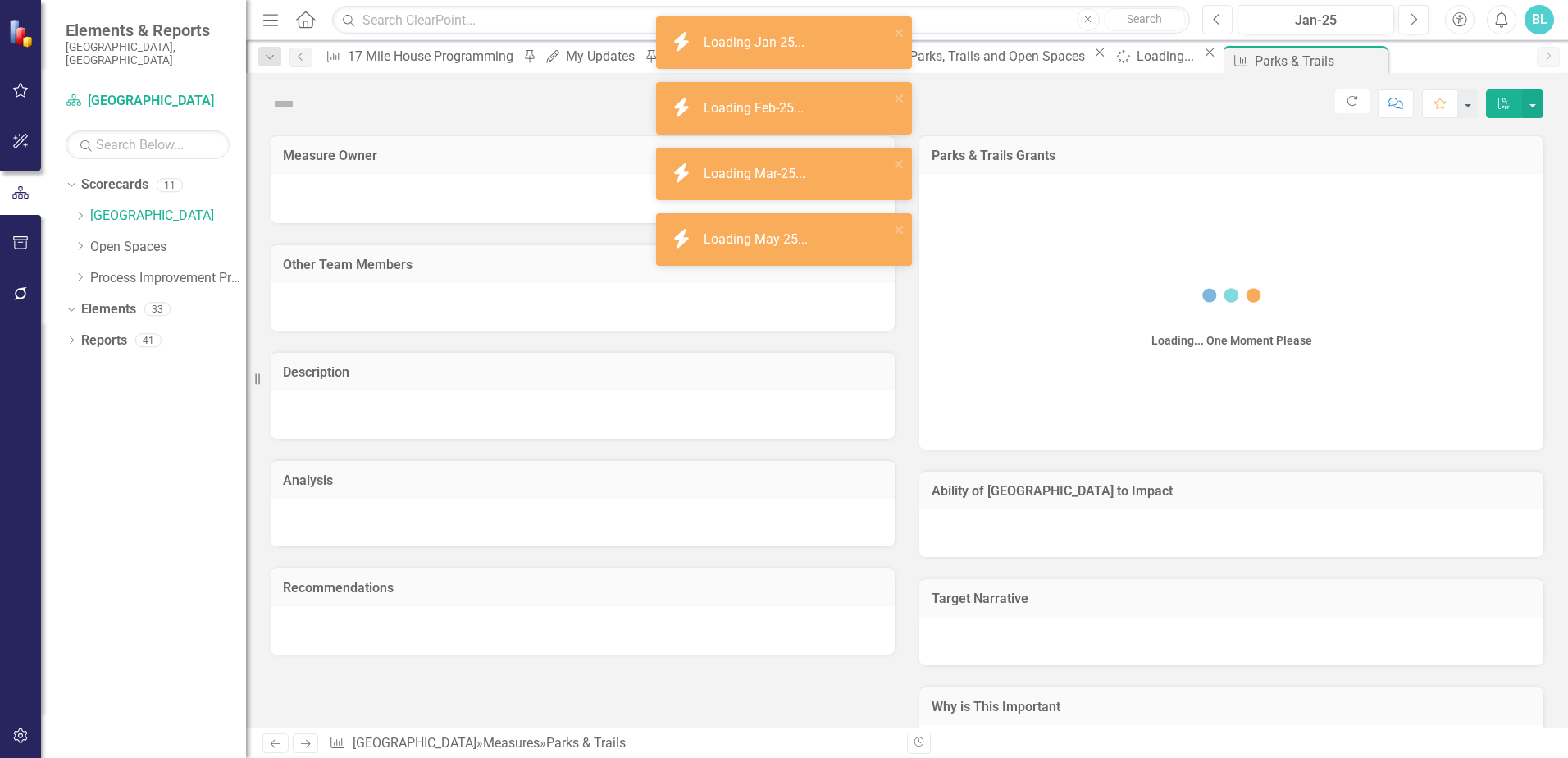
click at [1219, 22] on icon "Previous" at bounding box center [1217, 20] width 9 height 15
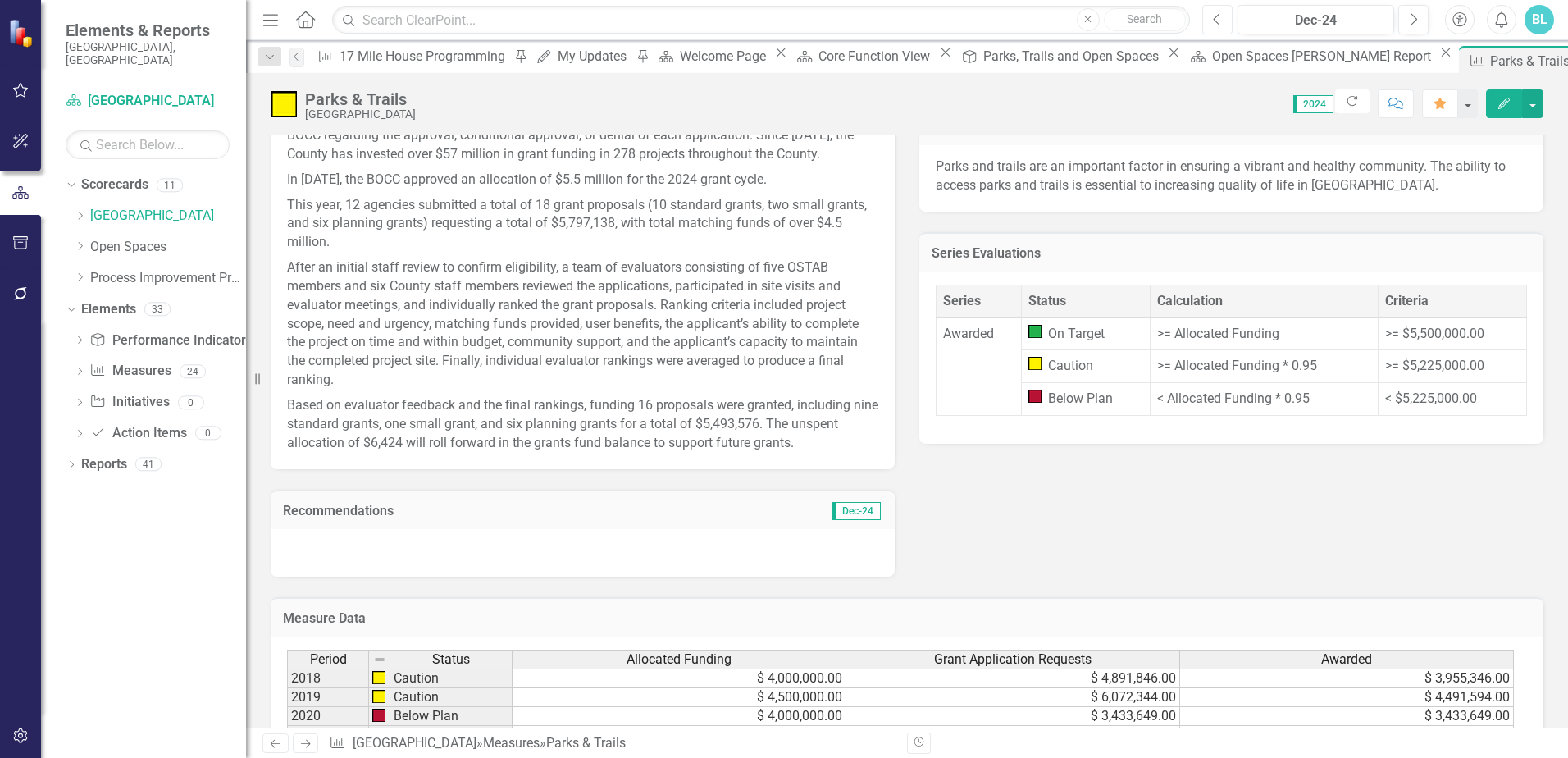
scroll to position [656, 0]
click at [79, 241] on icon "Dropdown" at bounding box center [80, 246] width 13 height 10
click at [126, 269] on link "Open Space (Operations)" at bounding box center [176, 278] width 139 height 19
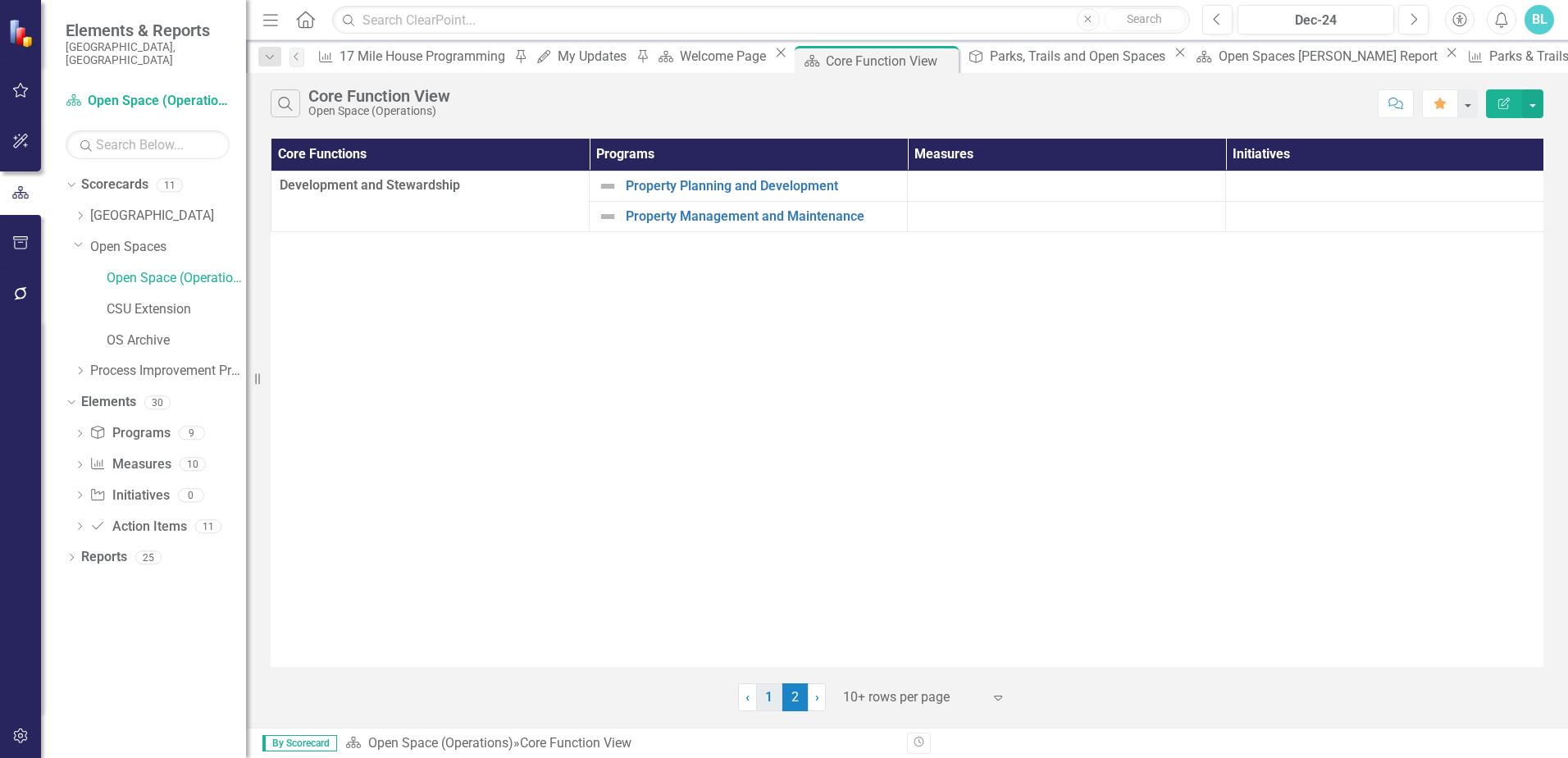
click at [771, 698] on link "1" at bounding box center [769, 697] width 26 height 28
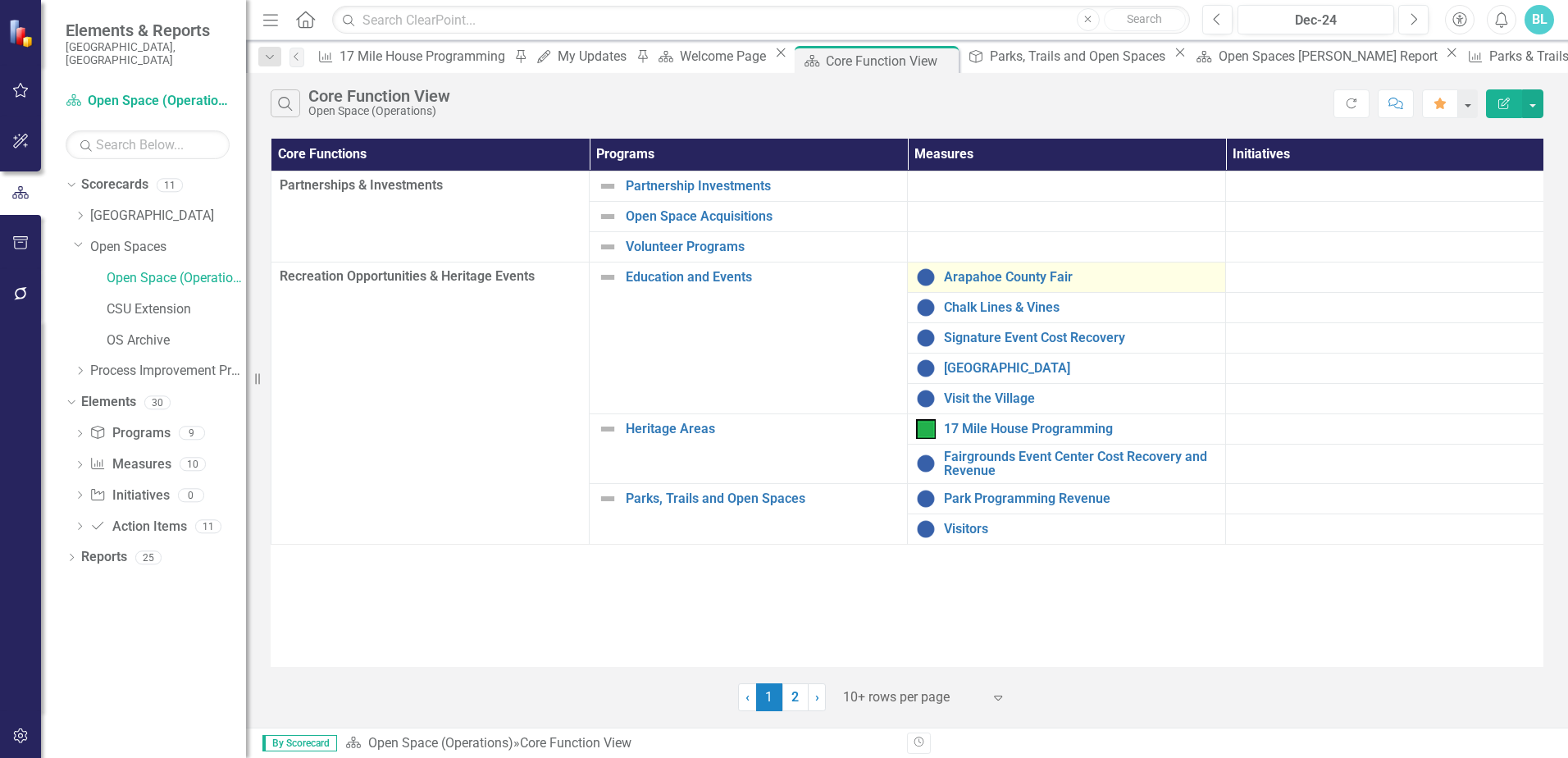
click at [1046, 286] on div "Arapahoe County Fair" at bounding box center [1066, 276] width 301 height 19
click at [1035, 280] on link "Arapahoe County Fair" at bounding box center [1081, 277] width 273 height 15
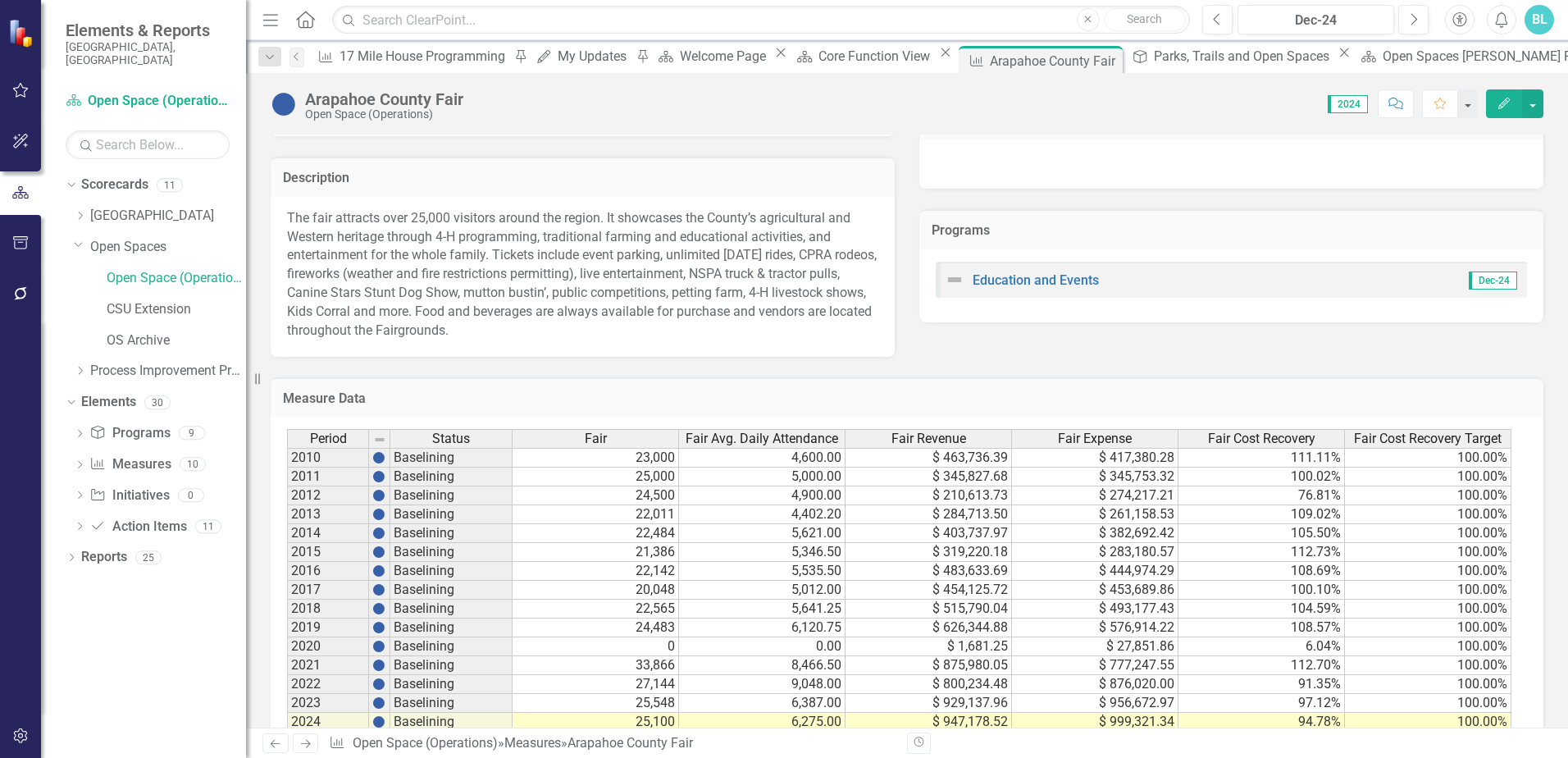
scroll to position [876, 0]
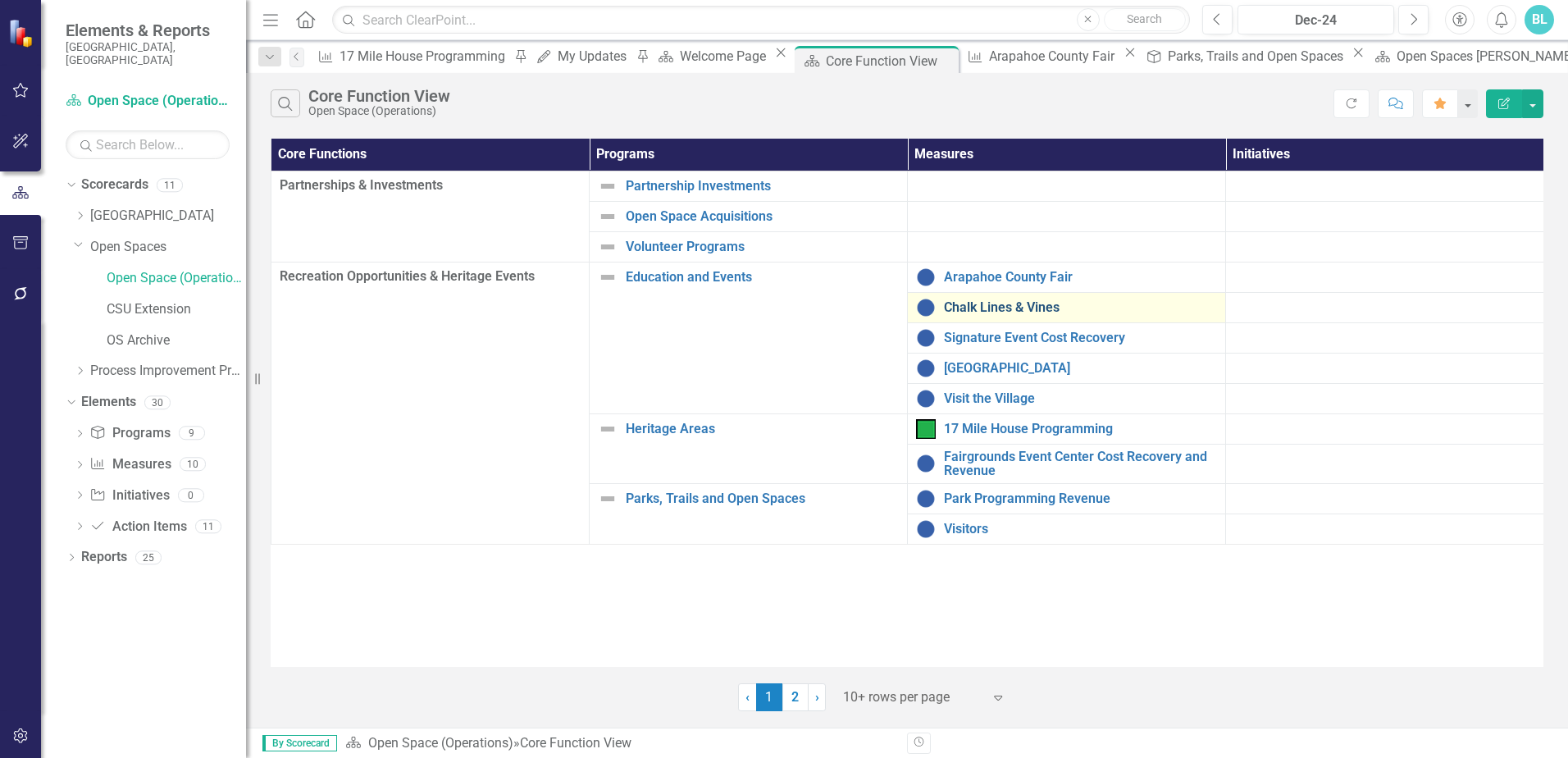
click at [1001, 313] on link "Chalk Lines & Vines" at bounding box center [1081, 307] width 273 height 15
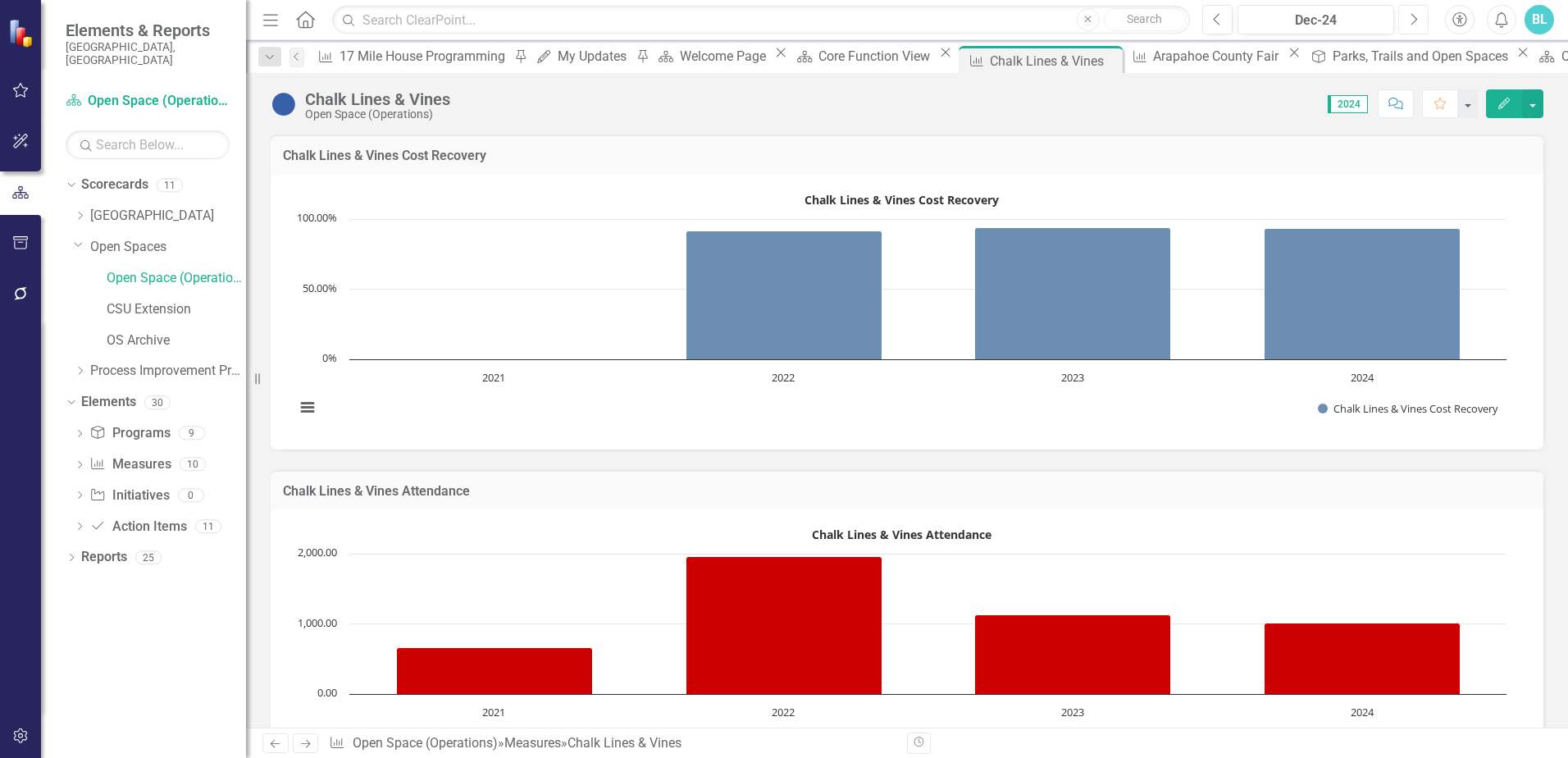
click at [1418, 22] on button "Next" at bounding box center [1413, 19] width 30 height 29
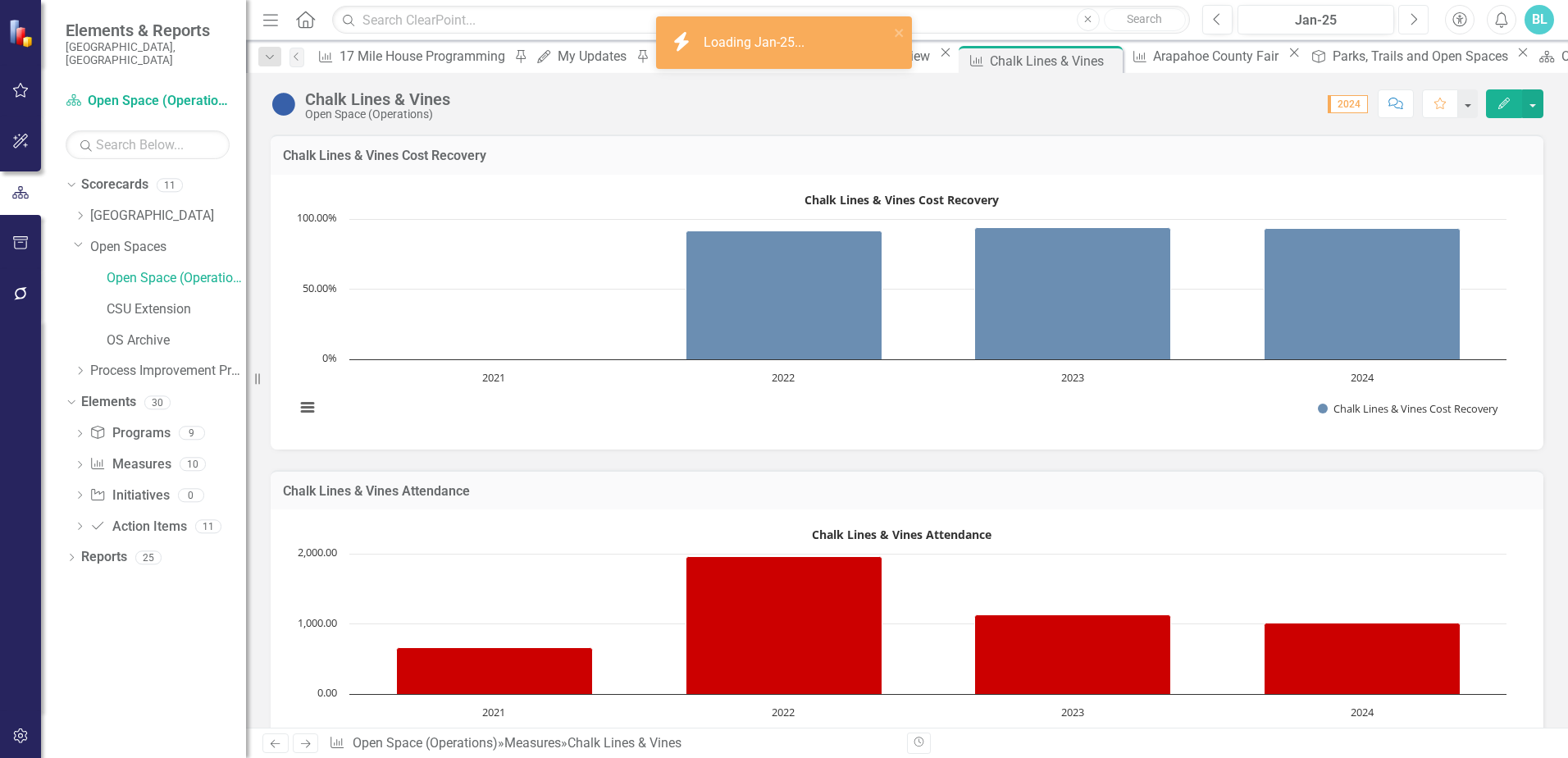
click at [1418, 22] on button "Next" at bounding box center [1413, 19] width 30 height 29
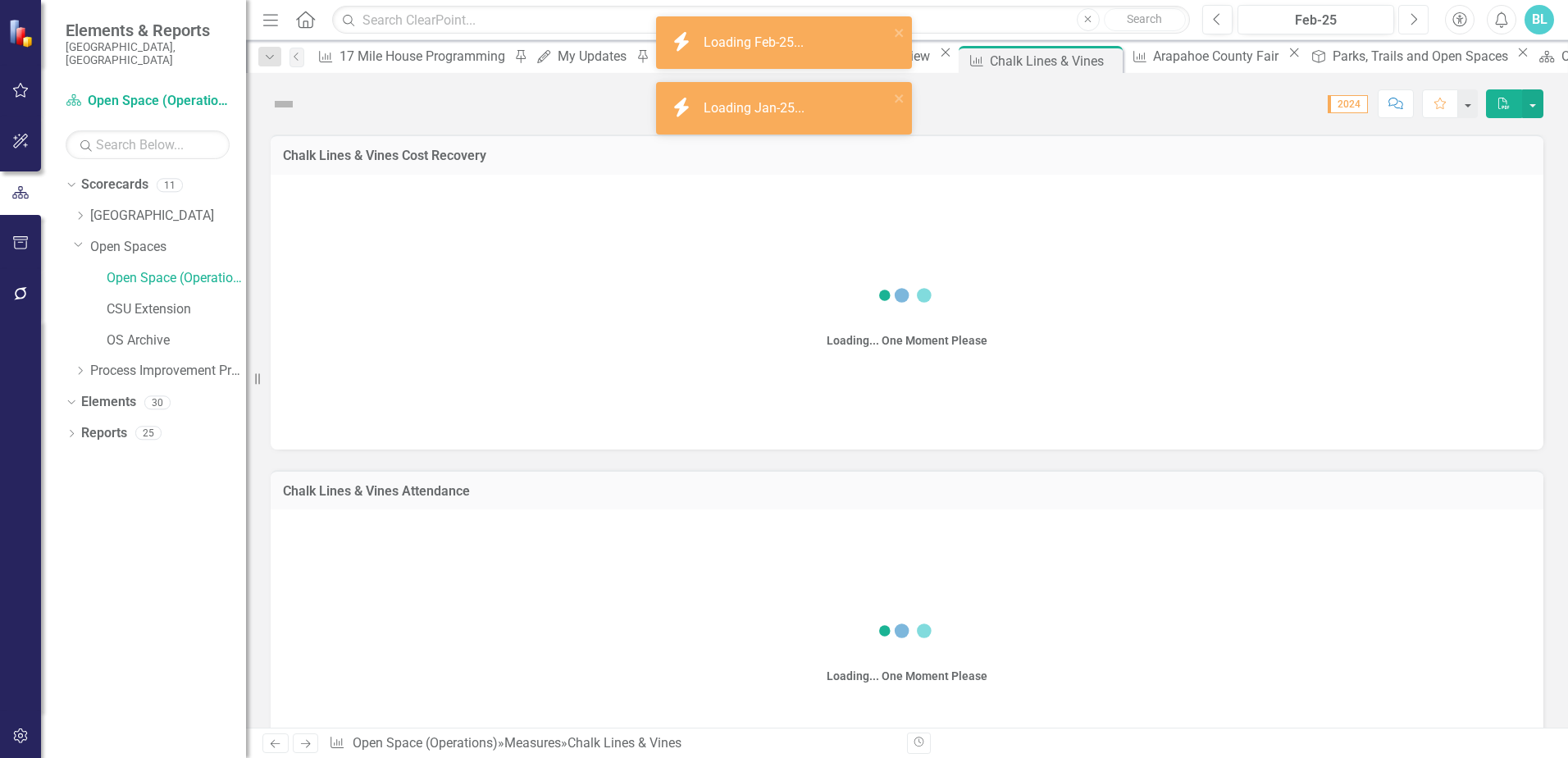
click at [1418, 22] on button "Next" at bounding box center [1413, 19] width 30 height 29
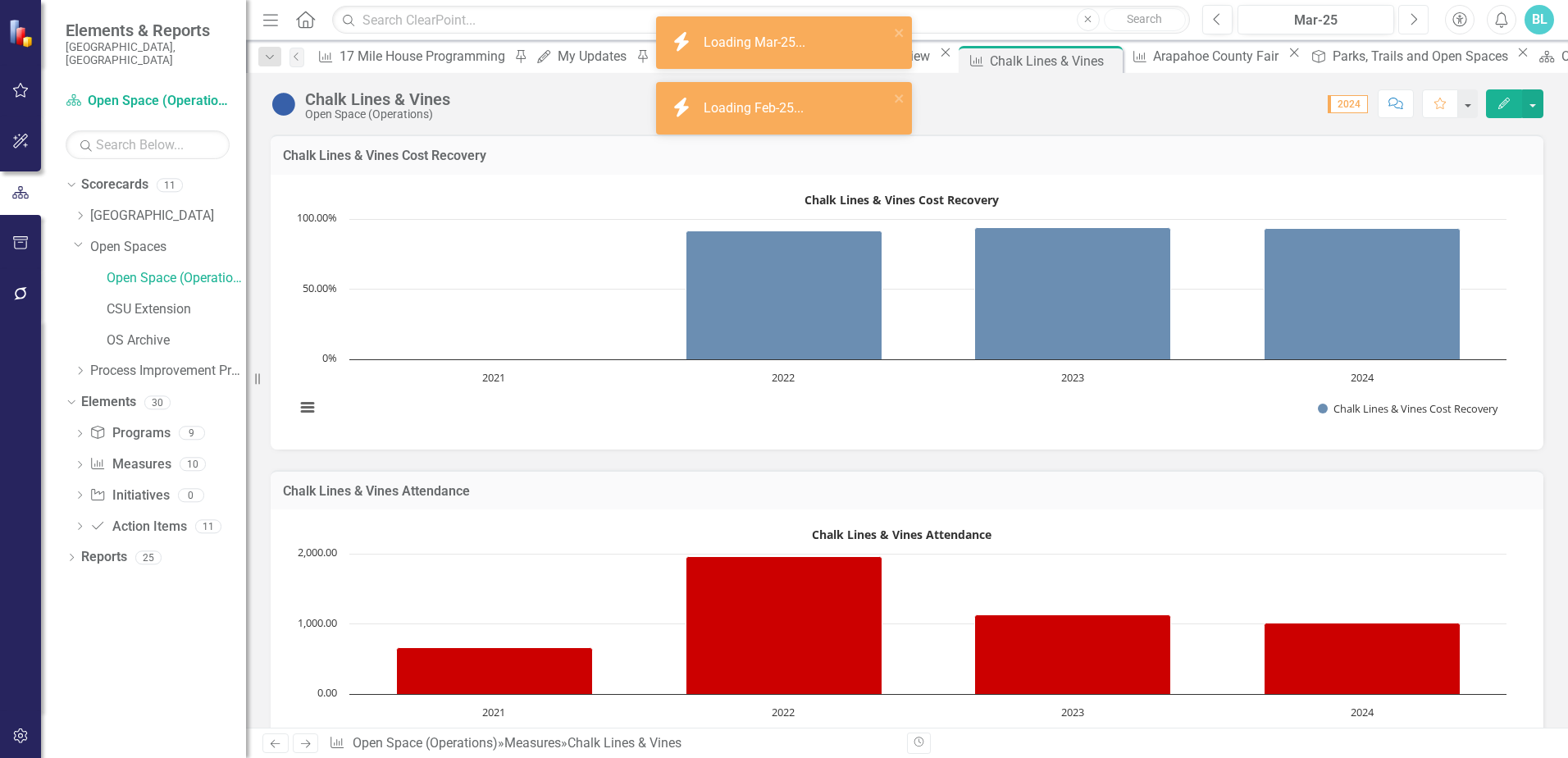
click at [1418, 22] on button "Next" at bounding box center [1413, 19] width 30 height 29
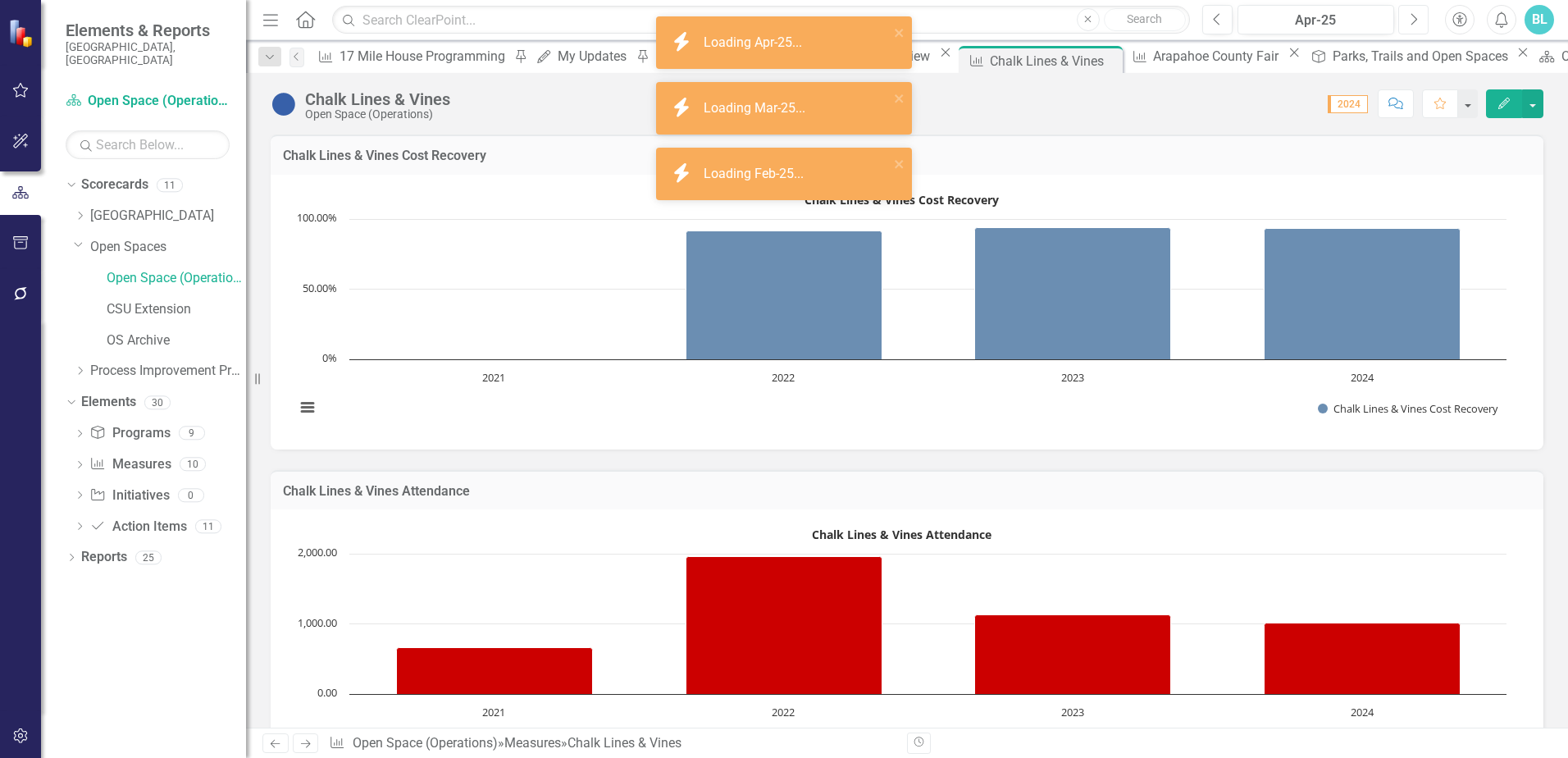
click at [1418, 22] on button "Next" at bounding box center [1413, 19] width 30 height 29
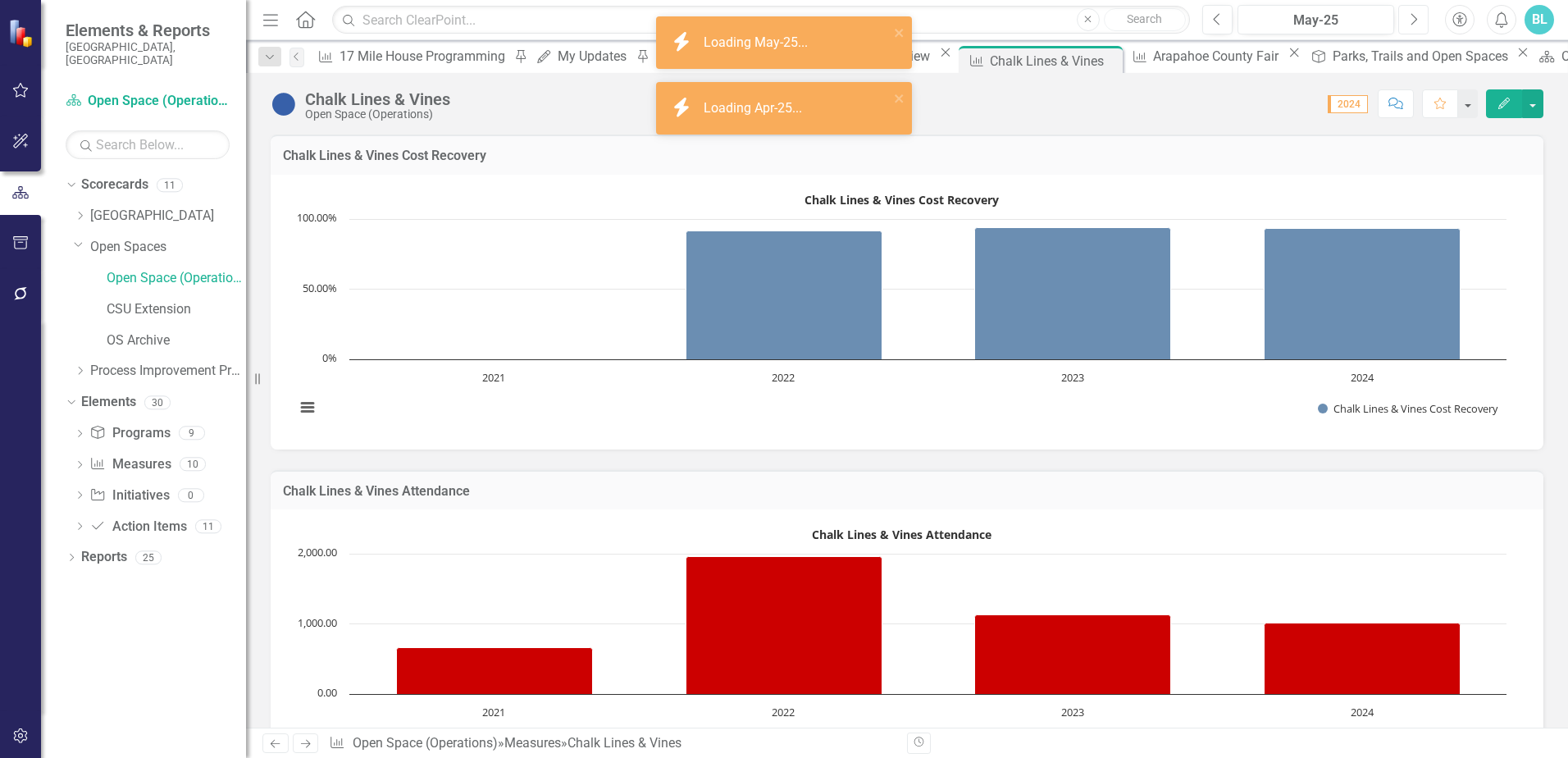
click at [1418, 22] on button "Next" at bounding box center [1413, 19] width 30 height 29
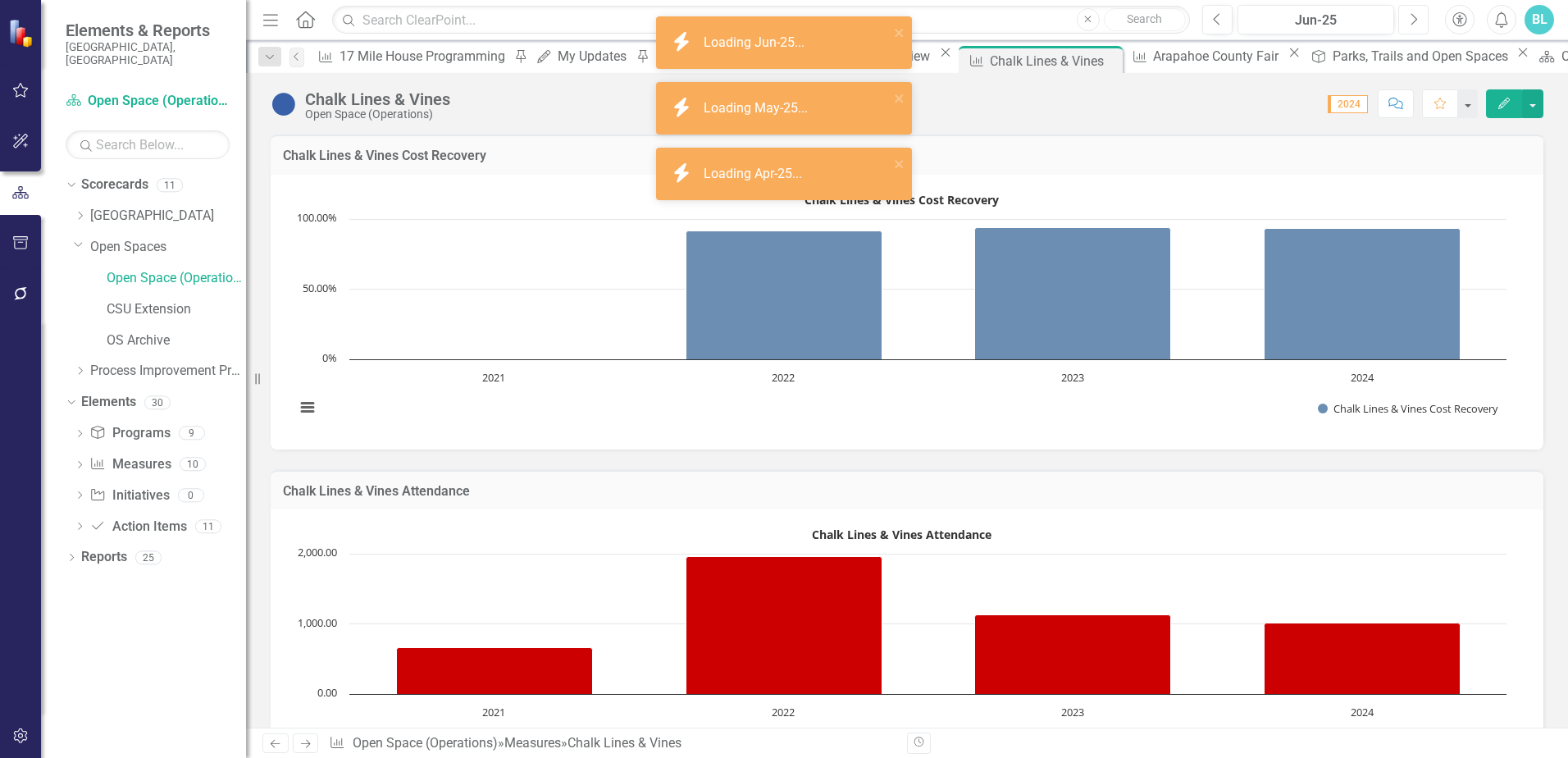
click at [1418, 22] on button "Next" at bounding box center [1413, 19] width 30 height 29
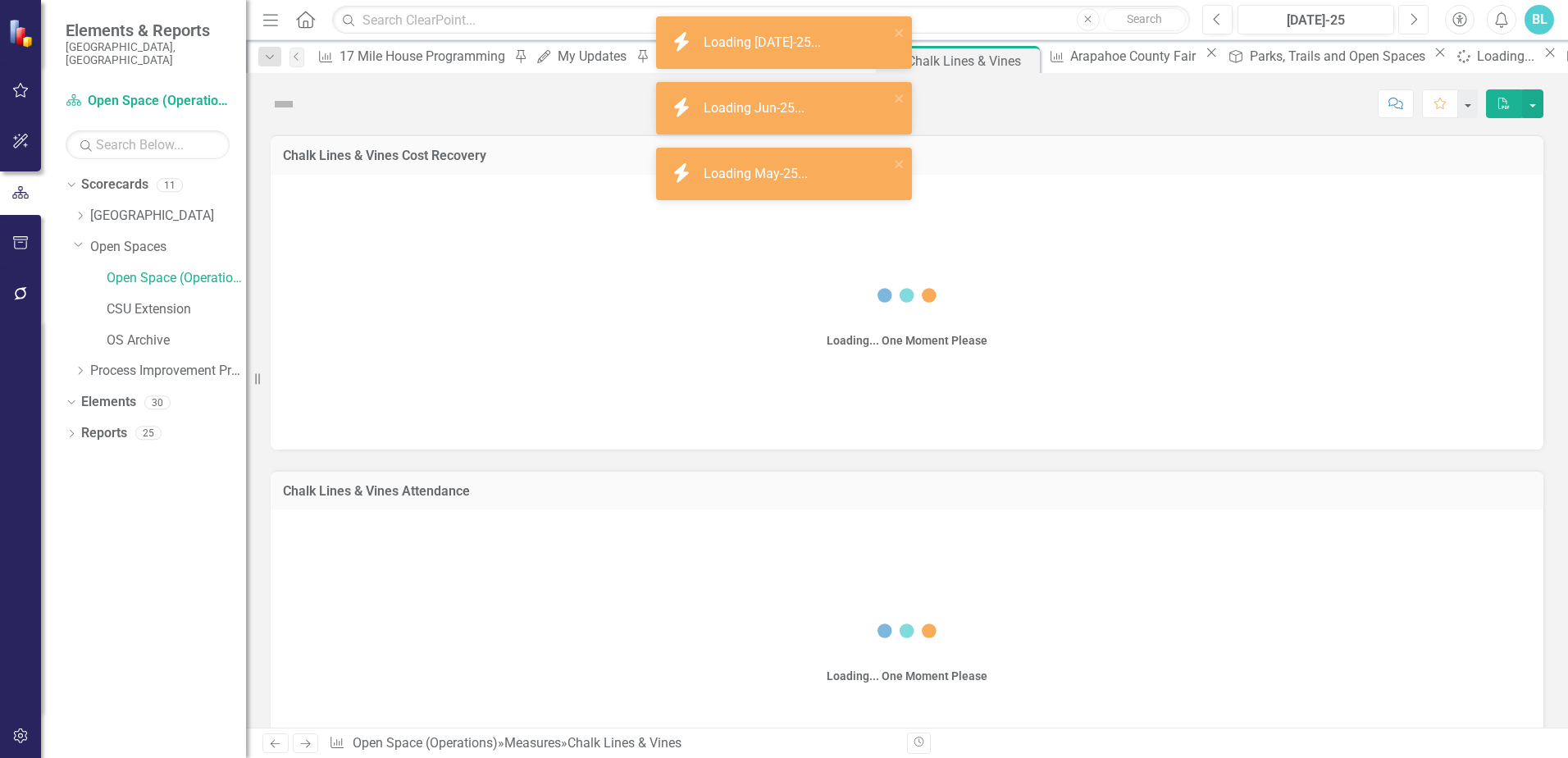
click at [1418, 22] on button "Next" at bounding box center [1413, 19] width 30 height 29
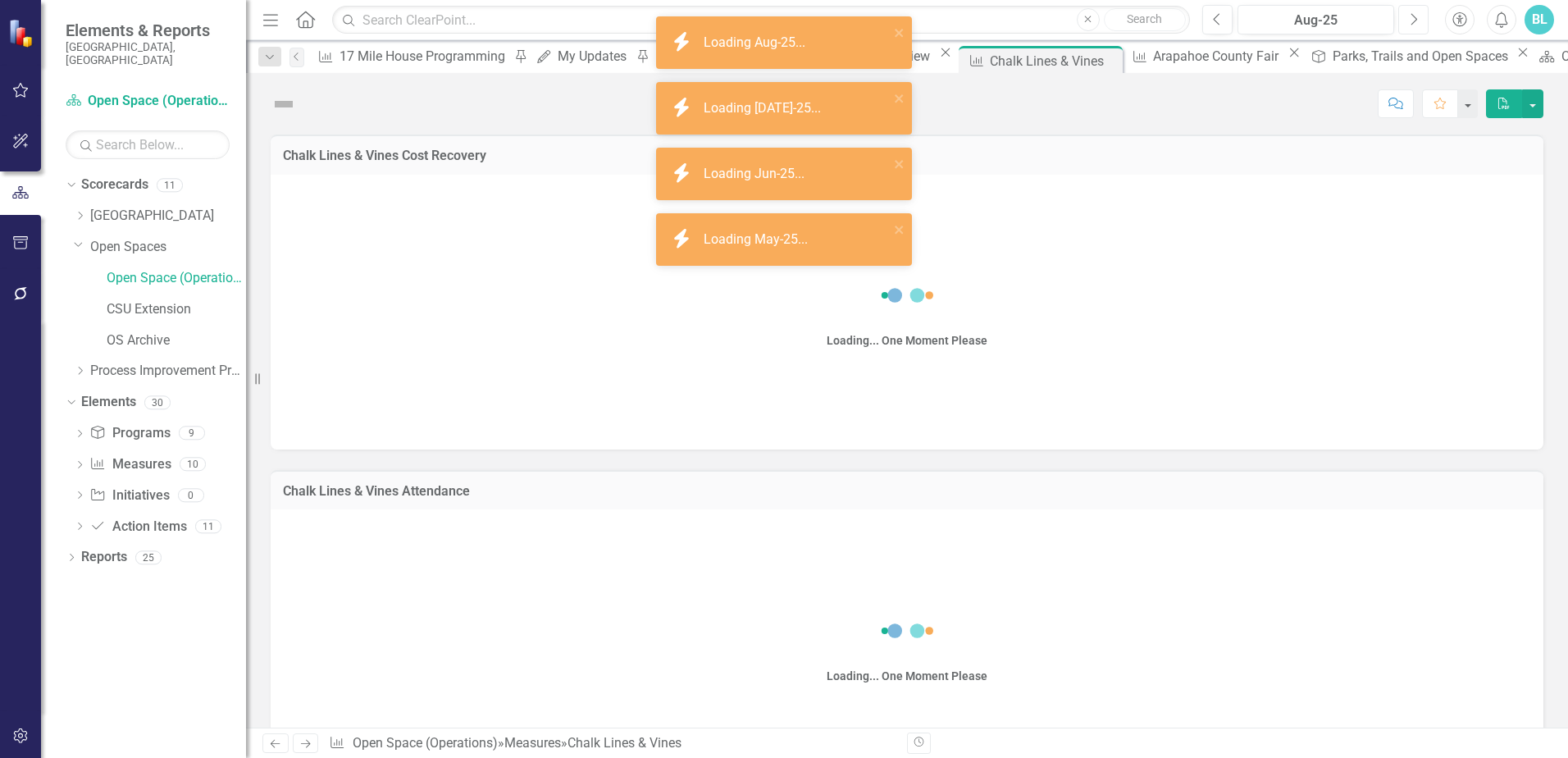
click at [1418, 22] on button "Next" at bounding box center [1413, 19] width 30 height 29
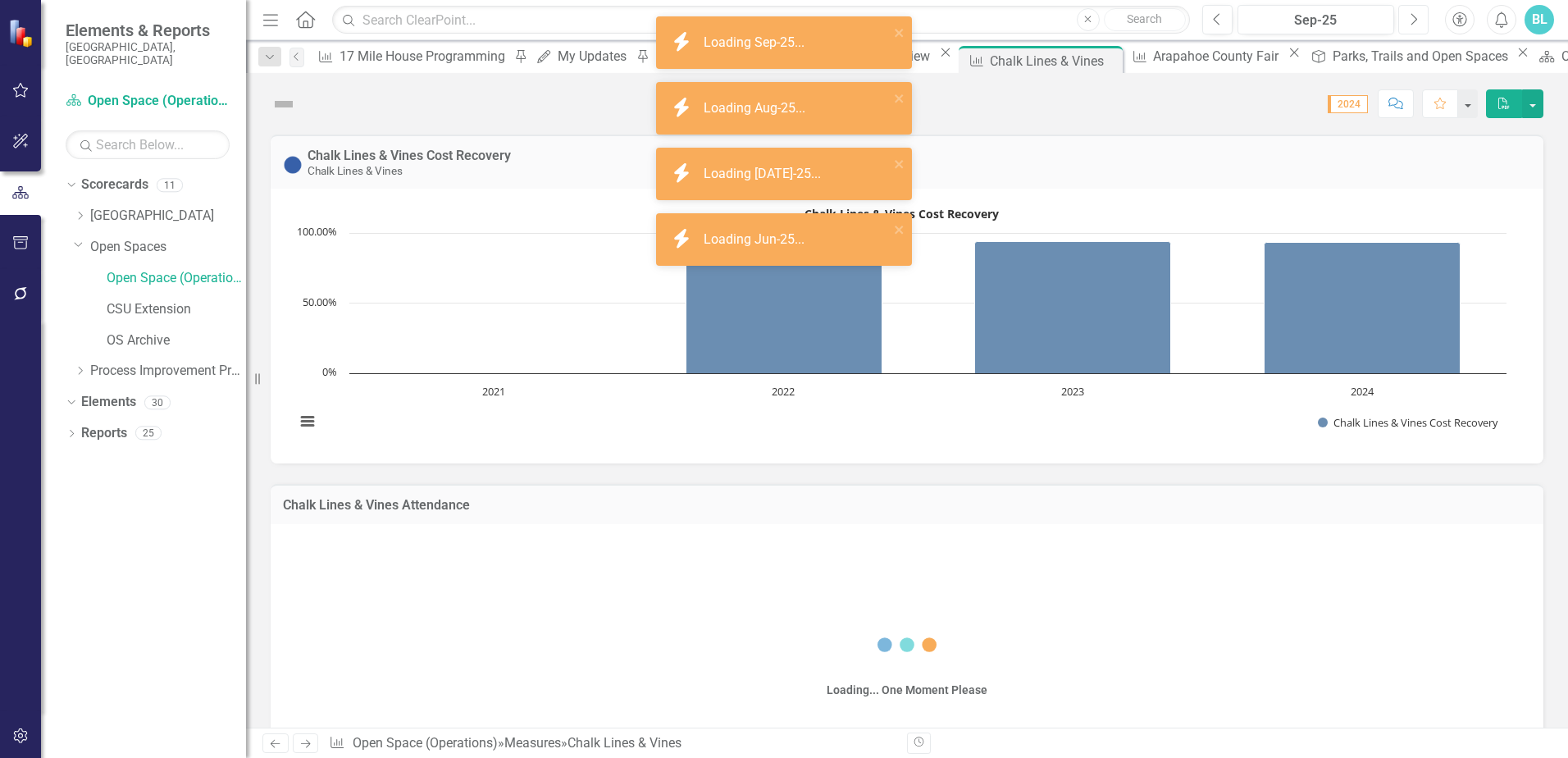
click at [1418, 22] on button "Next" at bounding box center [1413, 19] width 30 height 29
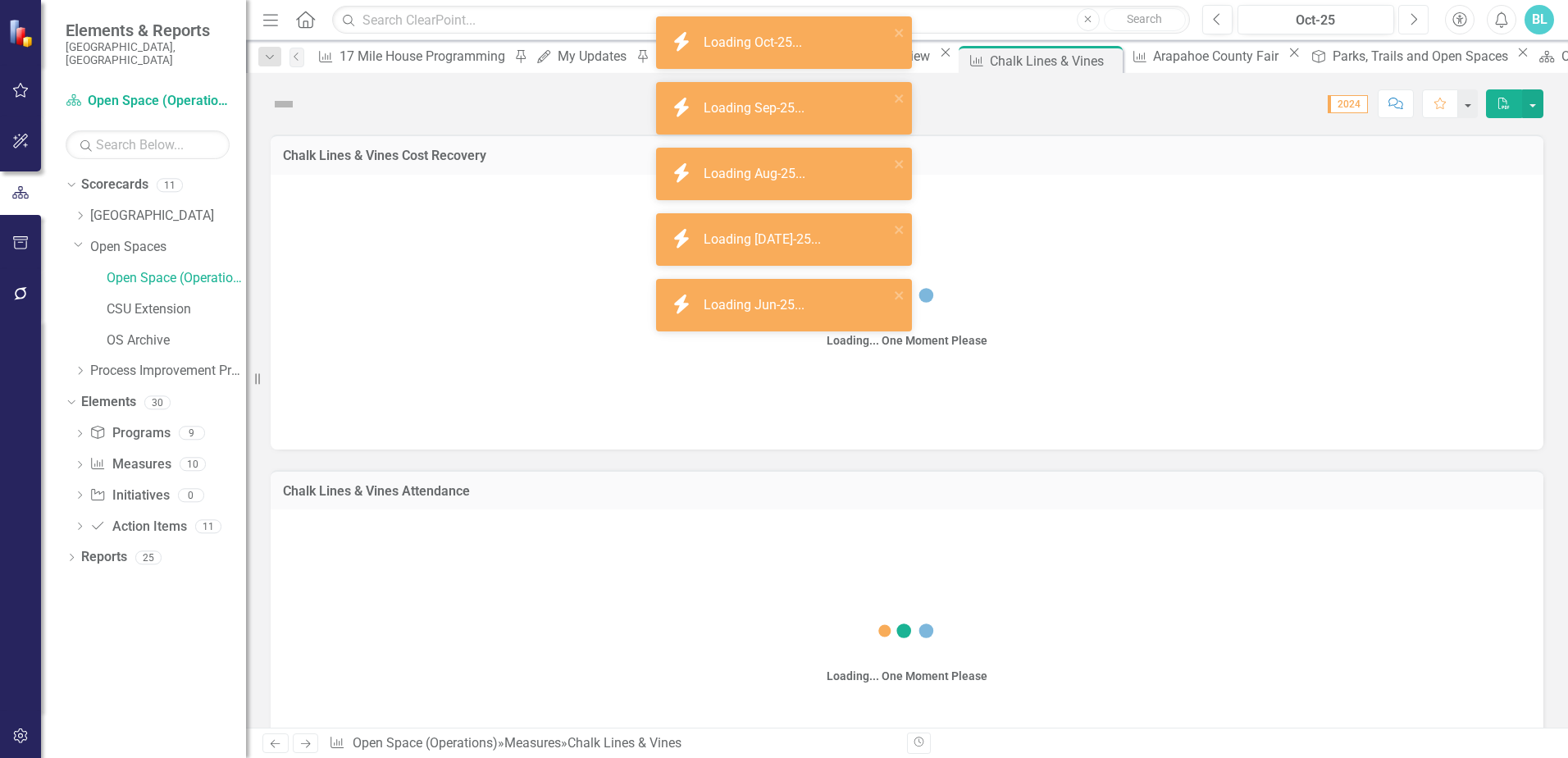
click at [1418, 22] on button "Next" at bounding box center [1413, 19] width 30 height 29
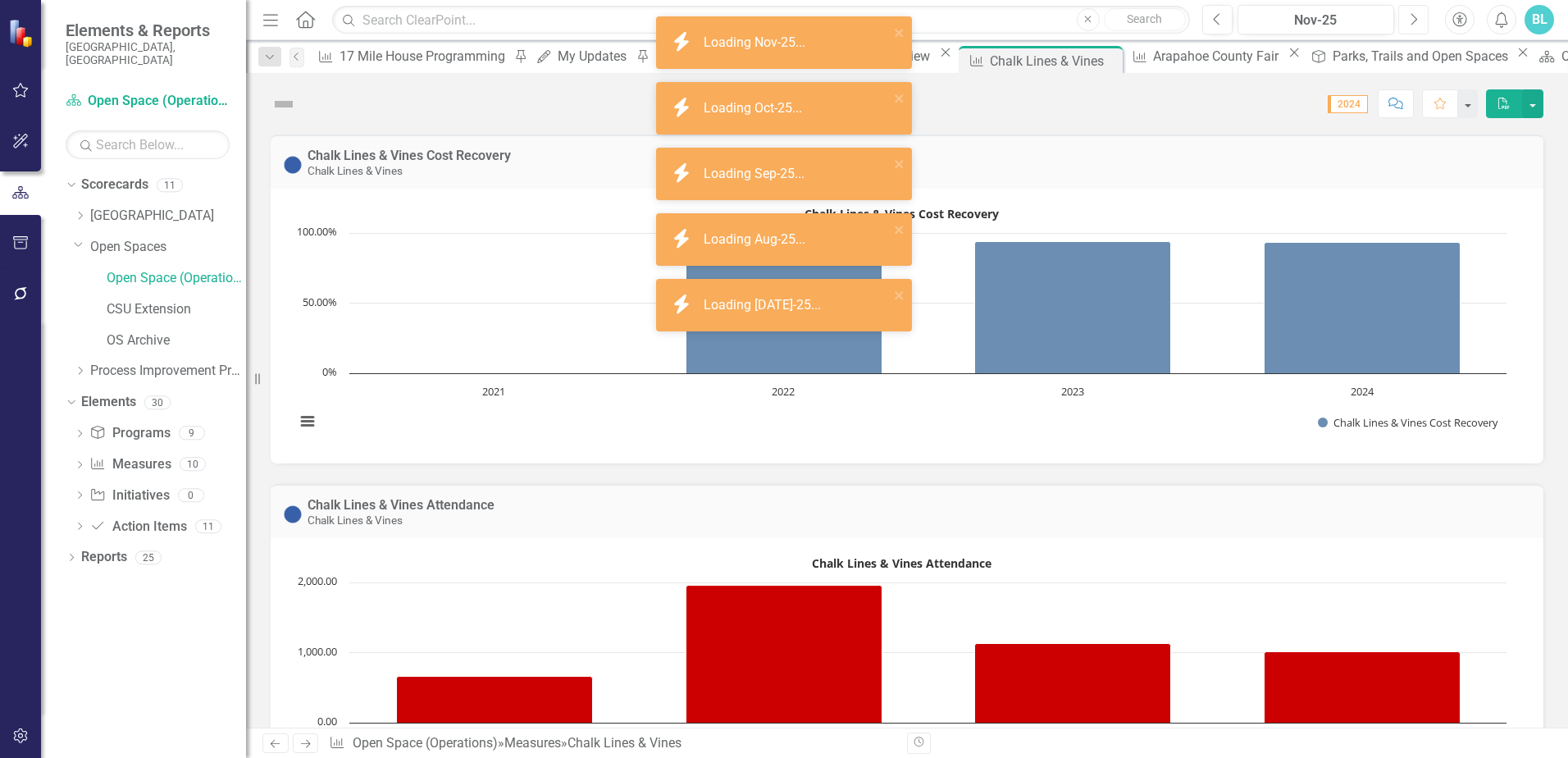
click at [1418, 22] on button "Next" at bounding box center [1413, 19] width 30 height 29
